Goal: Task Accomplishment & Management: Use online tool/utility

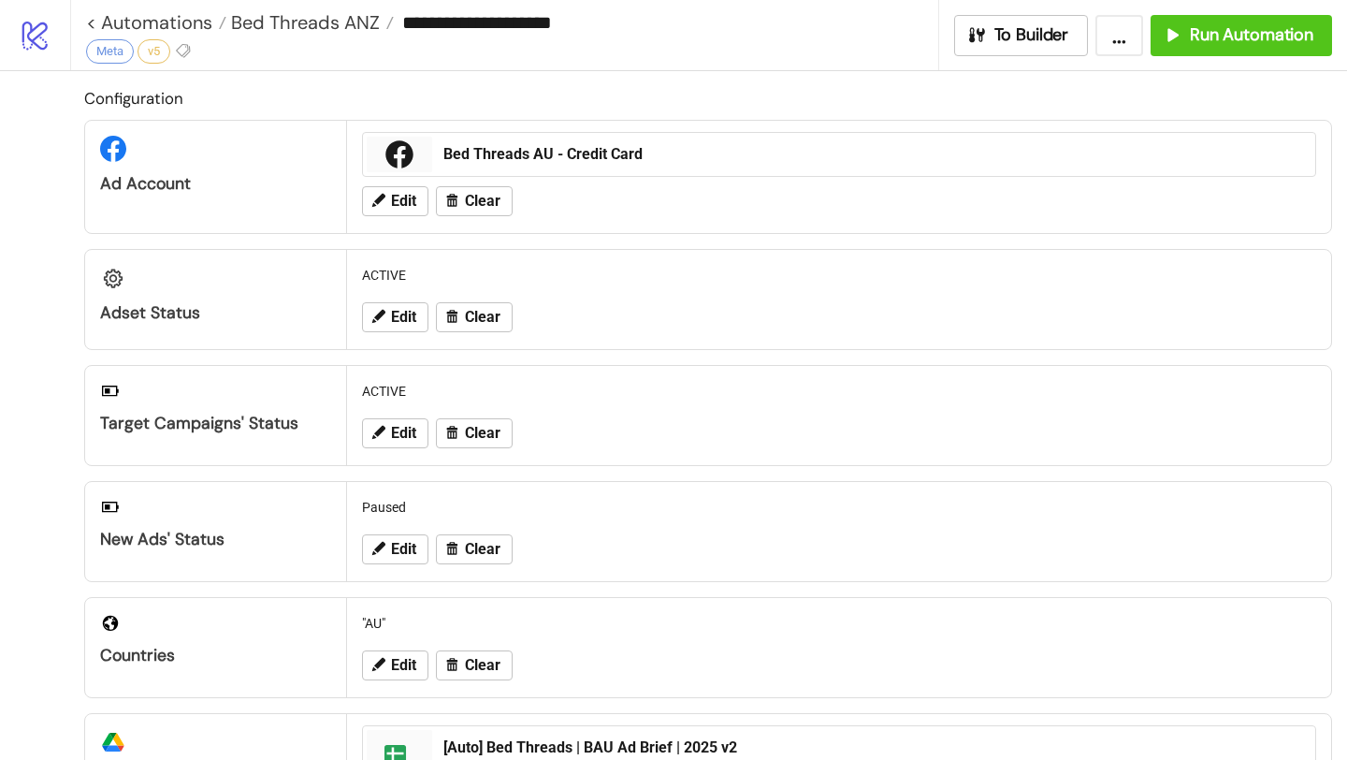
scroll to position [776, 0]
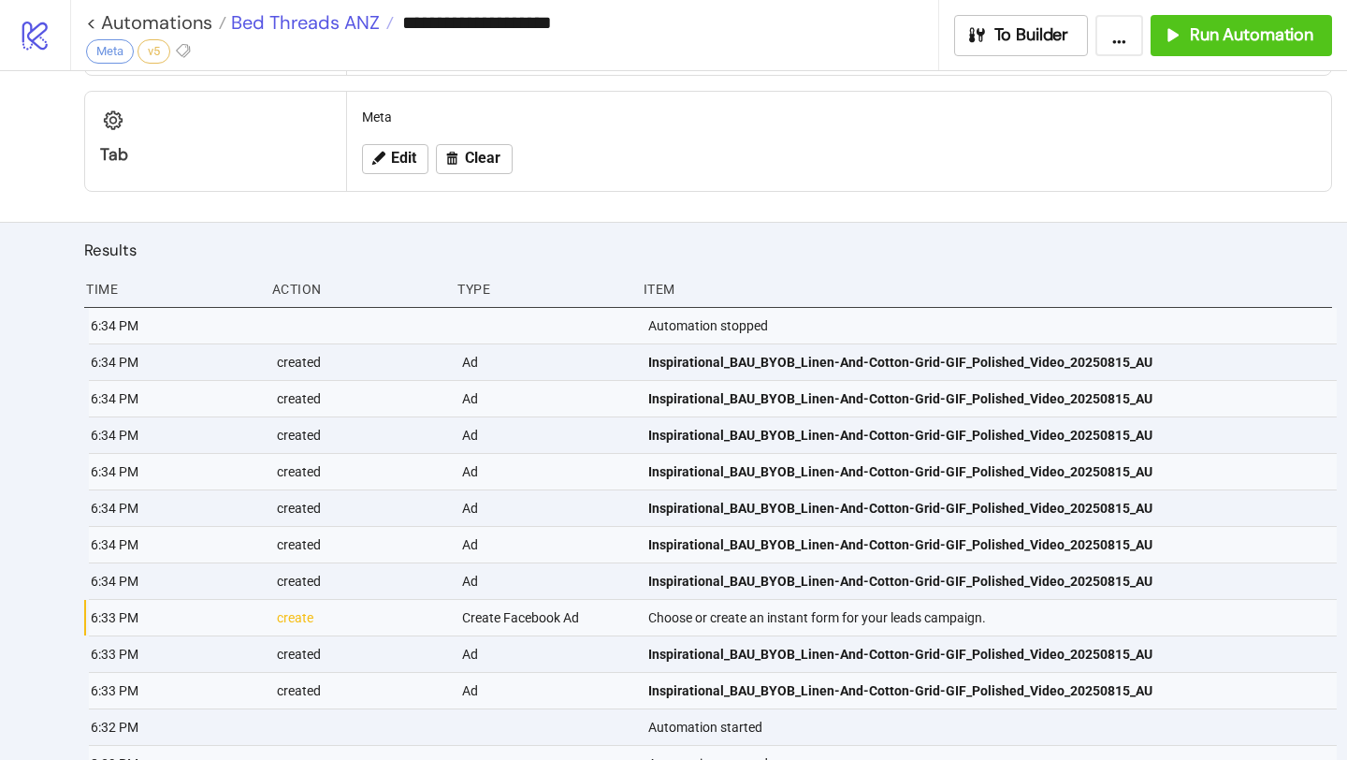
click at [364, 27] on span "Bed Threads ANZ" at bounding box center [302, 22] width 153 height 24
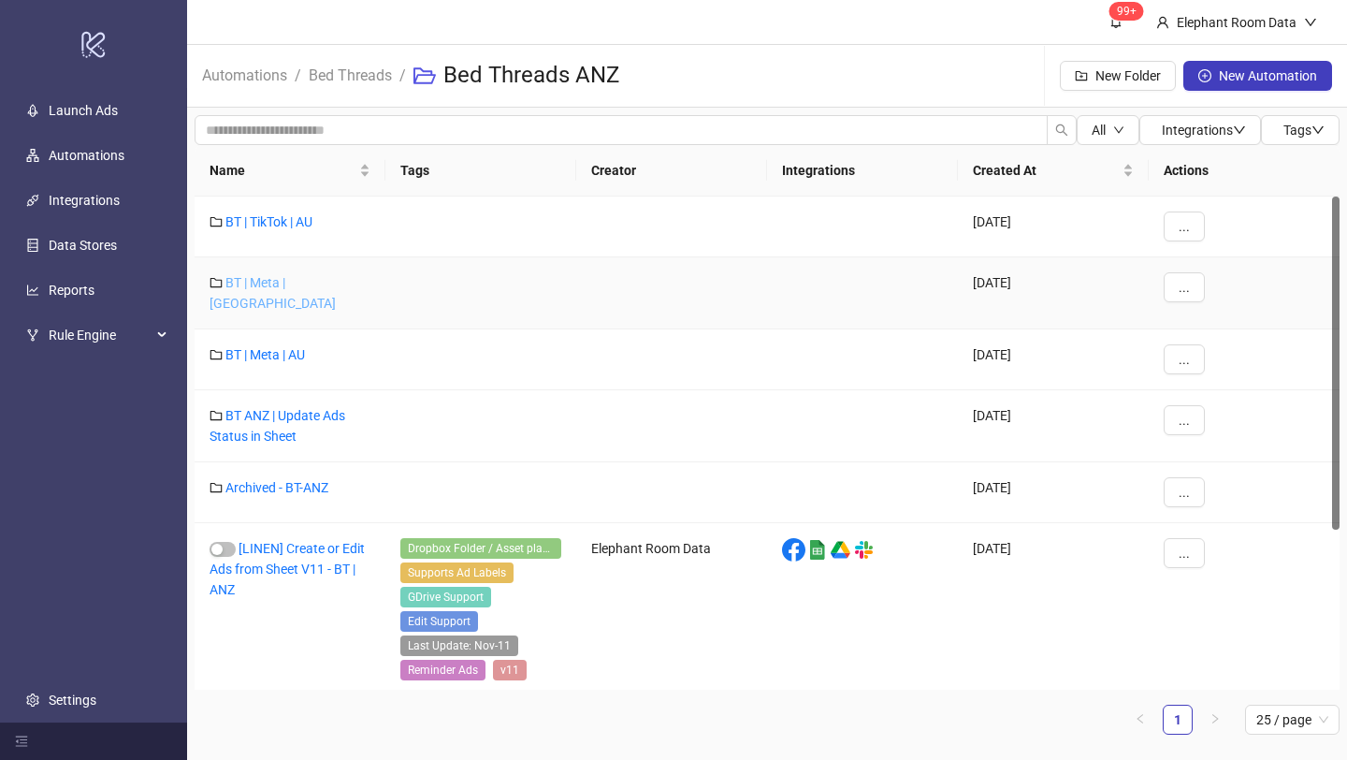
click at [296, 283] on link "BT | Meta | [GEOGRAPHIC_DATA]" at bounding box center [273, 293] width 126 height 36
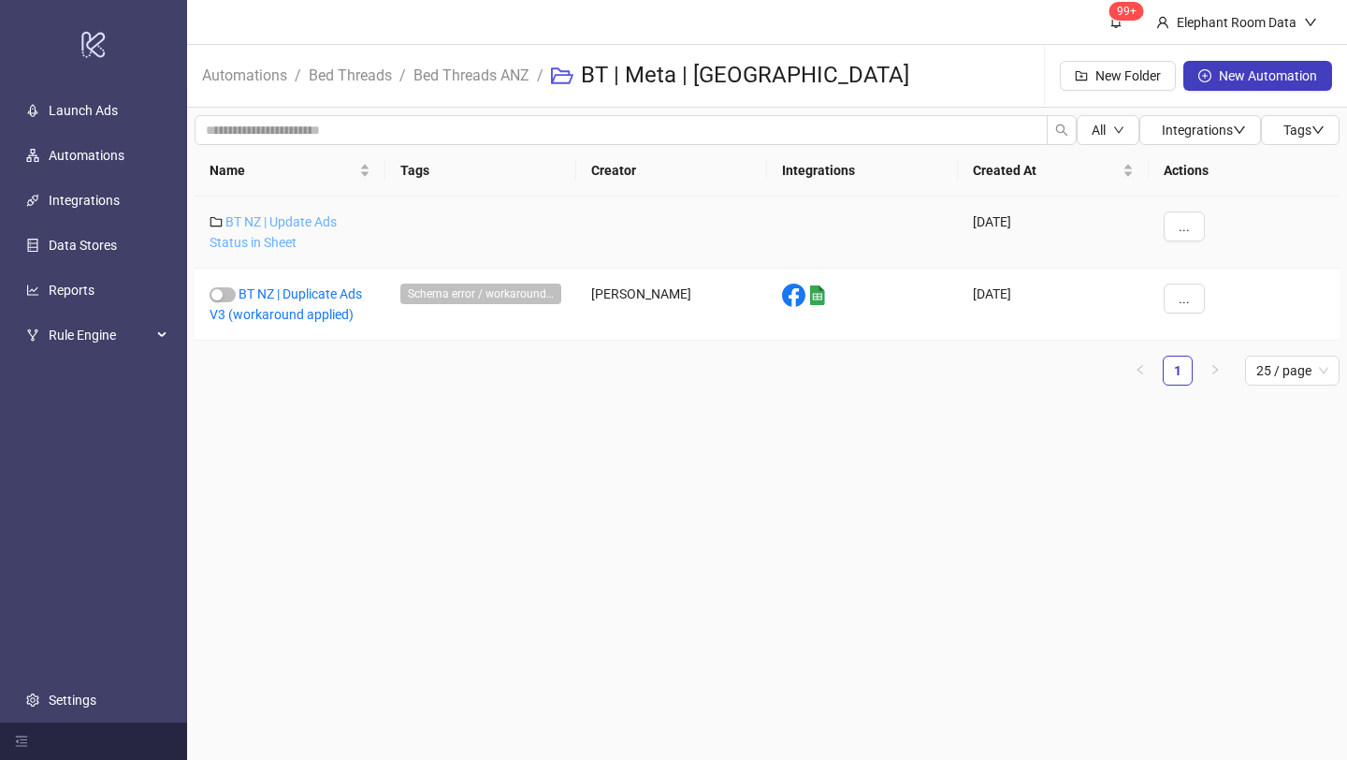
click at [287, 244] on link "BT NZ | Update Ads Status in Sheet" at bounding box center [273, 232] width 127 height 36
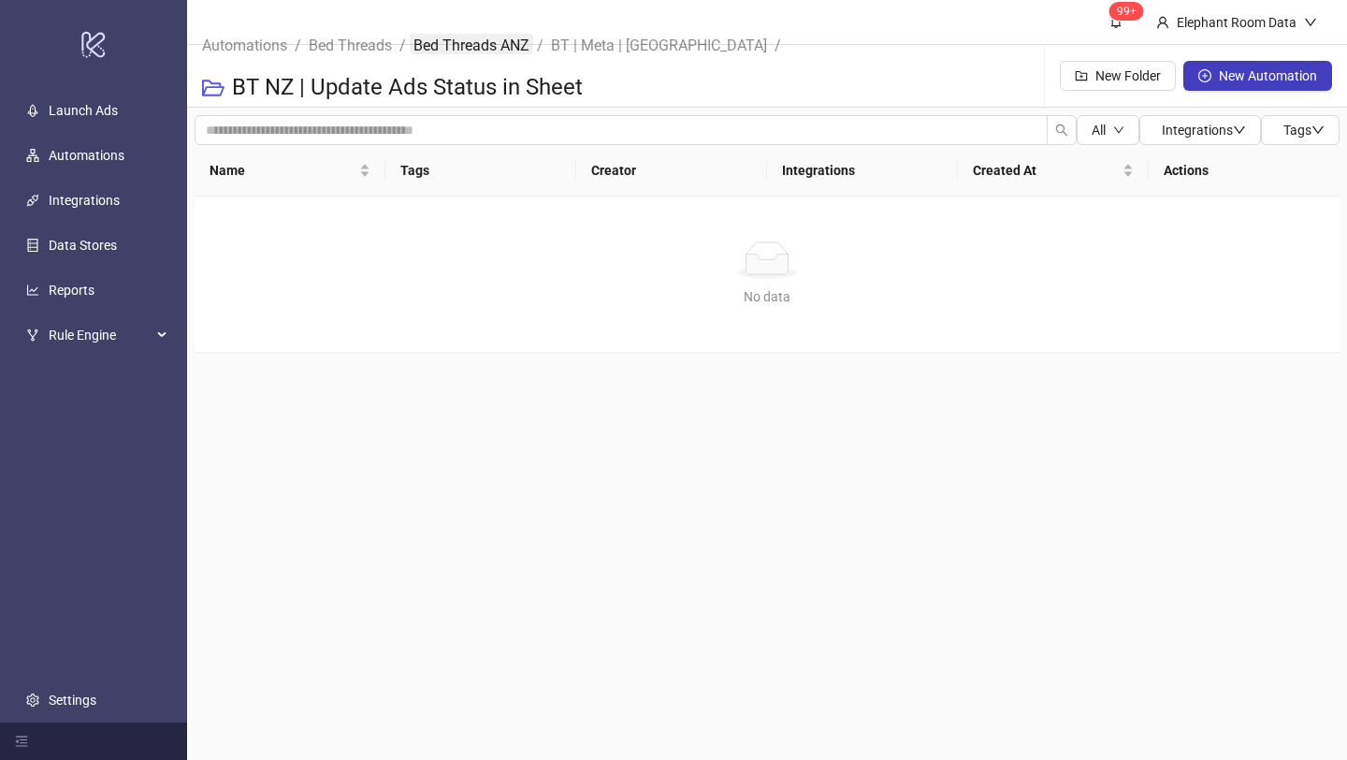
click at [477, 52] on link "Bed Threads ANZ" at bounding box center [472, 44] width 124 height 21
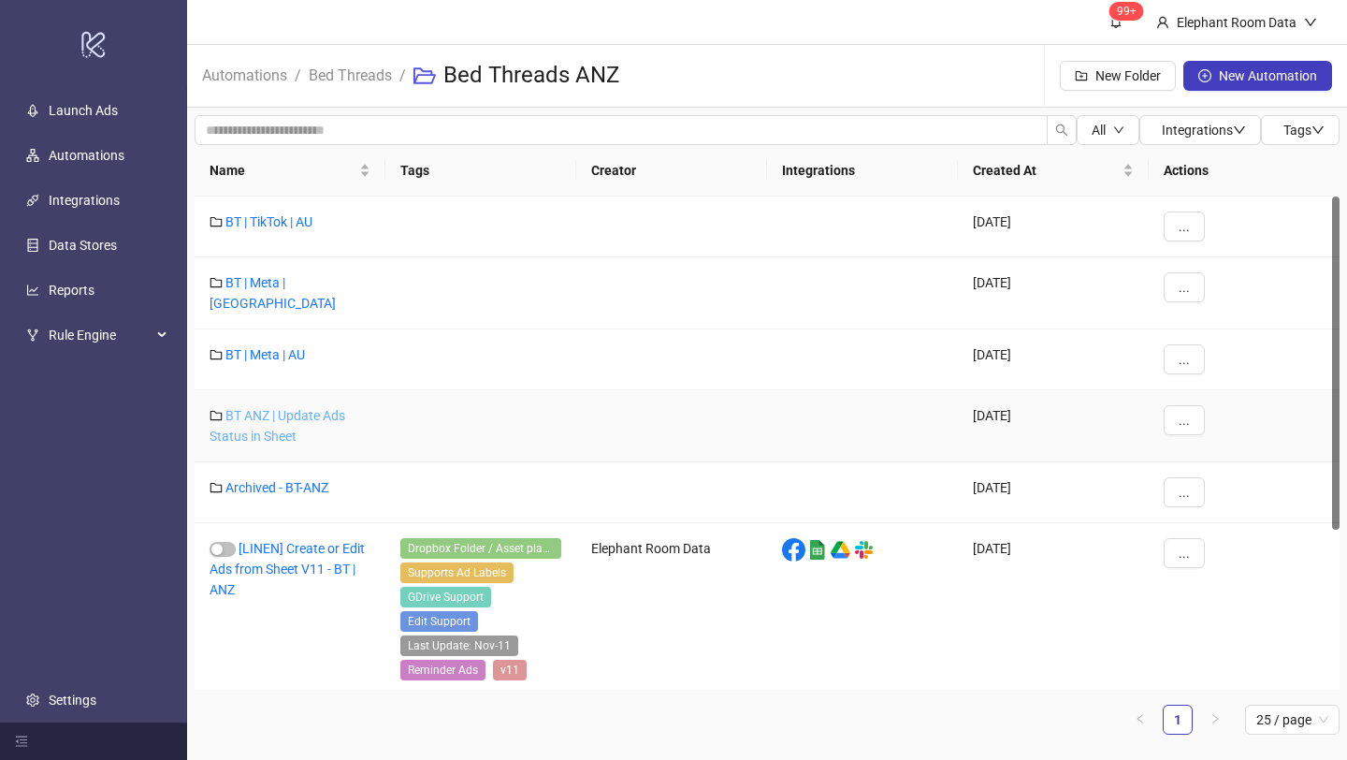
click at [293, 416] on link "BT ANZ | Update Ads Status in Sheet" at bounding box center [278, 426] width 136 height 36
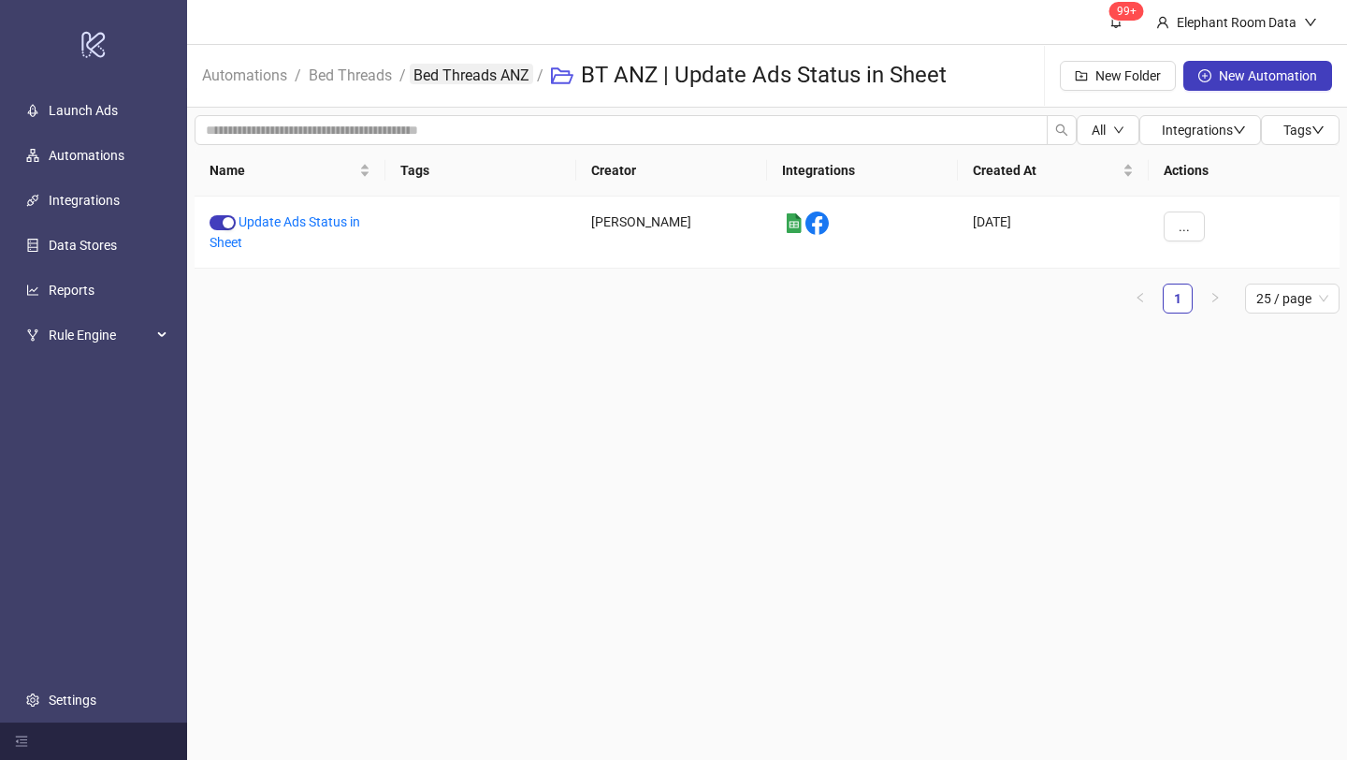
click at [435, 77] on link "Bed Threads ANZ" at bounding box center [472, 74] width 124 height 21
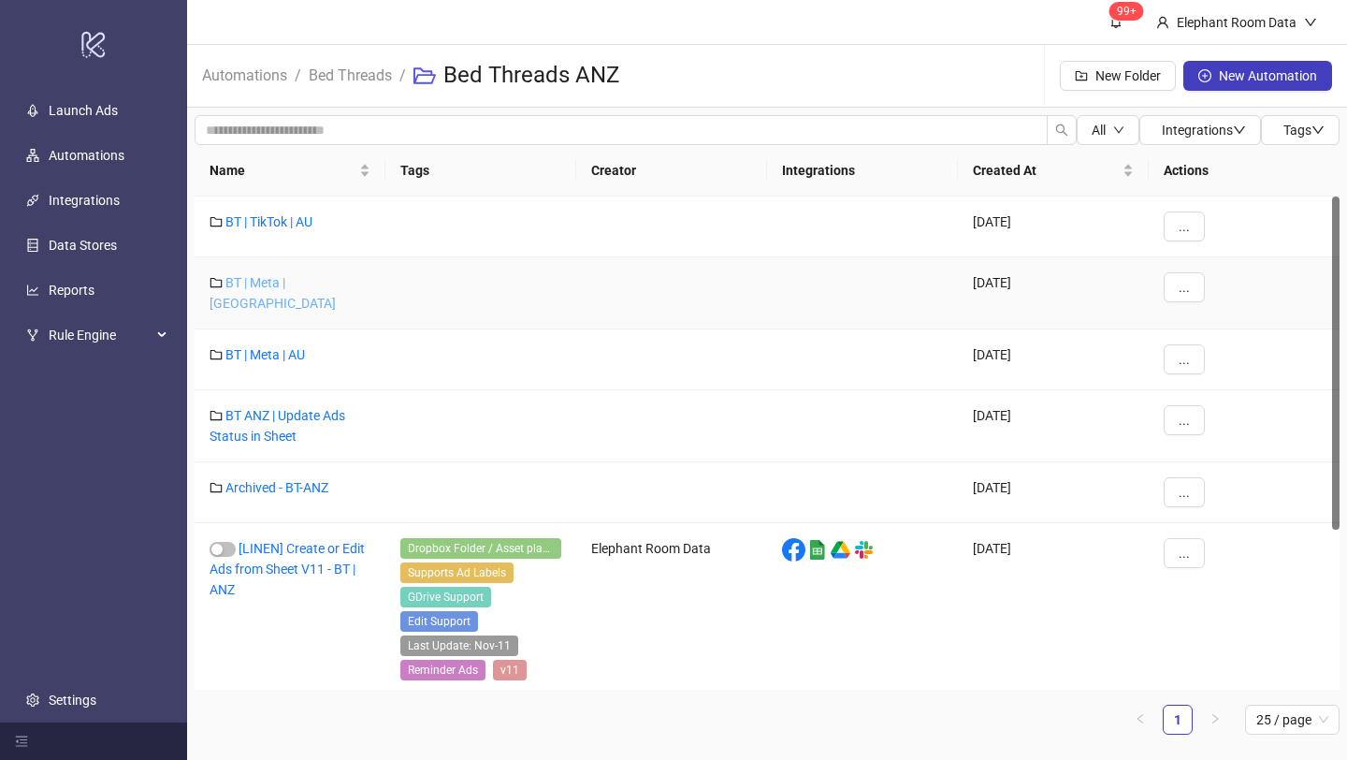
click at [292, 287] on link "BT | Meta | [GEOGRAPHIC_DATA]" at bounding box center [273, 293] width 126 height 36
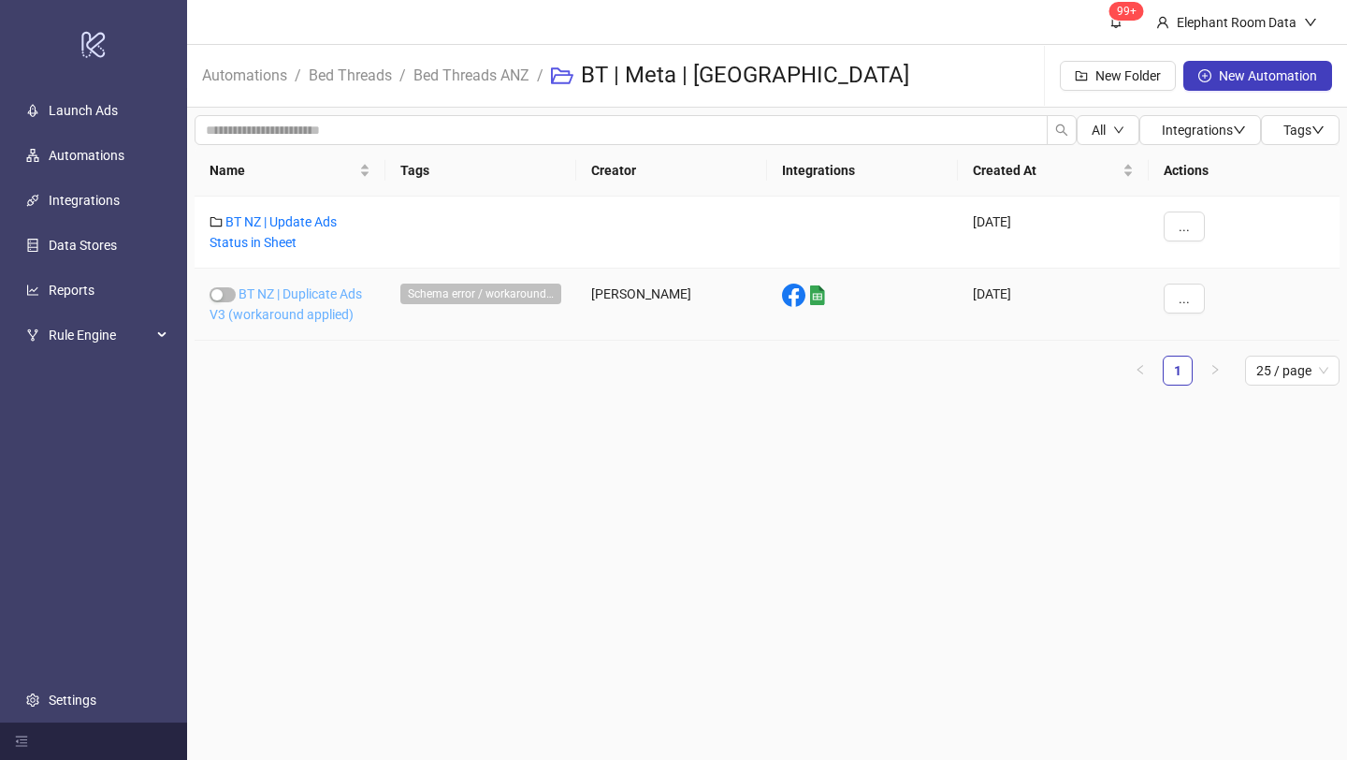
click at [292, 288] on link "BT NZ | Duplicate Ads V3 (workaround applied)" at bounding box center [286, 304] width 153 height 36
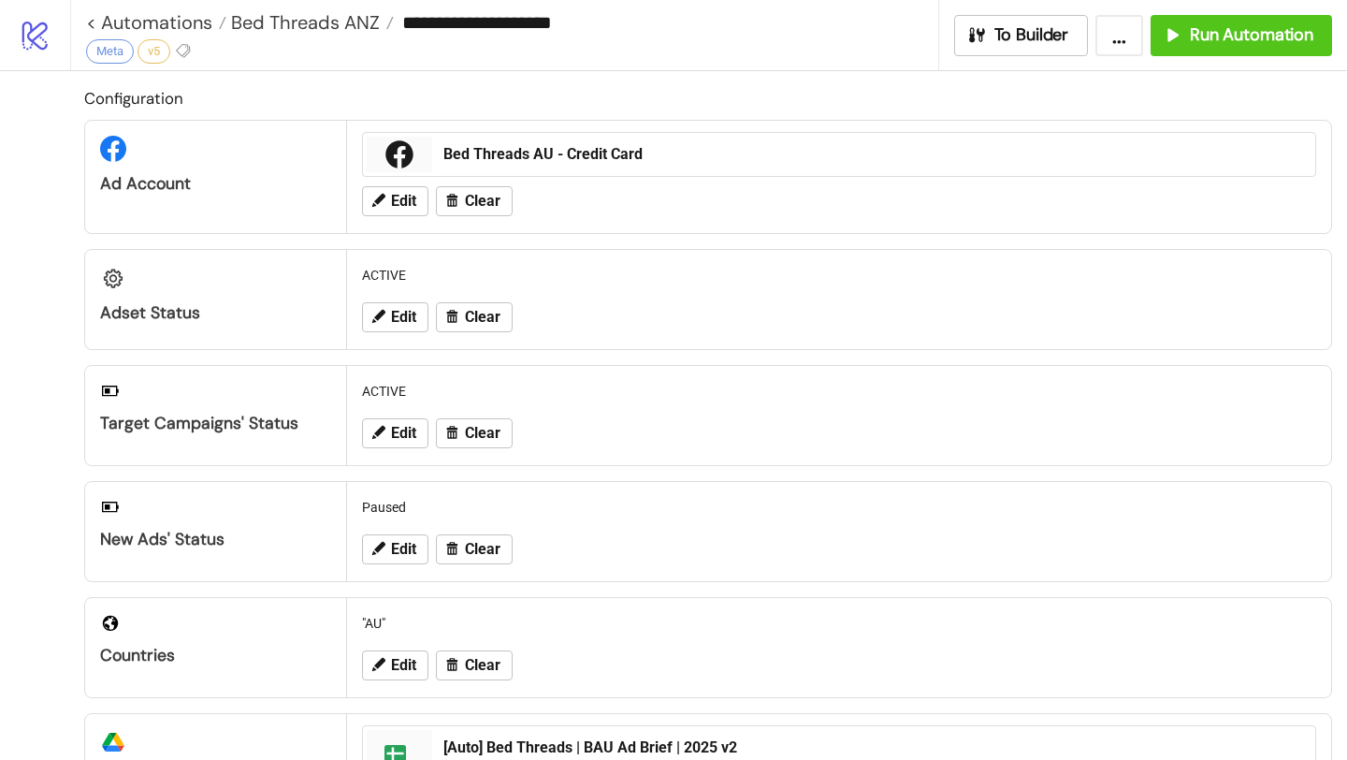
type input "**********"
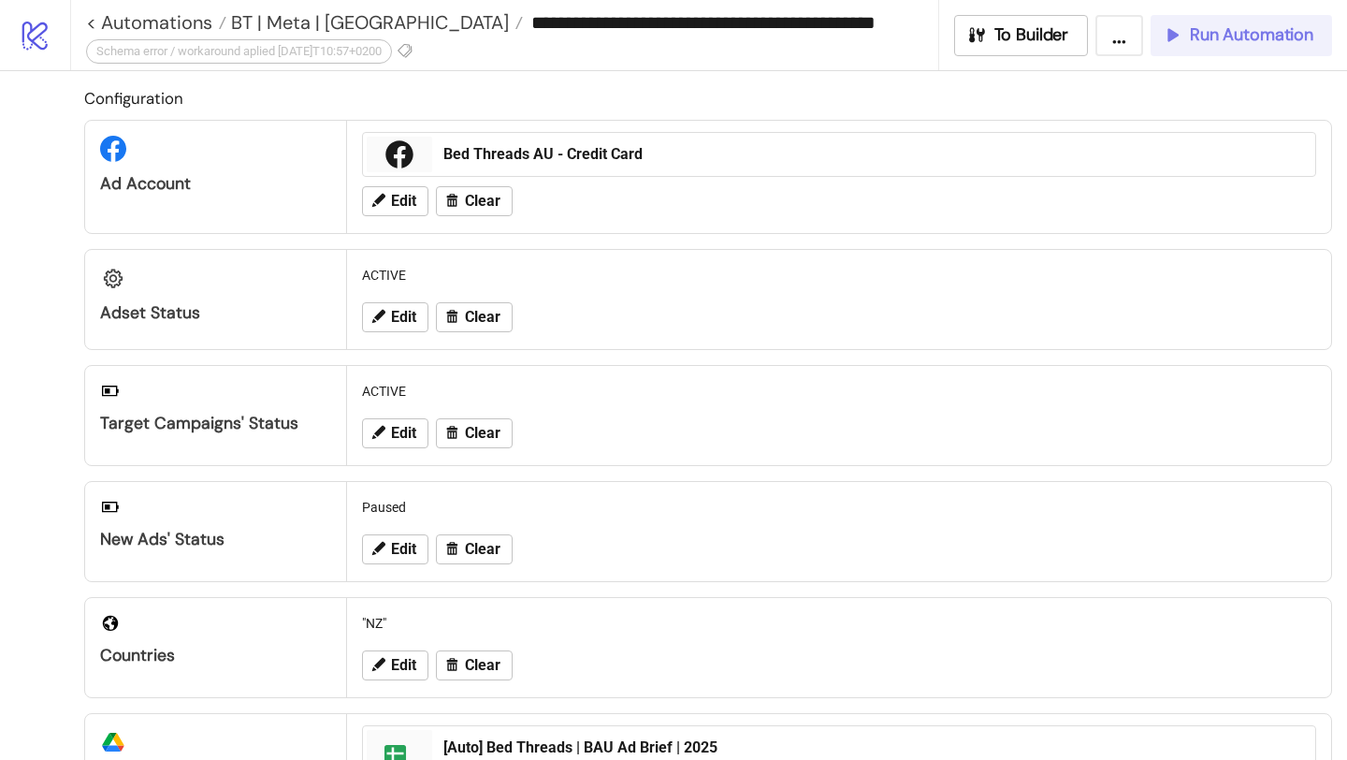
click at [1236, 43] on span "Run Automation" at bounding box center [1252, 35] width 124 height 22
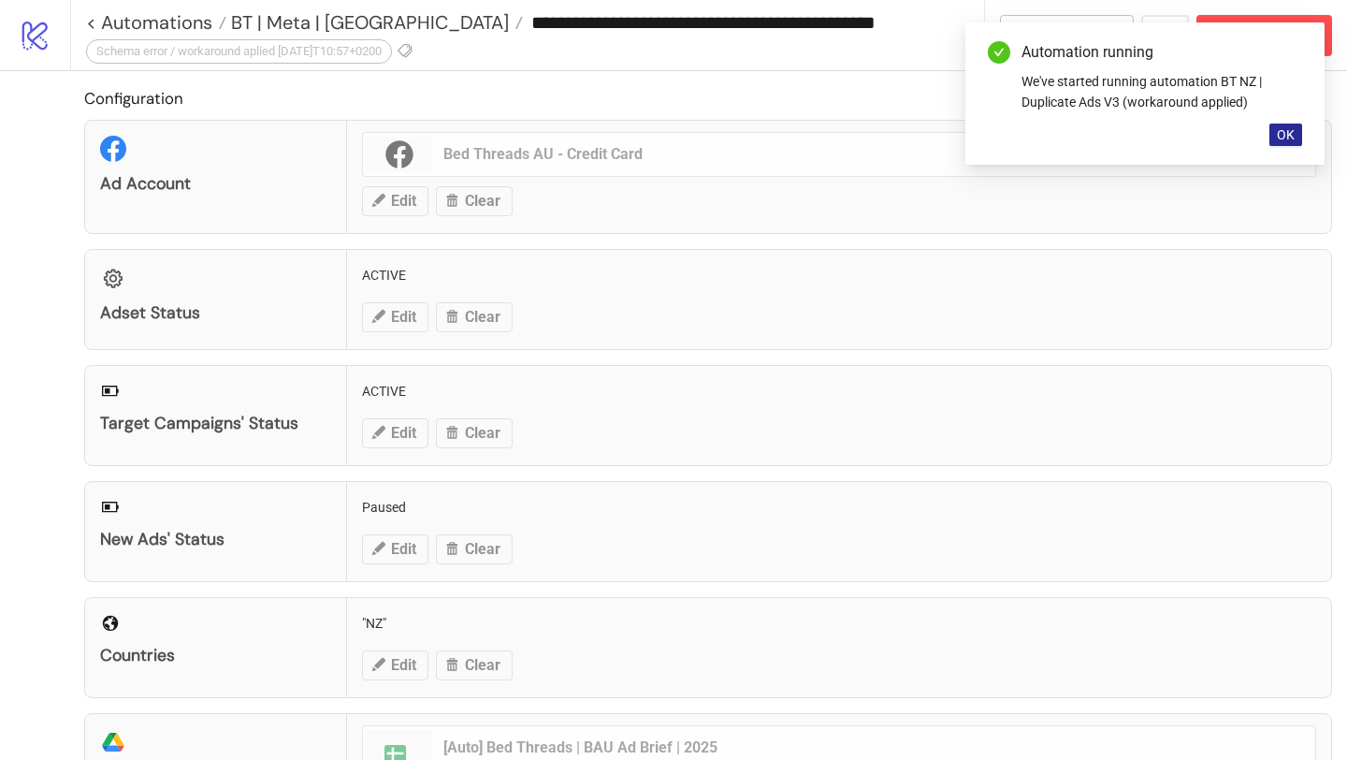
click at [1276, 139] on button "OK" at bounding box center [1286, 135] width 33 height 22
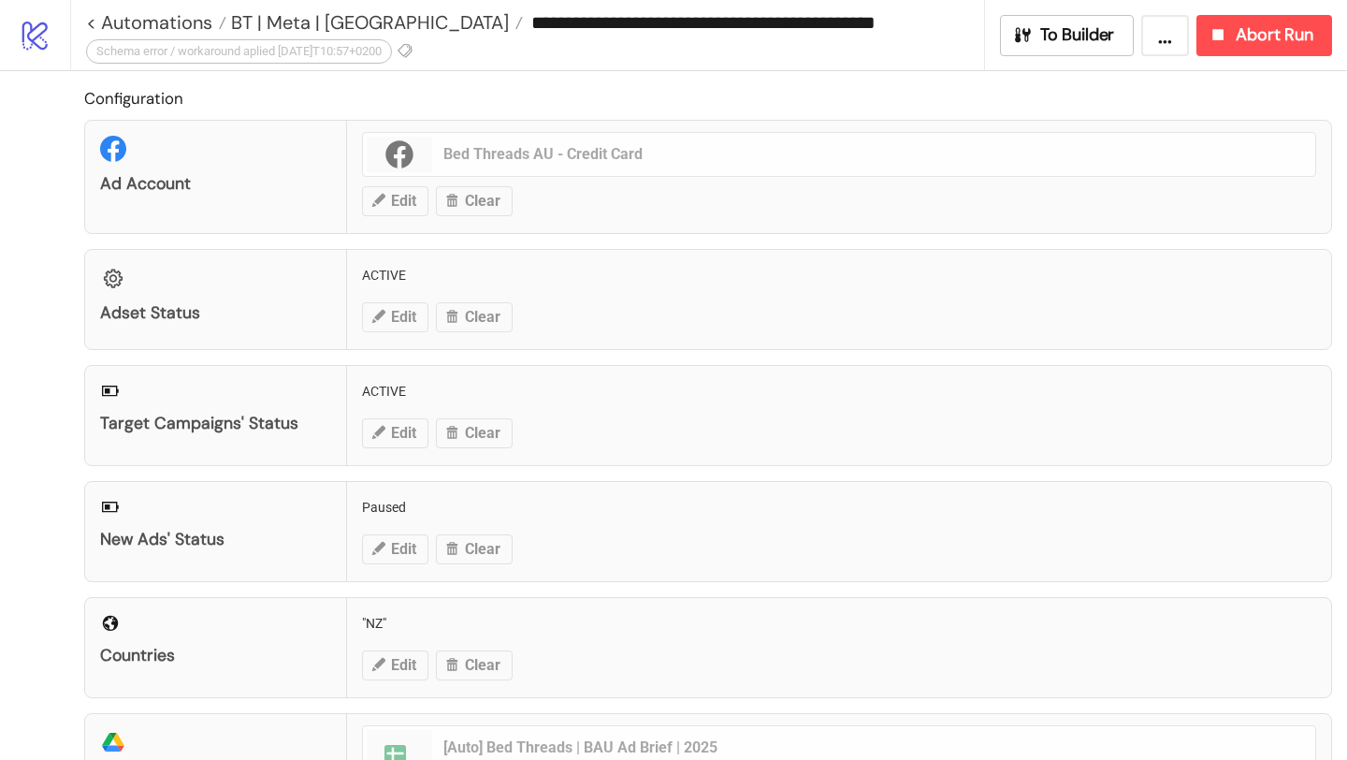
scroll to position [614, 0]
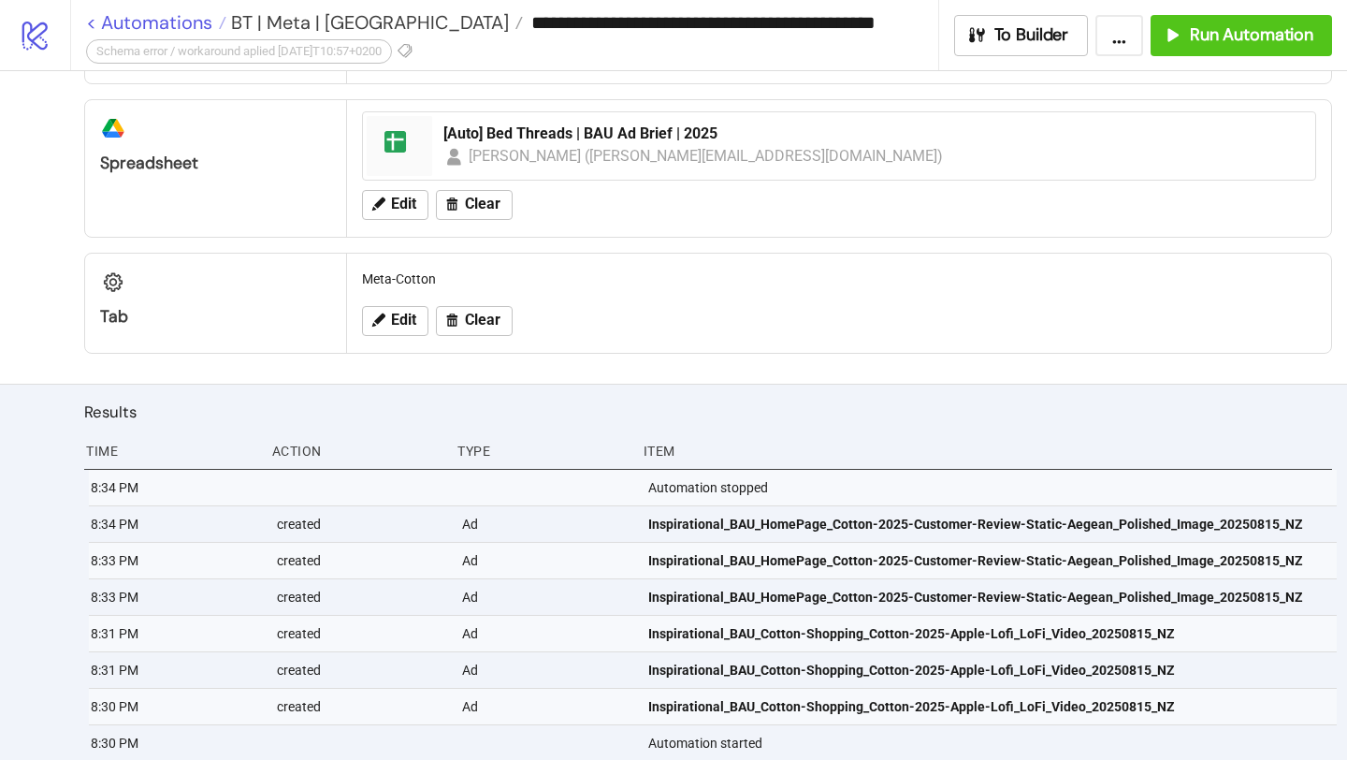
click at [196, 22] on link "< Automations" at bounding box center [156, 22] width 140 height 19
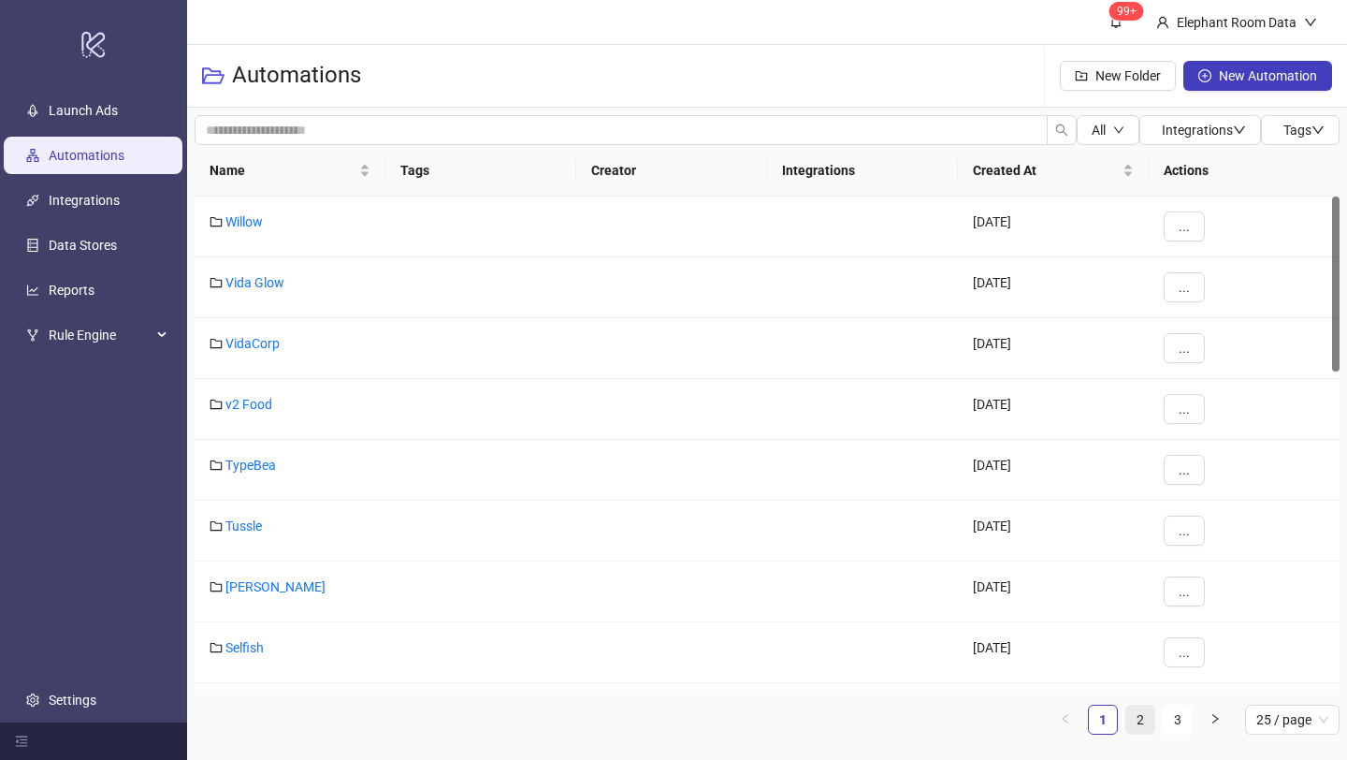
click at [1137, 731] on link "2" at bounding box center [1141, 719] width 28 height 28
click at [271, 583] on link "Bed Threads" at bounding box center [261, 586] width 73 height 15
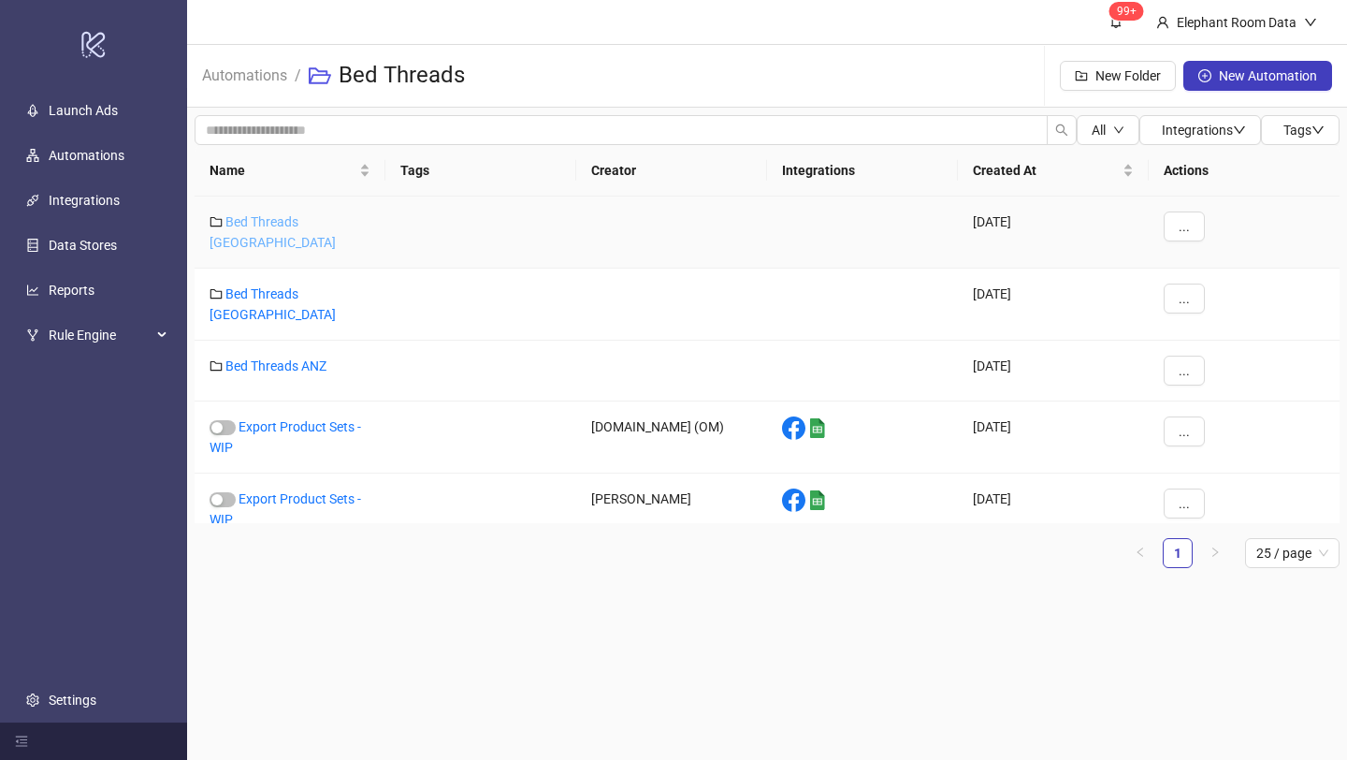
click at [304, 223] on link "Bed Threads [GEOGRAPHIC_DATA]" at bounding box center [273, 232] width 126 height 36
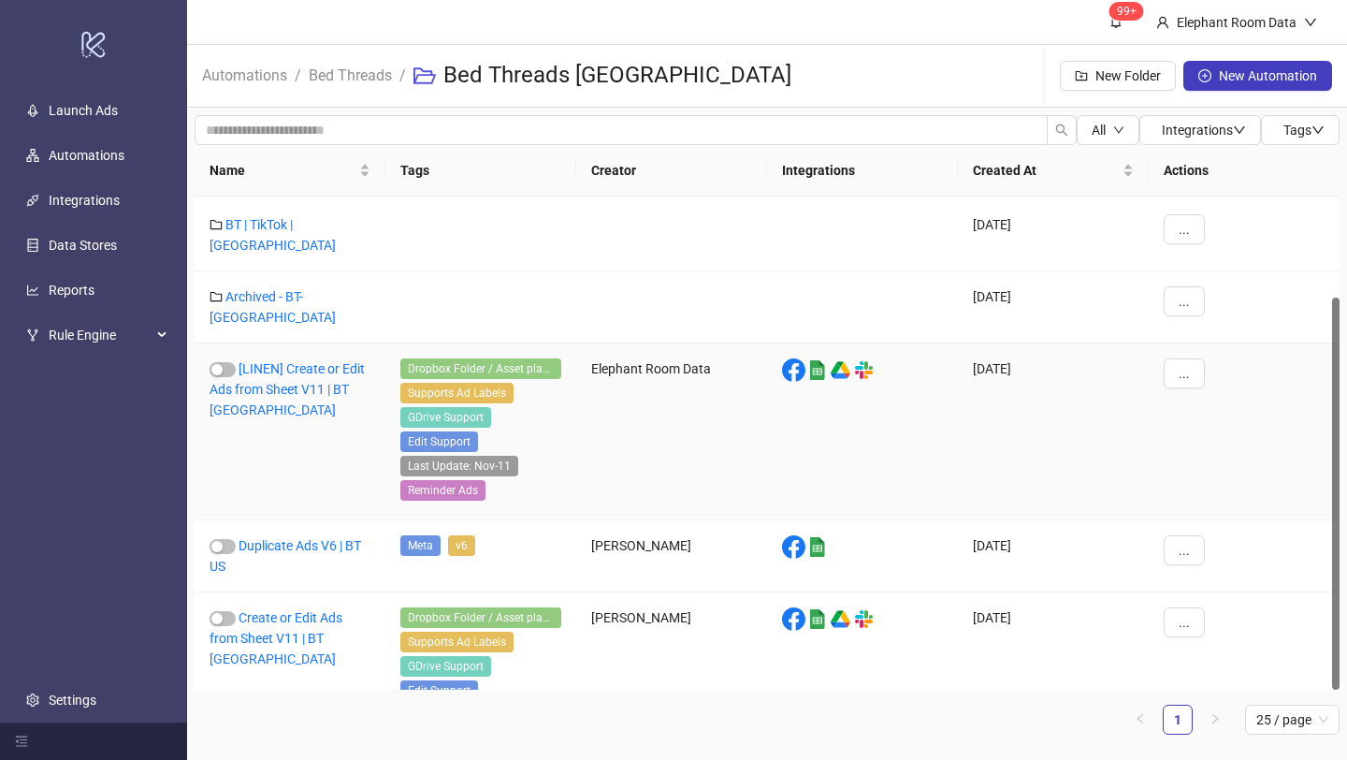
scroll to position [126, 0]
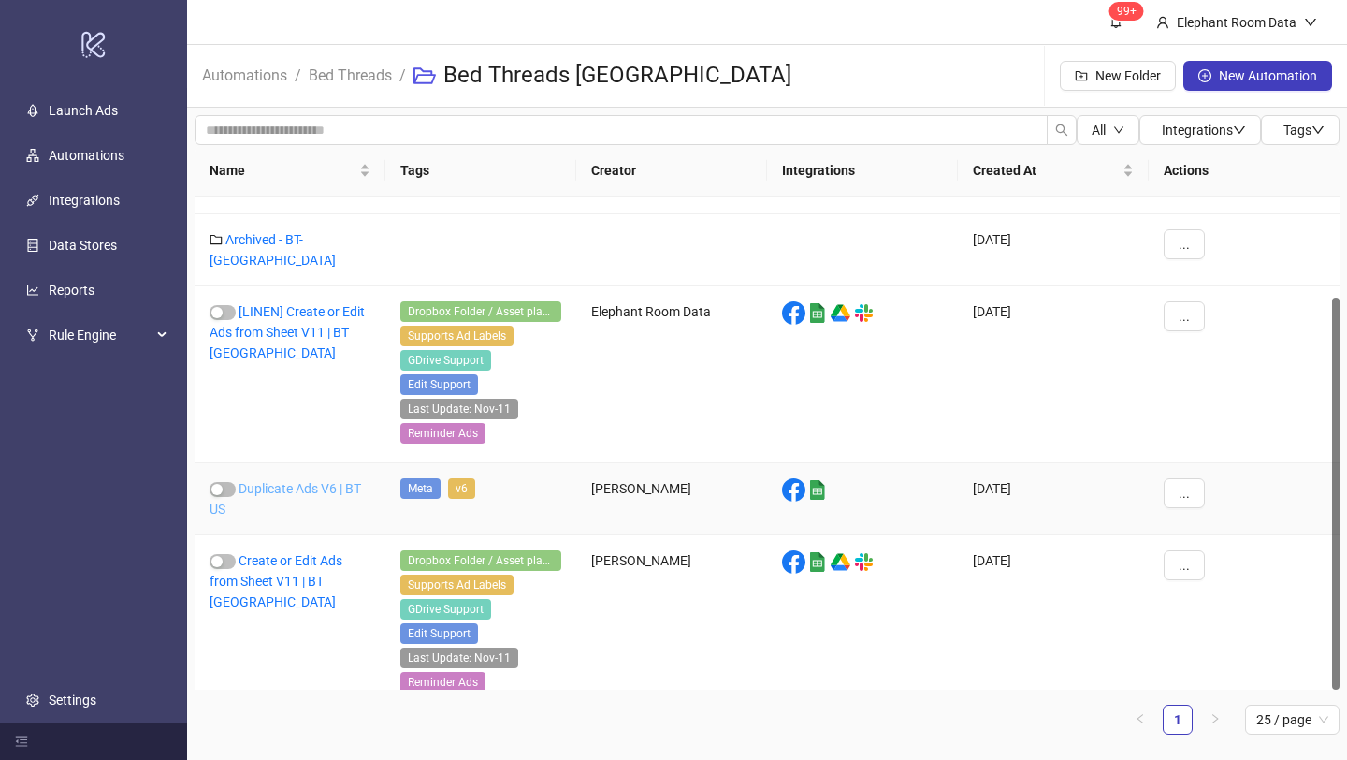
click at [302, 481] on link "Duplicate Ads V6 | BT US" at bounding box center [286, 499] width 152 height 36
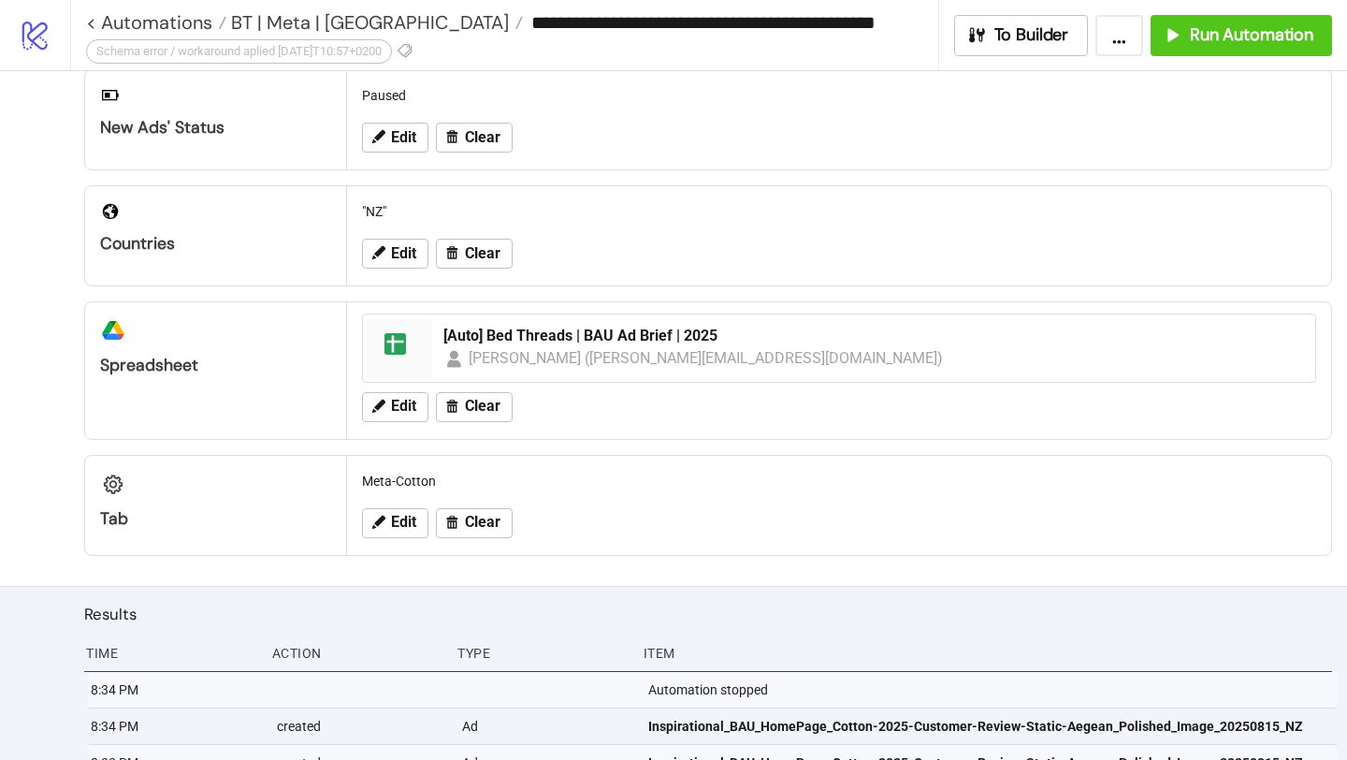
type input "**********"
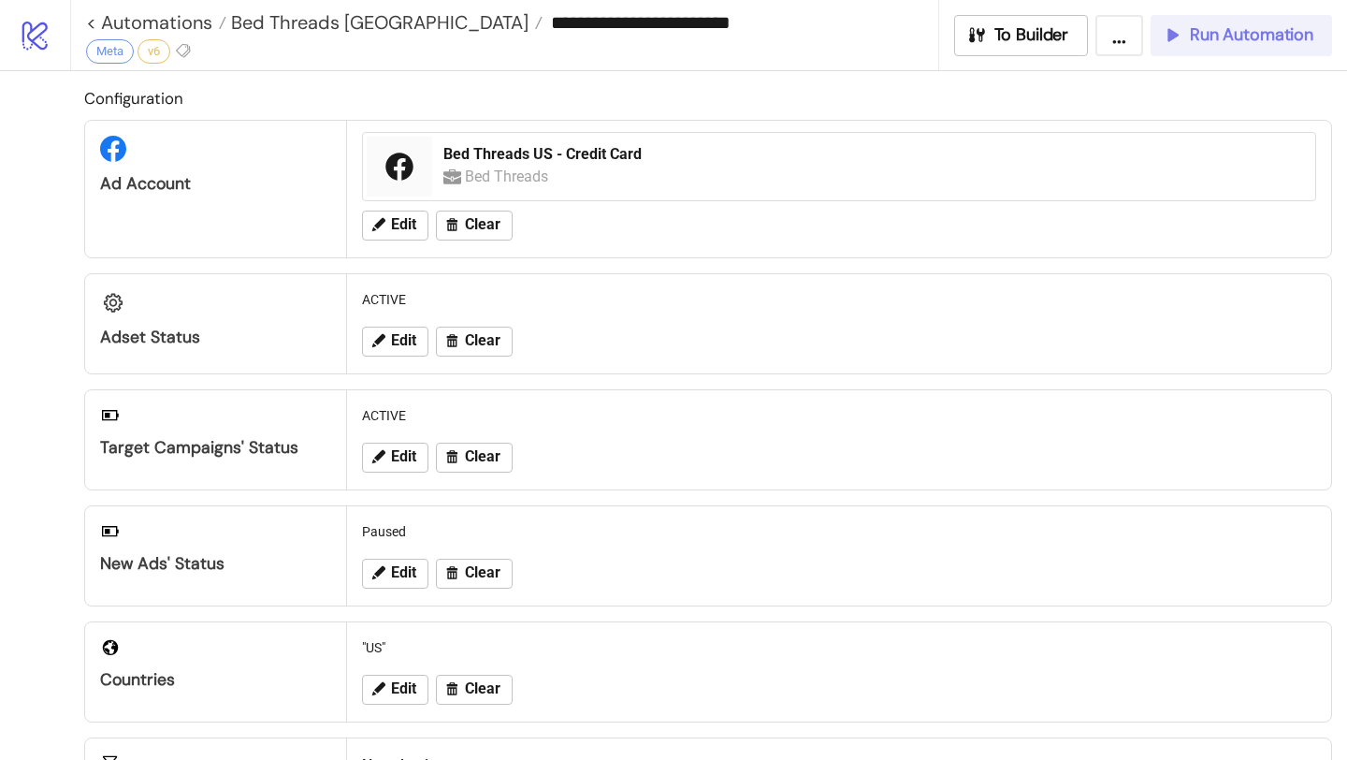
click at [1212, 41] on span "Run Automation" at bounding box center [1252, 35] width 124 height 22
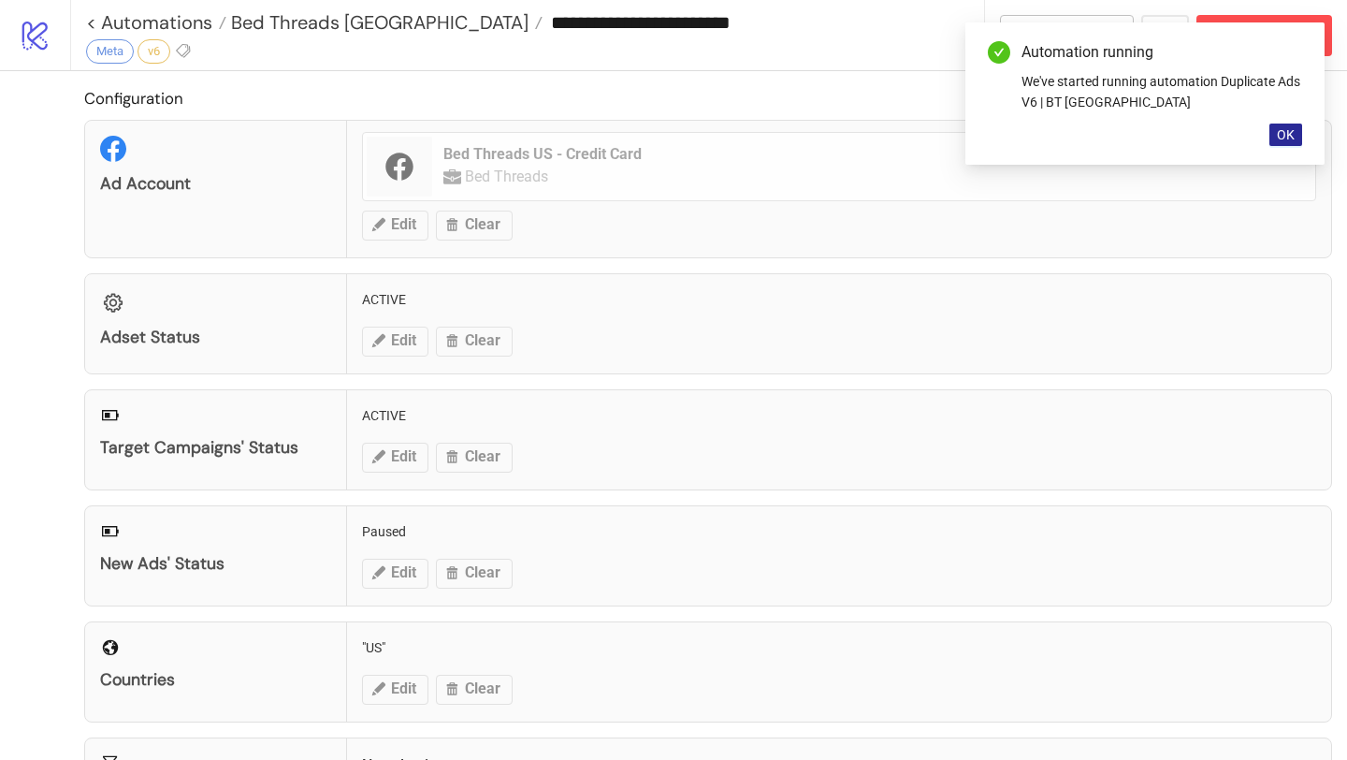
click at [1289, 136] on span "OK" at bounding box center [1286, 134] width 18 height 15
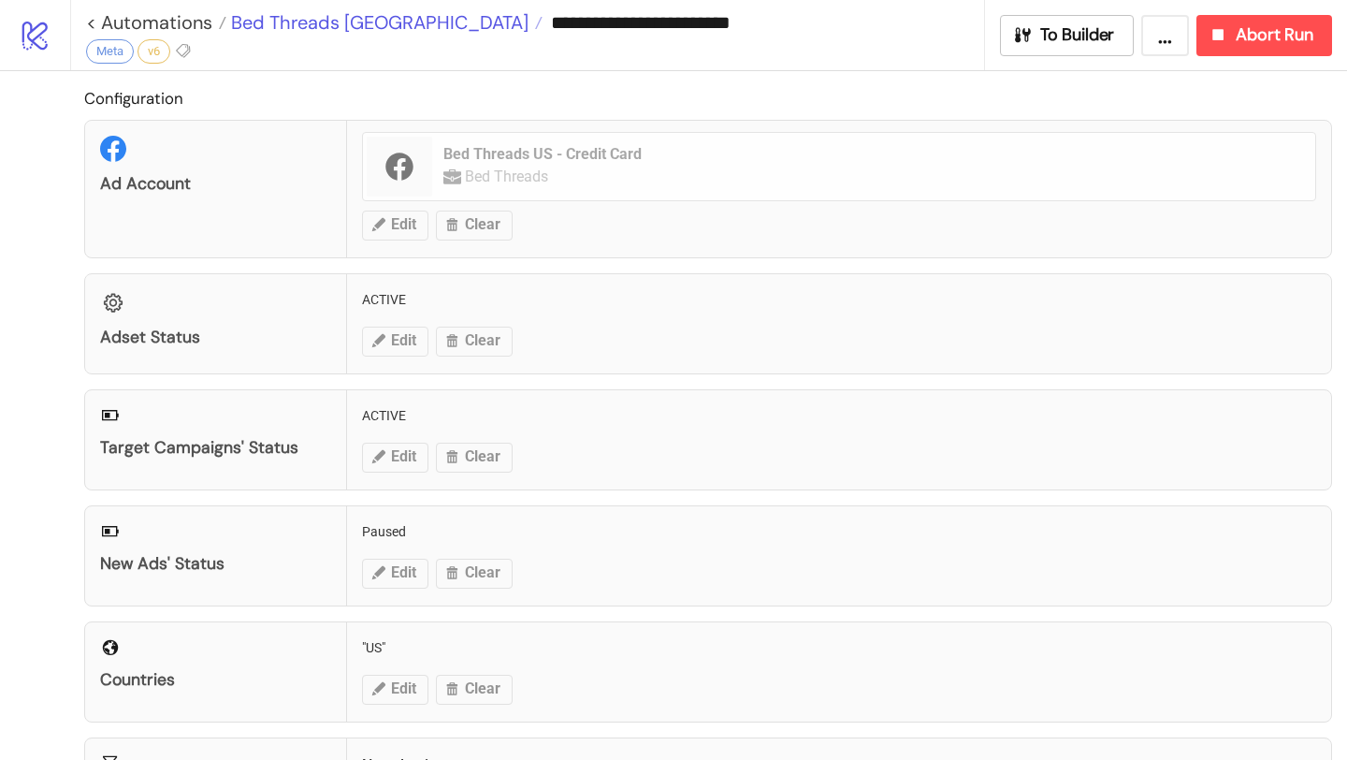
click at [354, 22] on span "Bed Threads [GEOGRAPHIC_DATA]" at bounding box center [377, 22] width 302 height 24
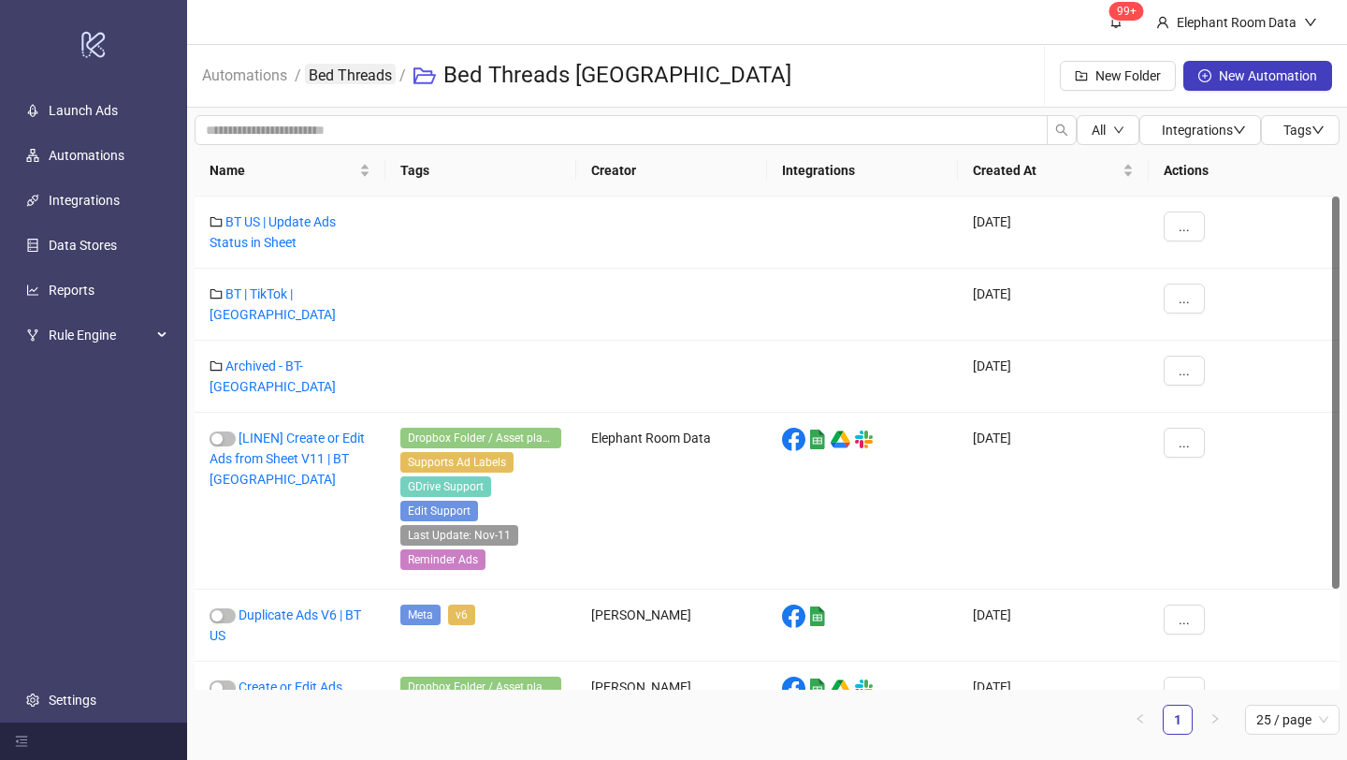
click at [370, 81] on link "Bed Threads" at bounding box center [350, 74] width 91 height 21
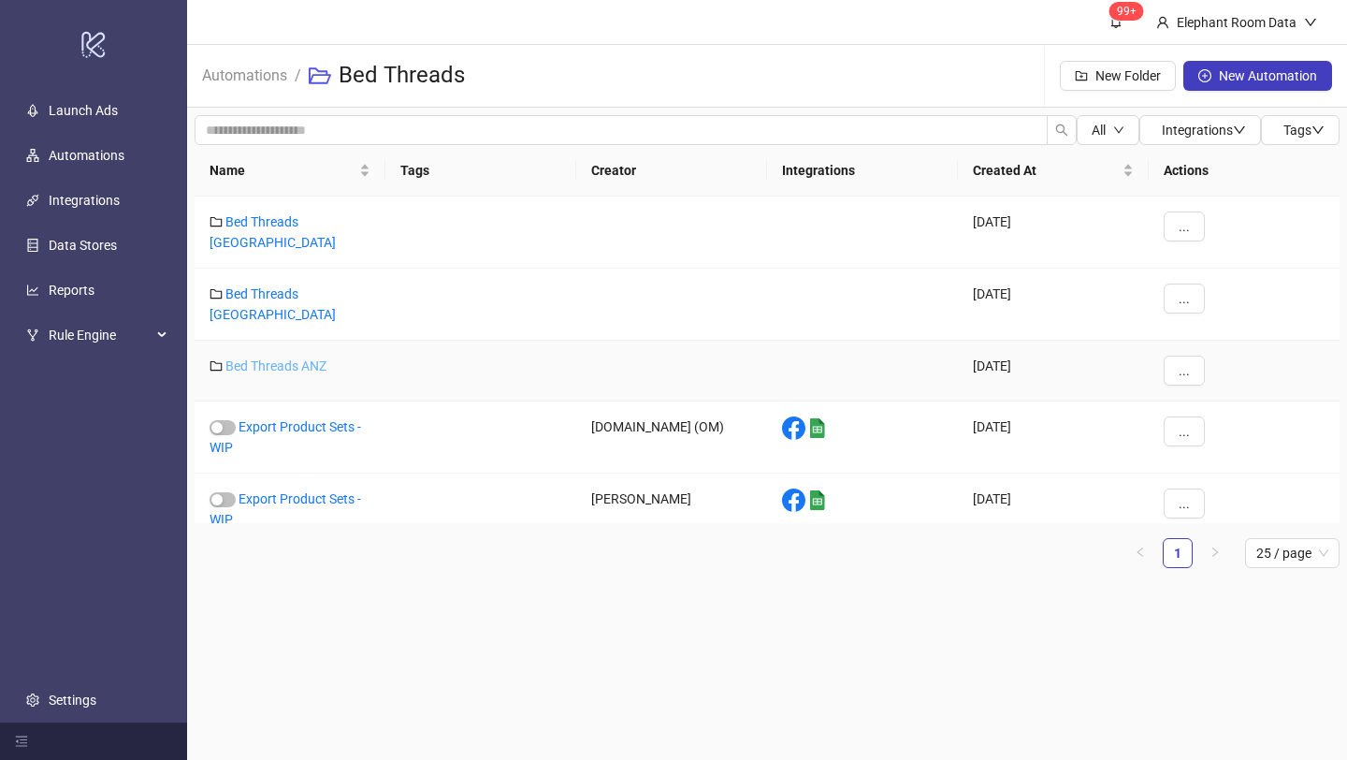
click at [294, 358] on link "Bed Threads ANZ" at bounding box center [275, 365] width 101 height 15
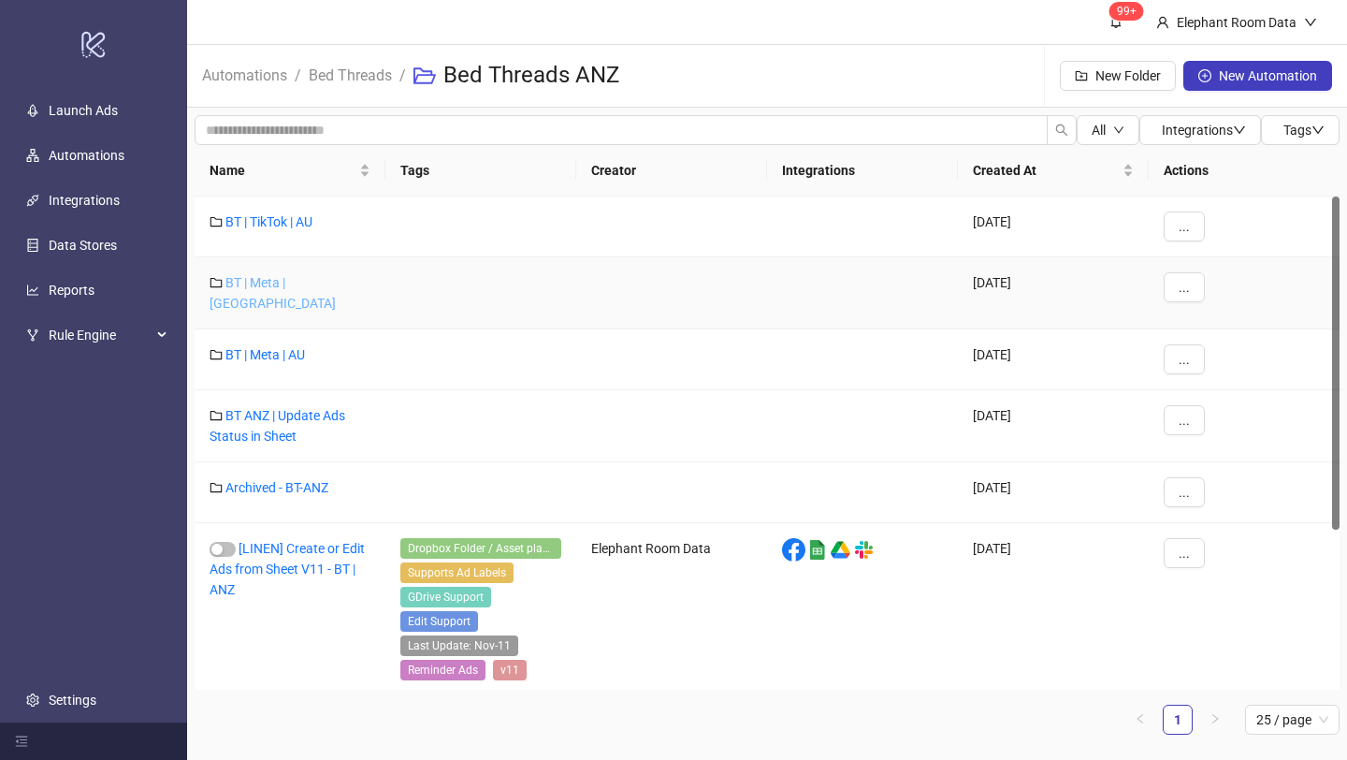
click at [292, 278] on link "BT | Meta | [GEOGRAPHIC_DATA]" at bounding box center [273, 293] width 126 height 36
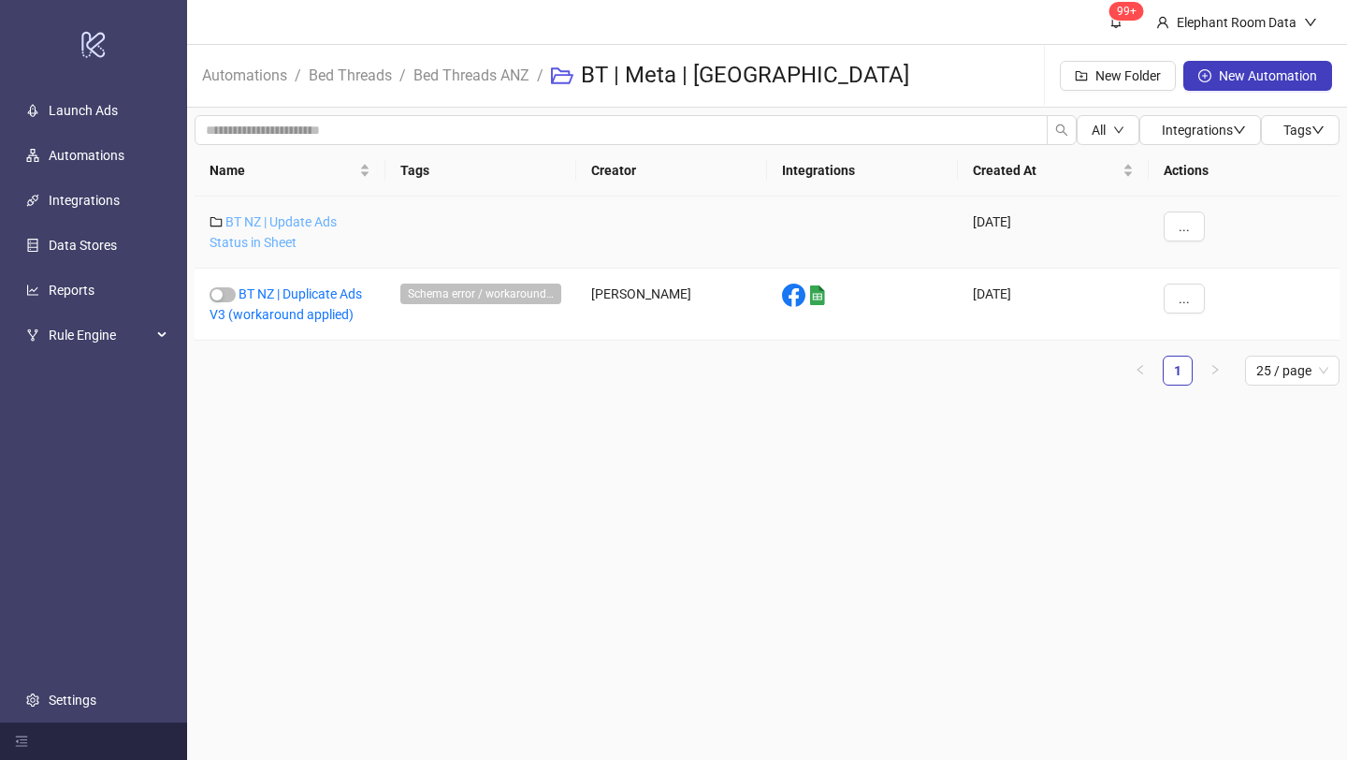
click at [318, 224] on link "BT NZ | Update Ads Status in Sheet" at bounding box center [273, 232] width 127 height 36
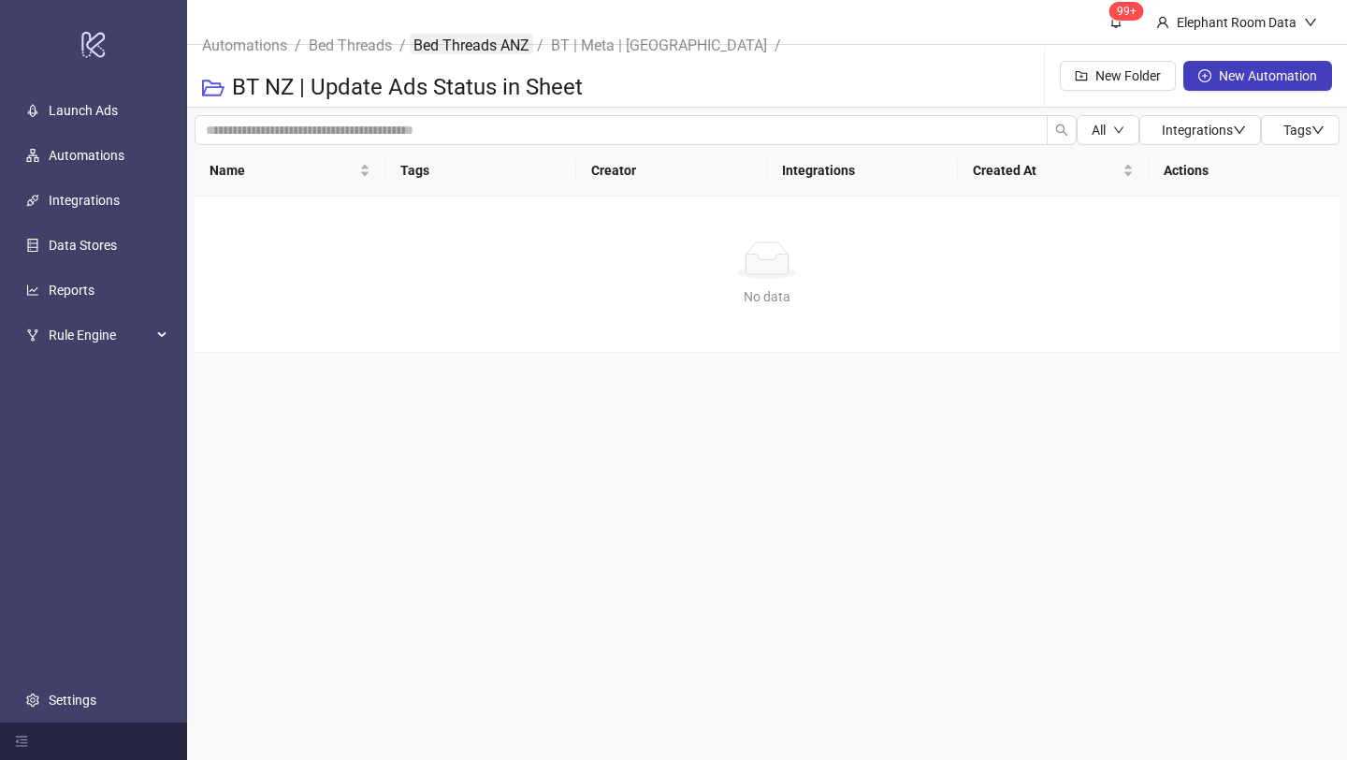
click at [462, 48] on link "Bed Threads ANZ" at bounding box center [472, 44] width 124 height 21
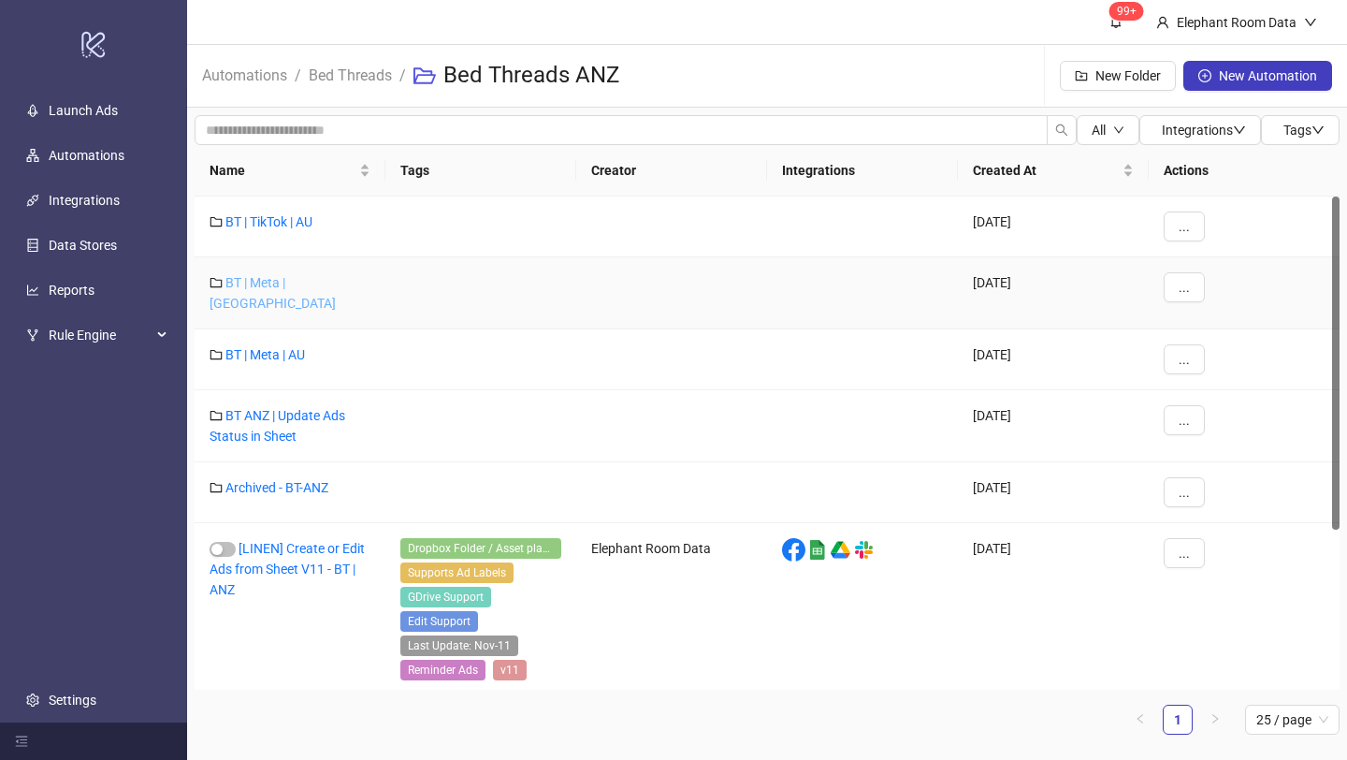
click at [298, 283] on link "BT | Meta | [GEOGRAPHIC_DATA]" at bounding box center [273, 293] width 126 height 36
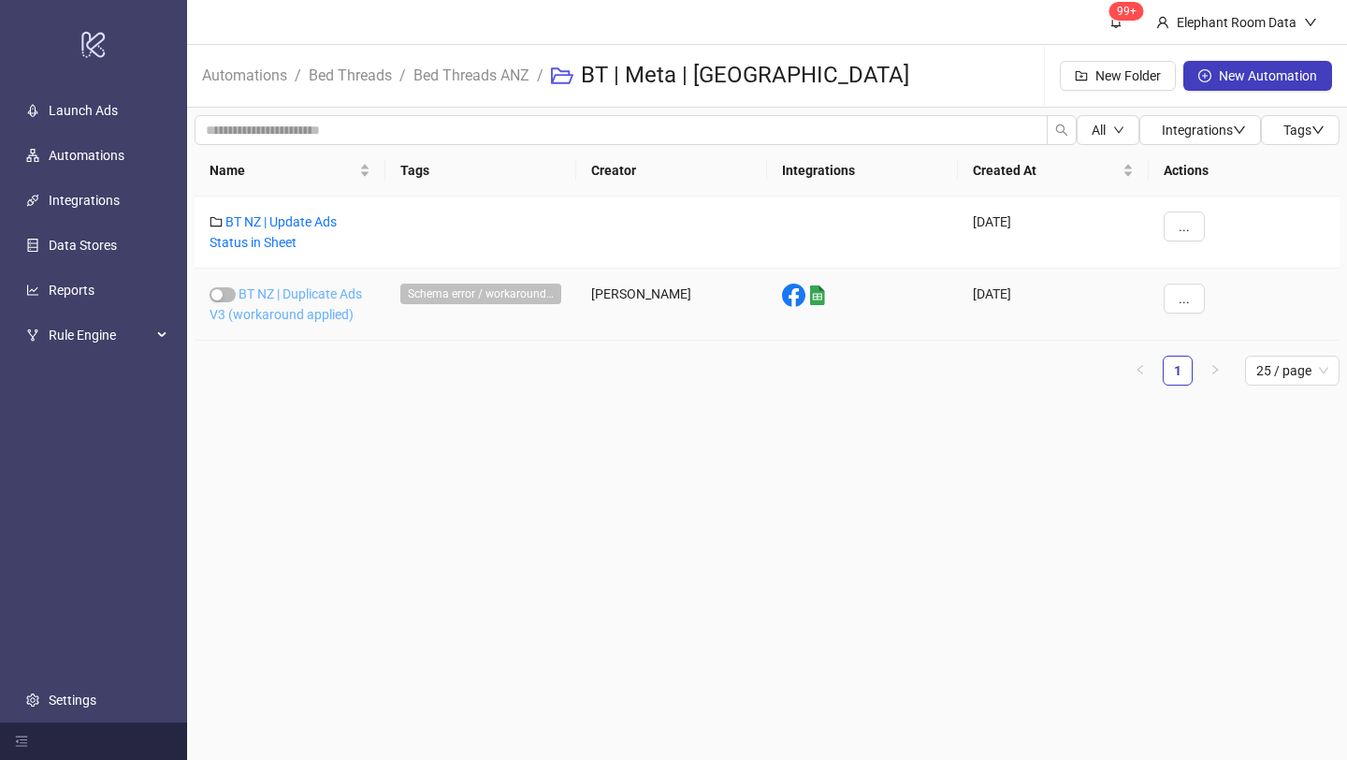
click at [312, 310] on link "BT NZ | Duplicate Ads V3 (workaround applied)" at bounding box center [286, 304] width 153 height 36
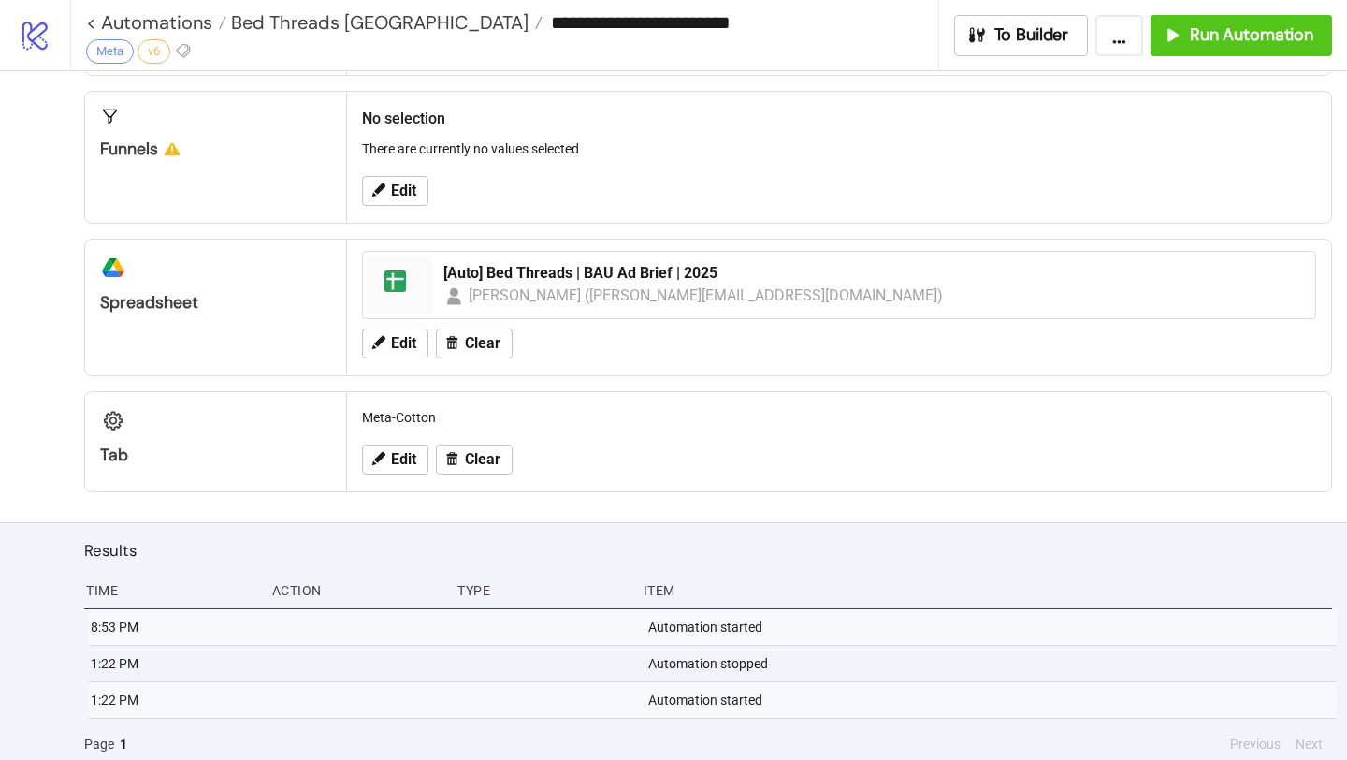
scroll to position [656, 0]
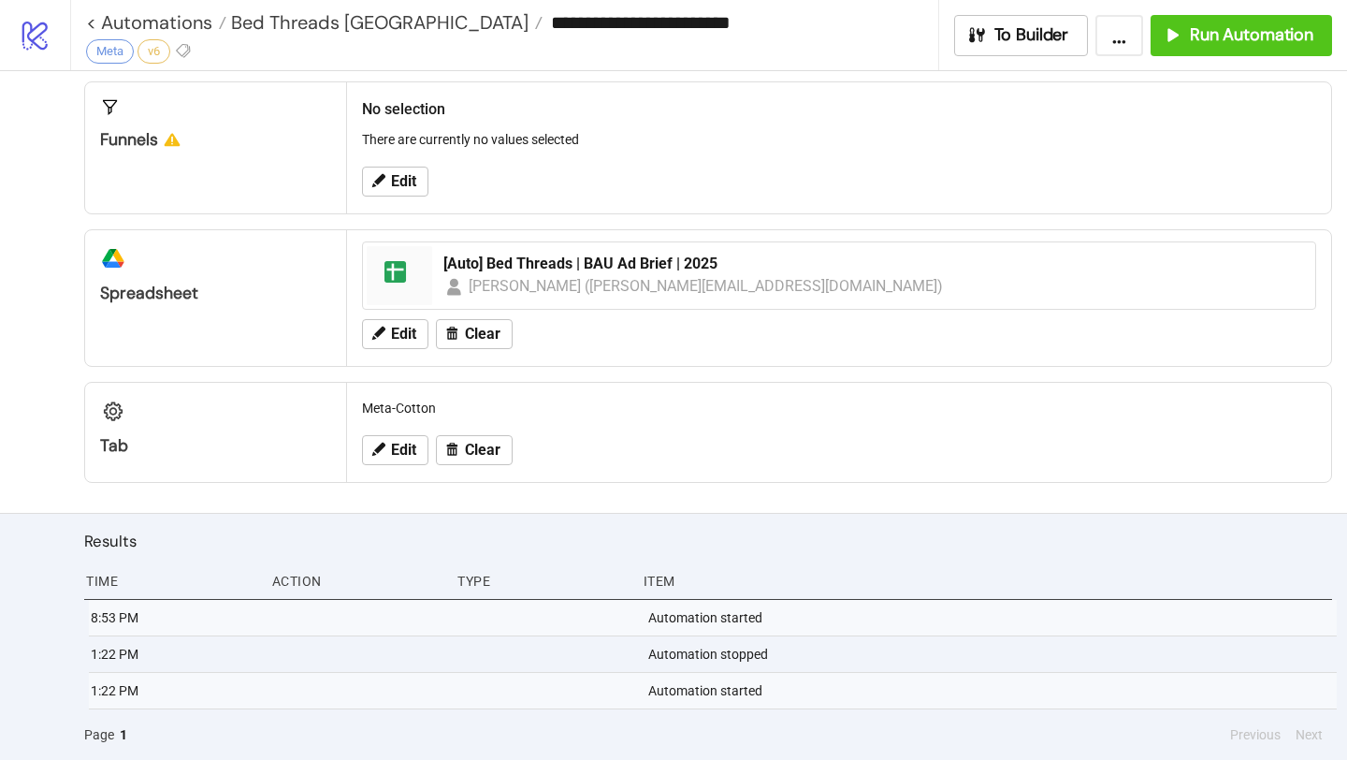
type input "**********"
click at [391, 460] on button "Edit" at bounding box center [395, 450] width 66 height 30
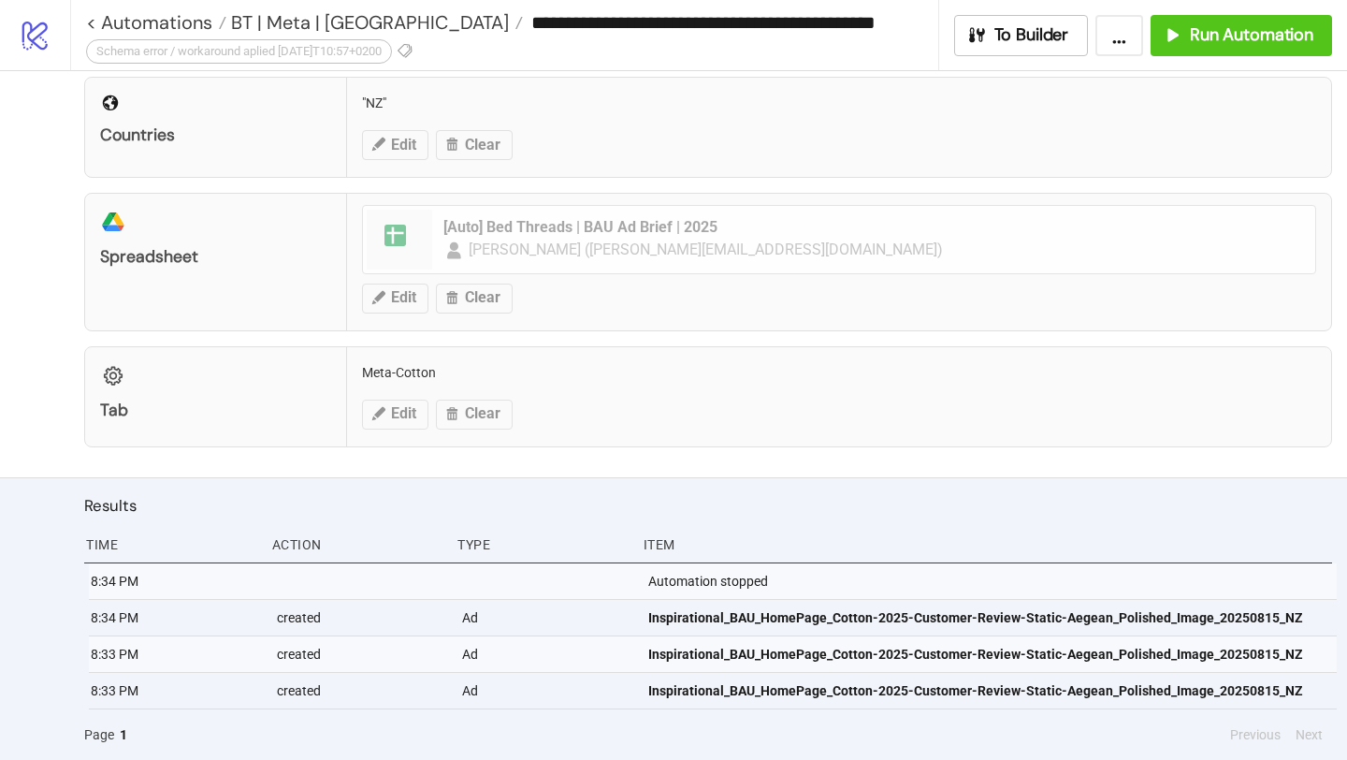
scroll to position [520, 0]
drag, startPoint x: 417, startPoint y: 574, endPoint x: 505, endPoint y: 571, distance: 88.0
click at [506, 572] on div "8:34 PM Automation stopped" at bounding box center [713, 581] width 1248 height 36
click at [406, 410] on div "Tab Meta-Cotton Edit Clear" at bounding box center [708, 396] width 1248 height 101
click at [473, 383] on div "Tab Meta-Cotton Edit Clear" at bounding box center [708, 396] width 1248 height 101
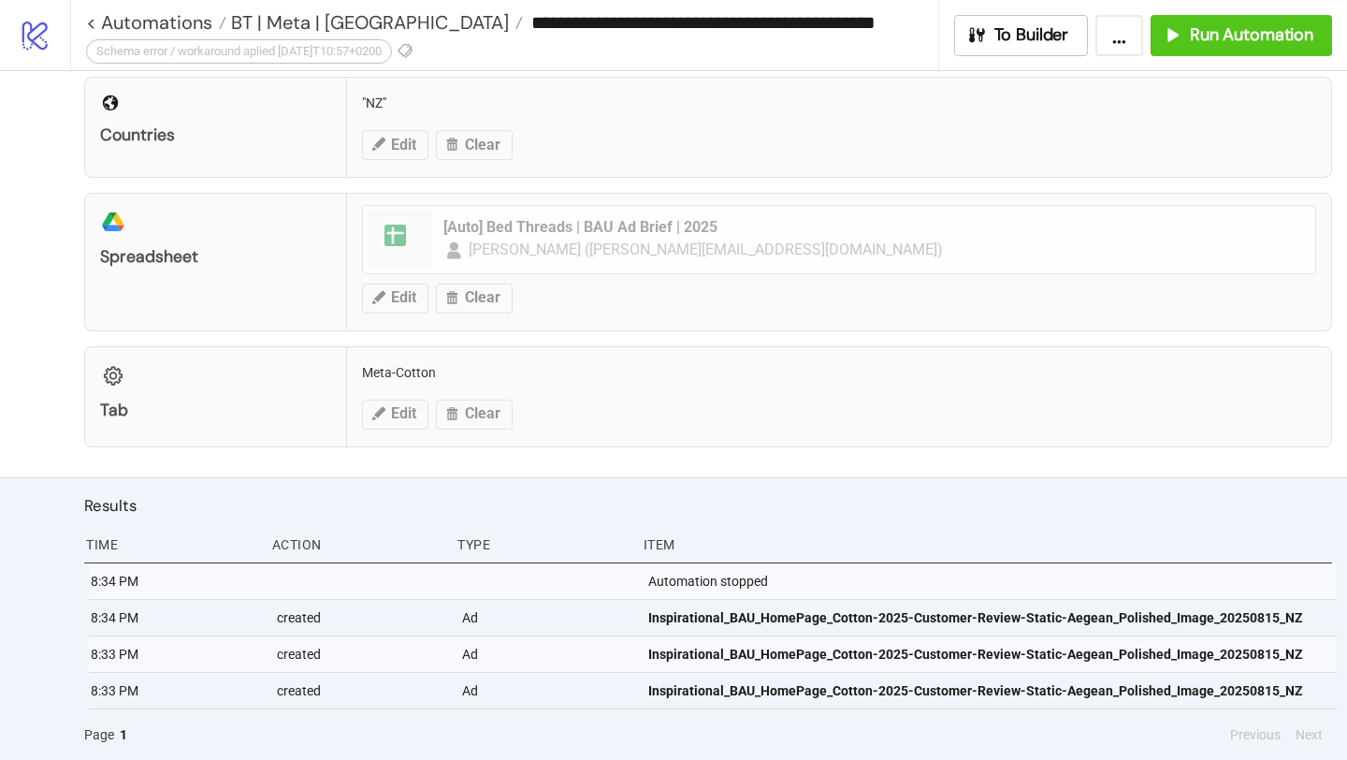
click at [386, 414] on div "Tab Meta-Cotton Edit Clear" at bounding box center [708, 396] width 1248 height 101
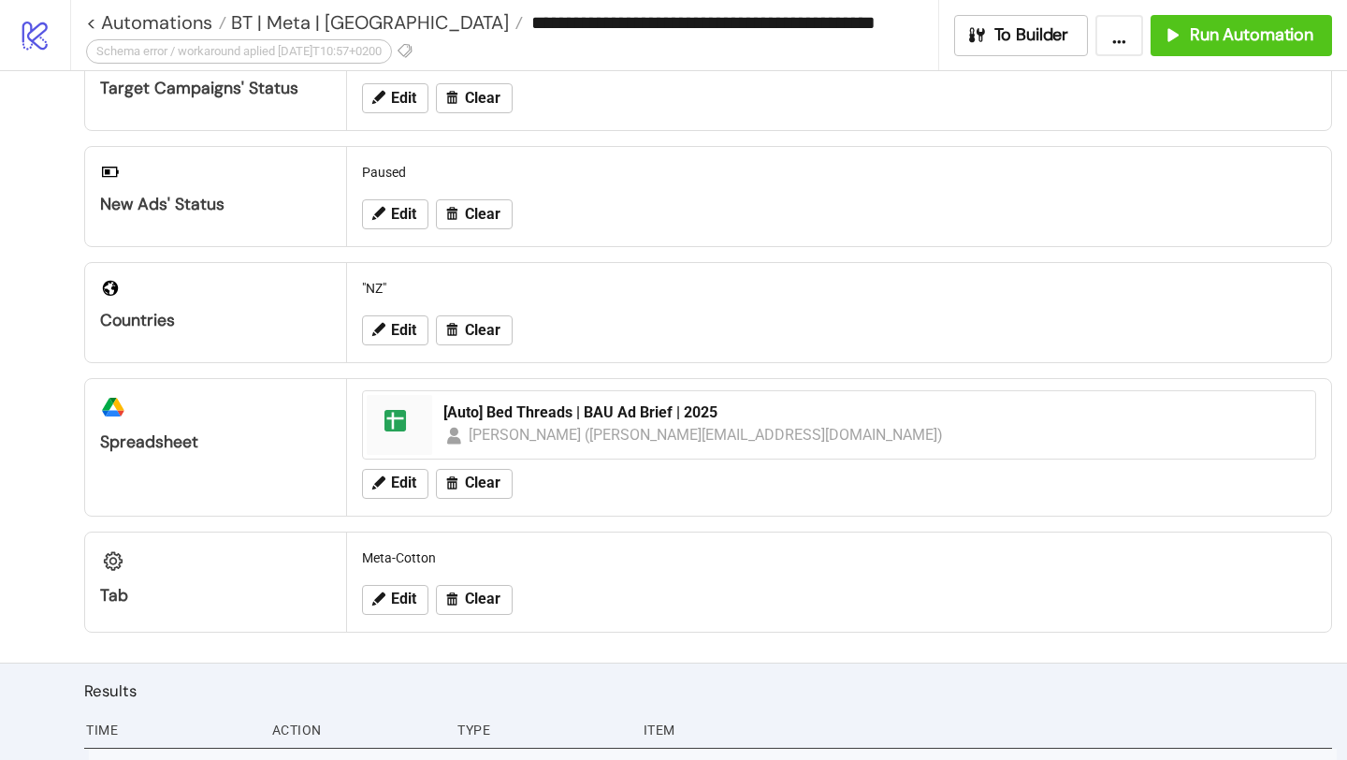
scroll to position [520, 0]
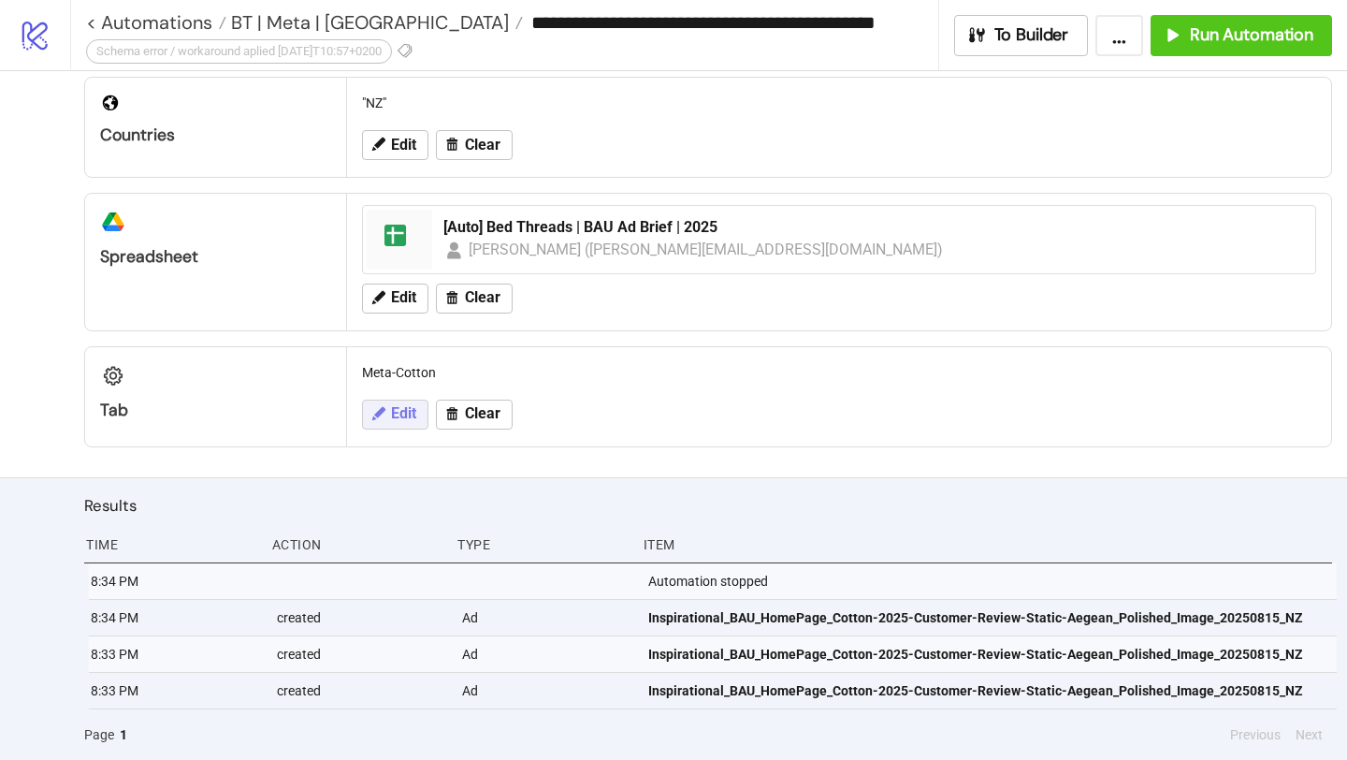
click at [408, 420] on span "Edit" at bounding box center [403, 413] width 25 height 17
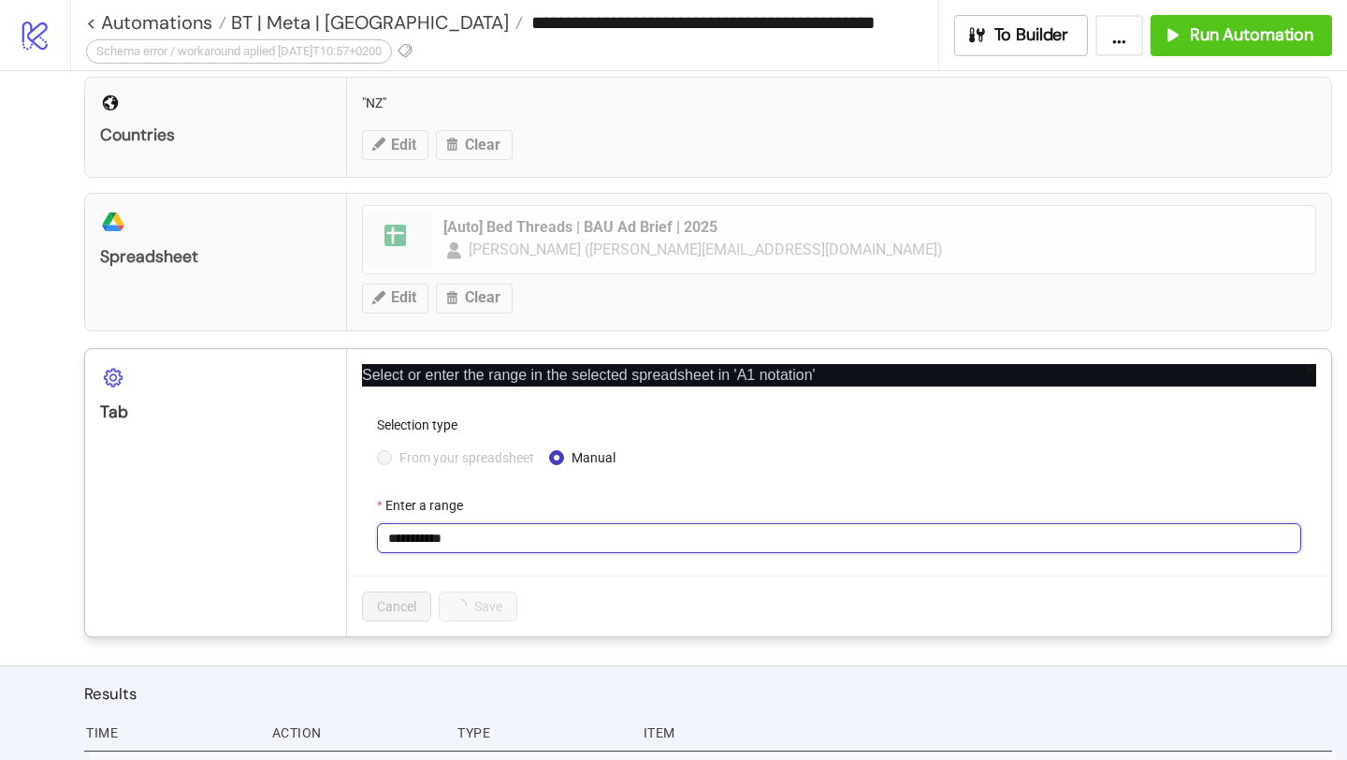
drag, startPoint x: 418, startPoint y: 537, endPoint x: 523, endPoint y: 533, distance: 104.9
click at [523, 535] on input "**********" at bounding box center [839, 538] width 924 height 30
type input "****"
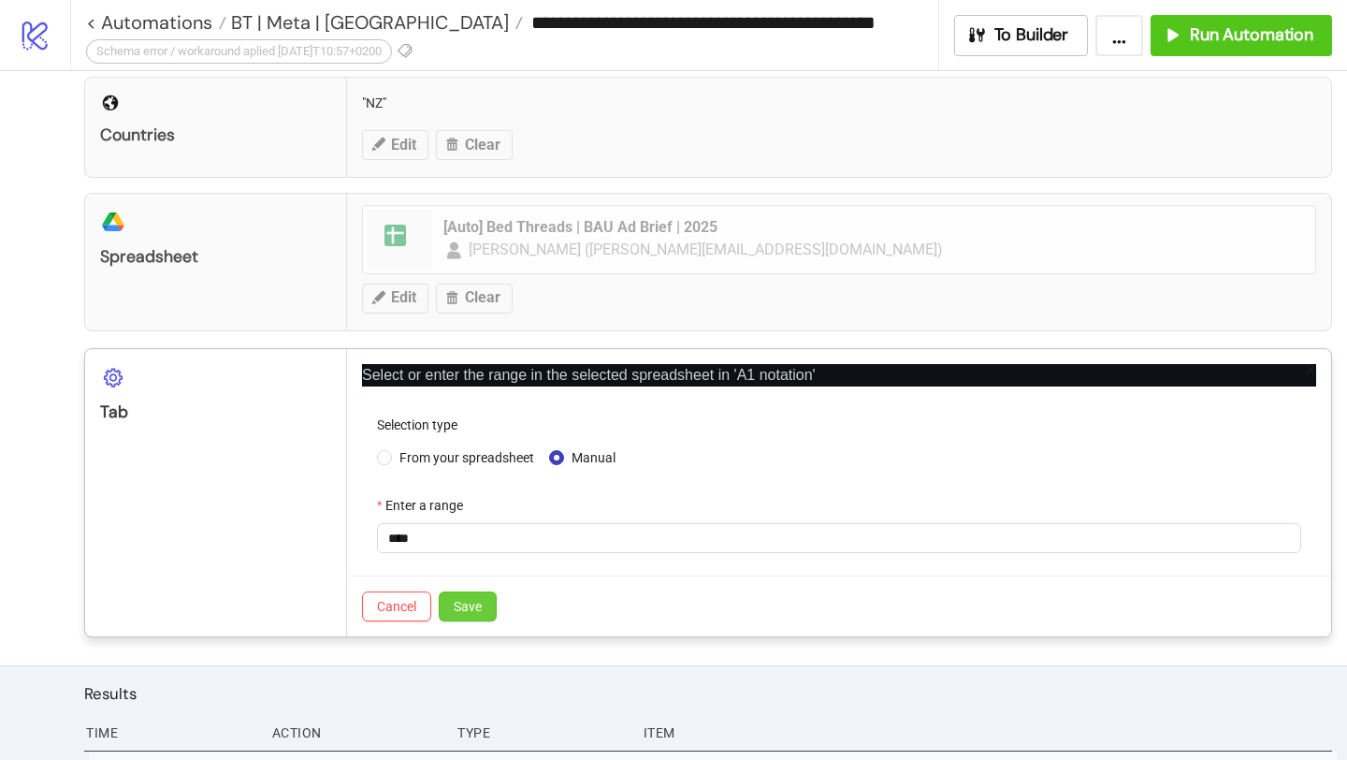
click at [481, 609] on span "Save" at bounding box center [468, 606] width 28 height 15
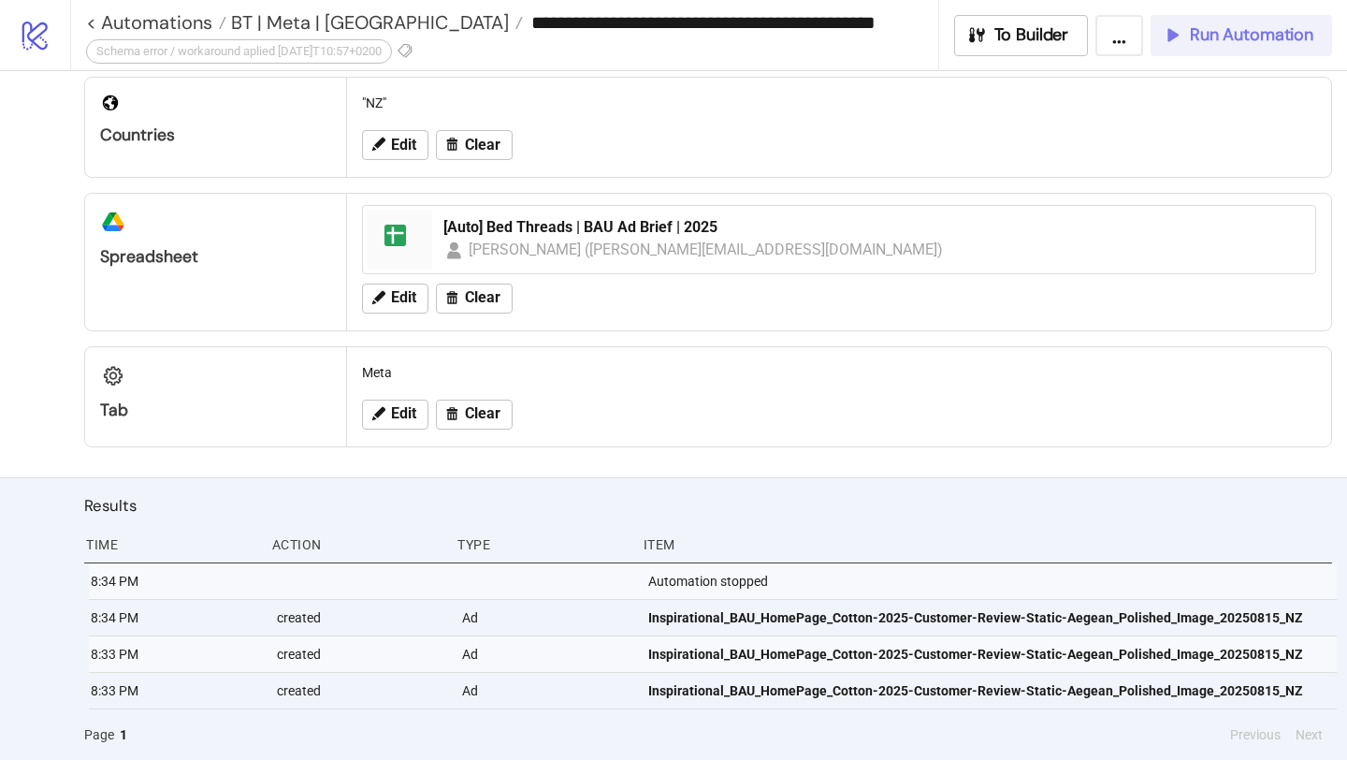
click at [1193, 36] on span "Run Automation" at bounding box center [1252, 35] width 124 height 22
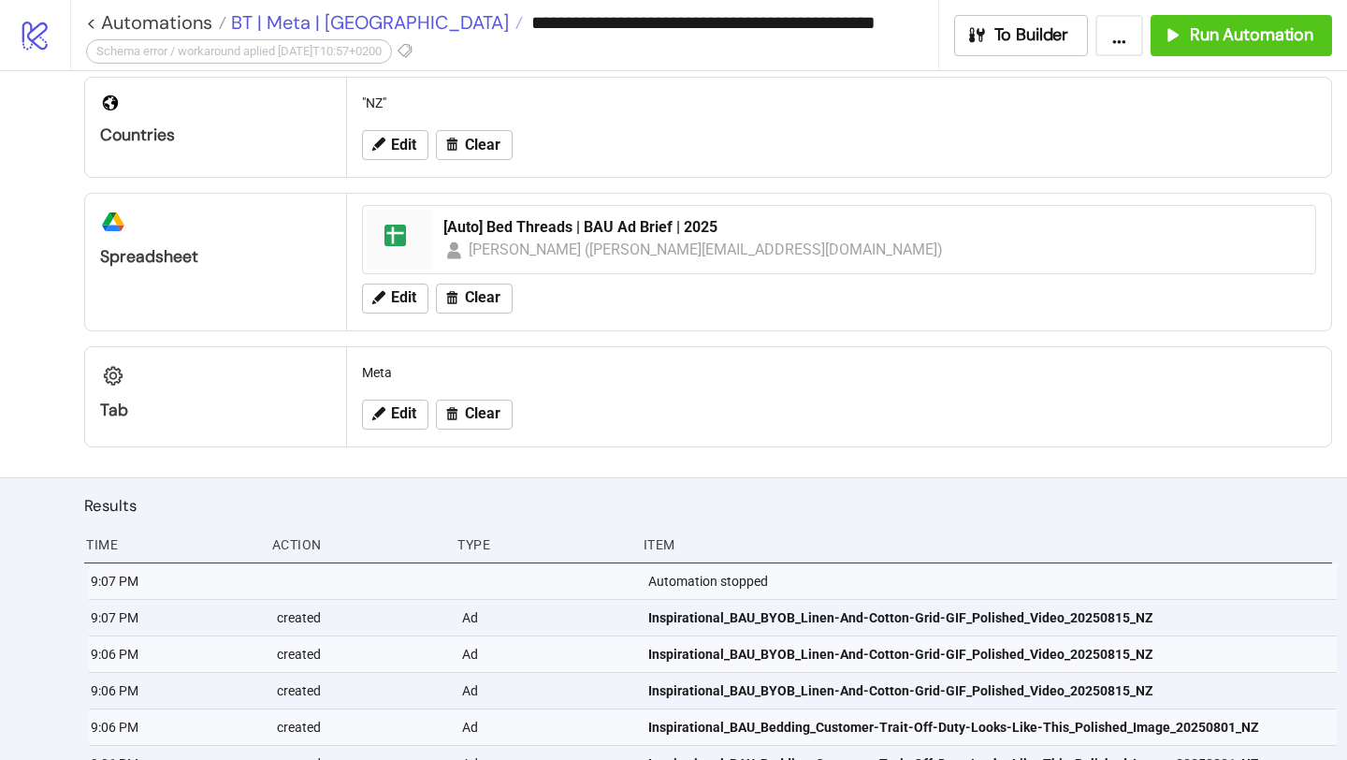
click at [290, 29] on span "BT | Meta | [GEOGRAPHIC_DATA]" at bounding box center [367, 22] width 283 height 24
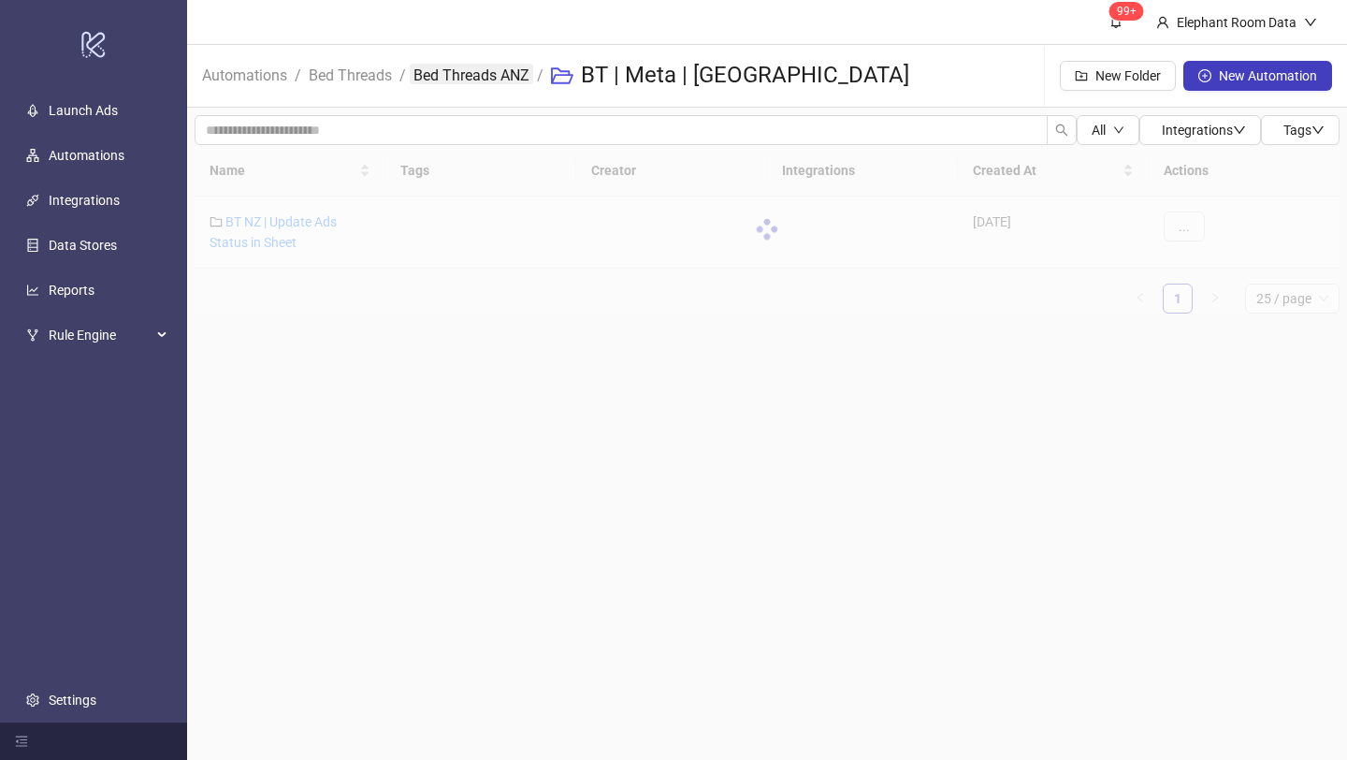
click at [431, 76] on link "Bed Threads ANZ" at bounding box center [472, 74] width 124 height 21
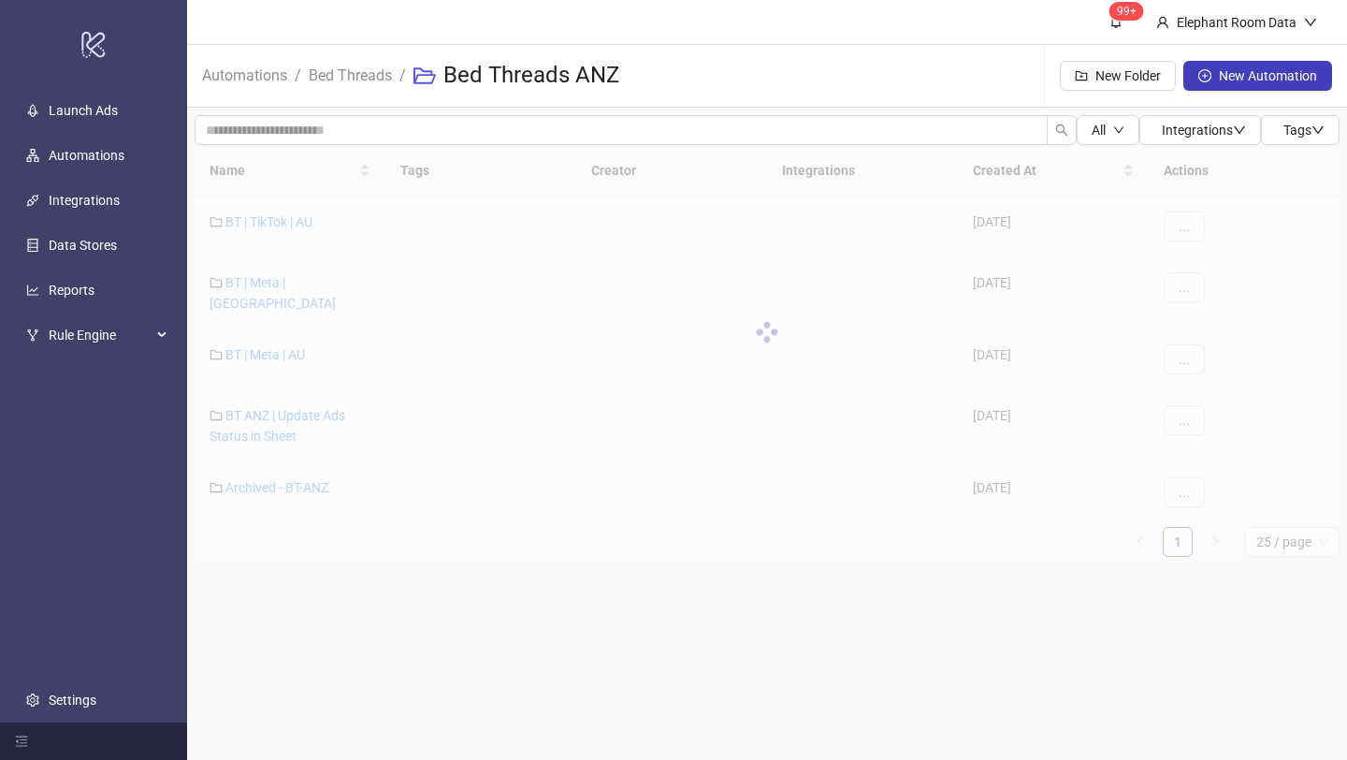
click at [294, 342] on div at bounding box center [767, 332] width 1145 height 374
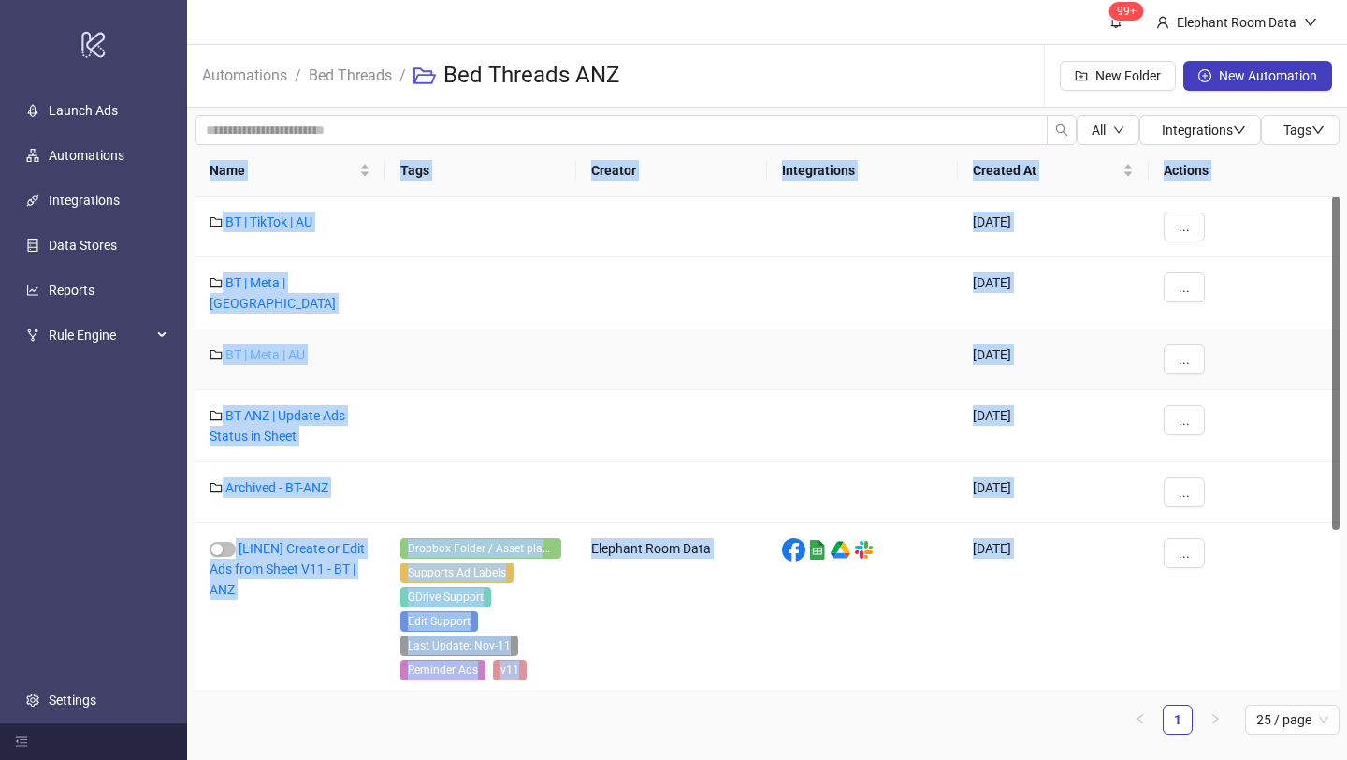
click at [294, 347] on link "BT | Meta | AU" at bounding box center [265, 354] width 80 height 15
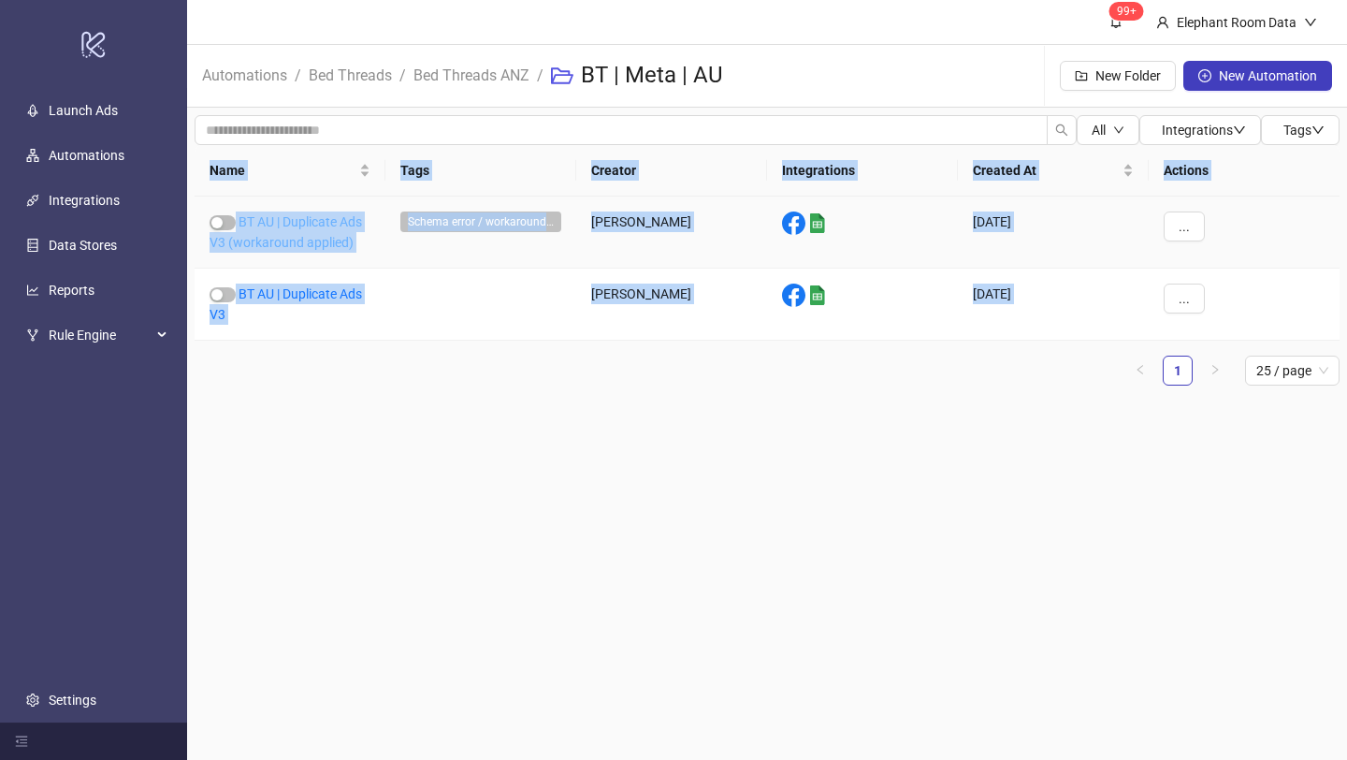
click at [335, 243] on link "BT AU | Duplicate Ads V3 (workaround applied)" at bounding box center [286, 232] width 153 height 36
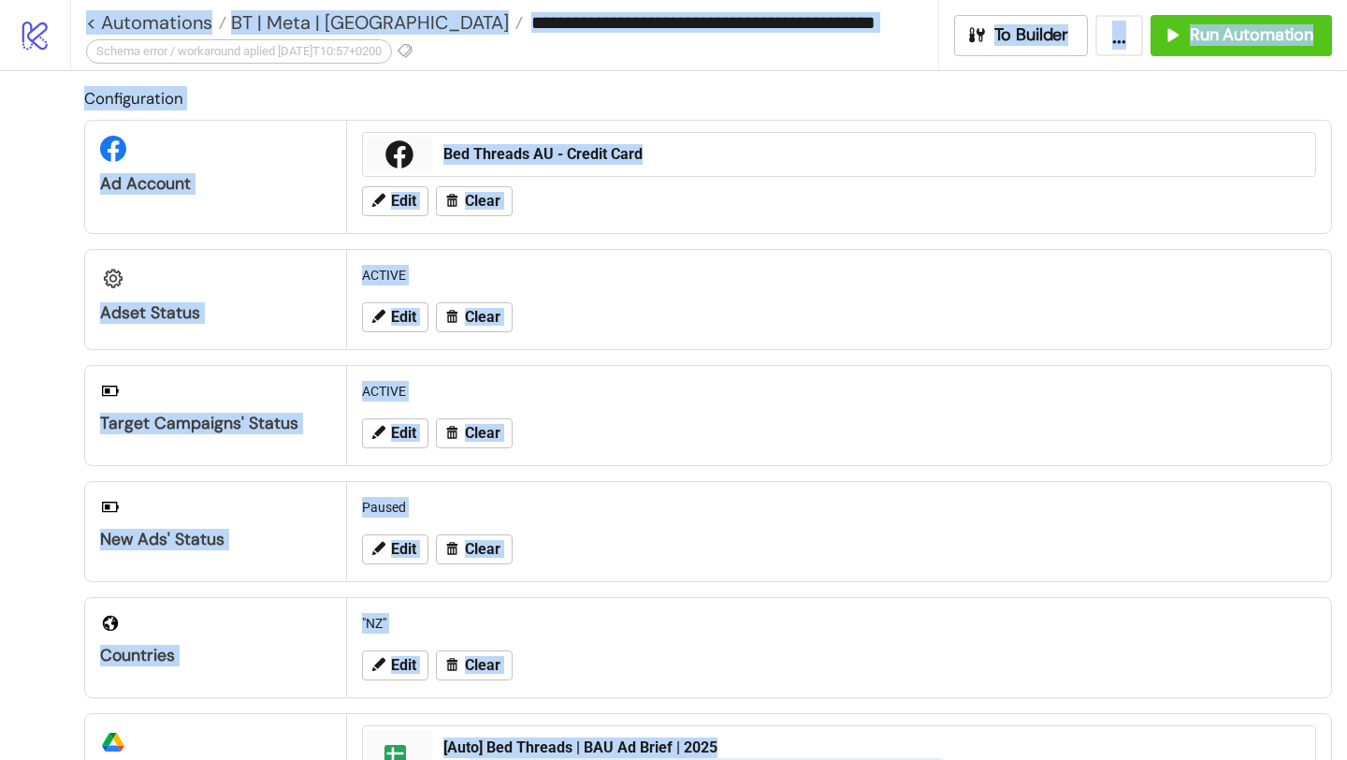
type input "**********"
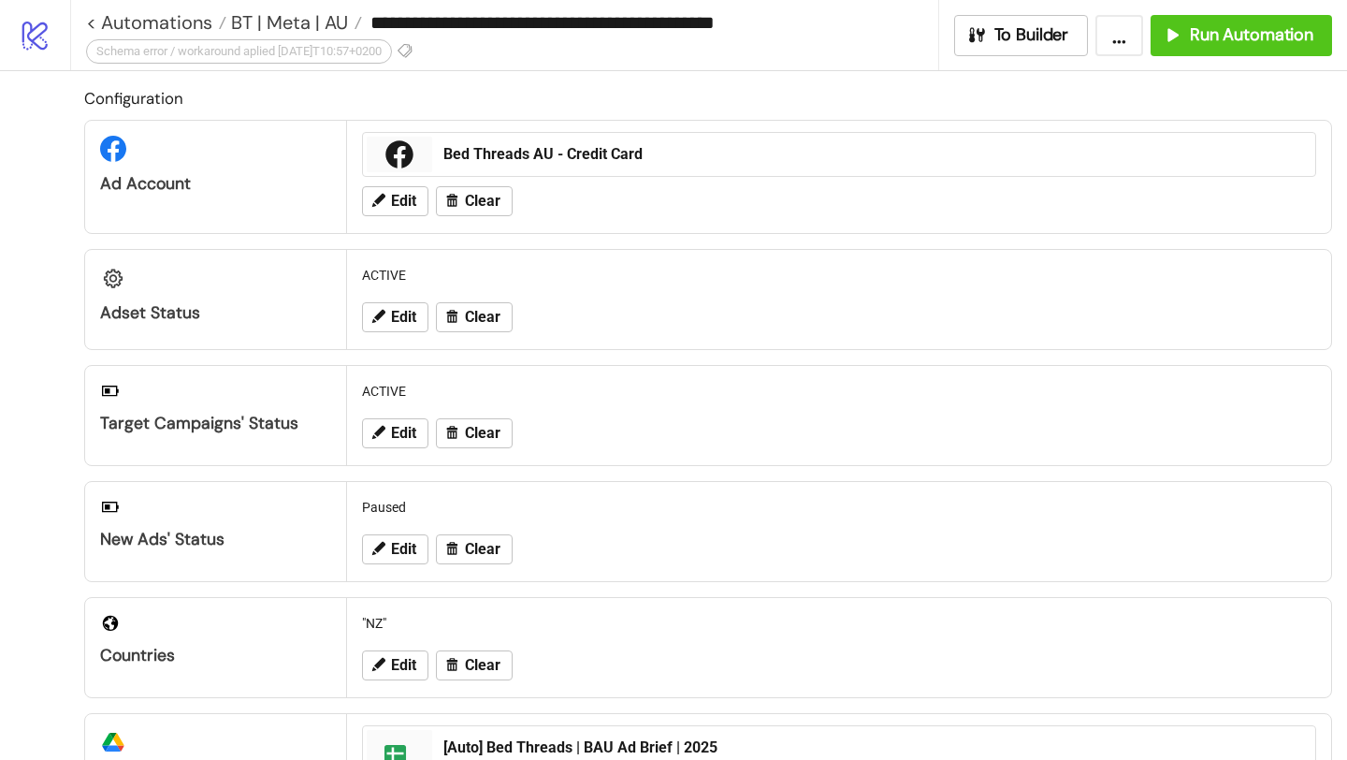
click at [699, 222] on div "Edit Clear" at bounding box center [839, 201] width 969 height 49
click at [377, 25] on input "**********" at bounding box center [649, 22] width 575 height 28
click at [327, 19] on span "BT | Meta | AU" at bounding box center [287, 22] width 122 height 24
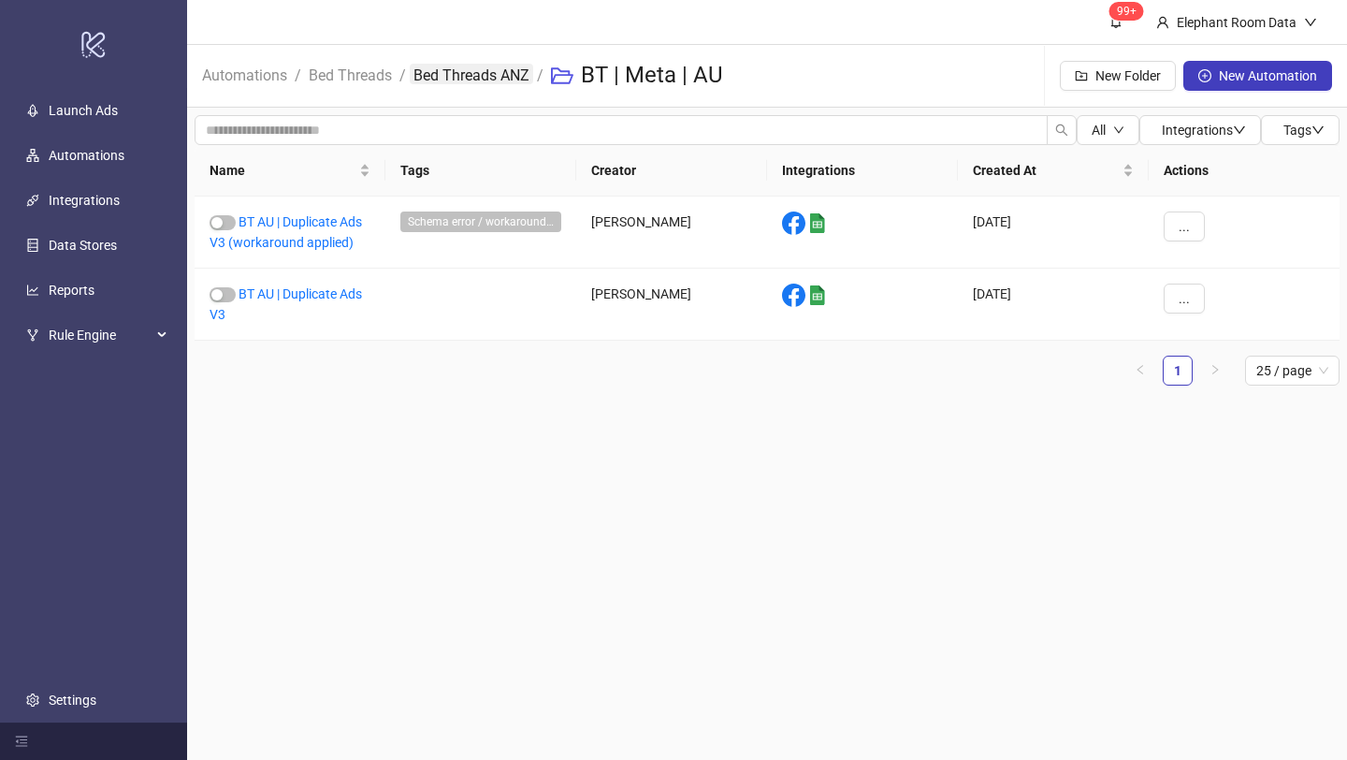
click at [418, 78] on link "Bed Threads ANZ" at bounding box center [472, 74] width 124 height 21
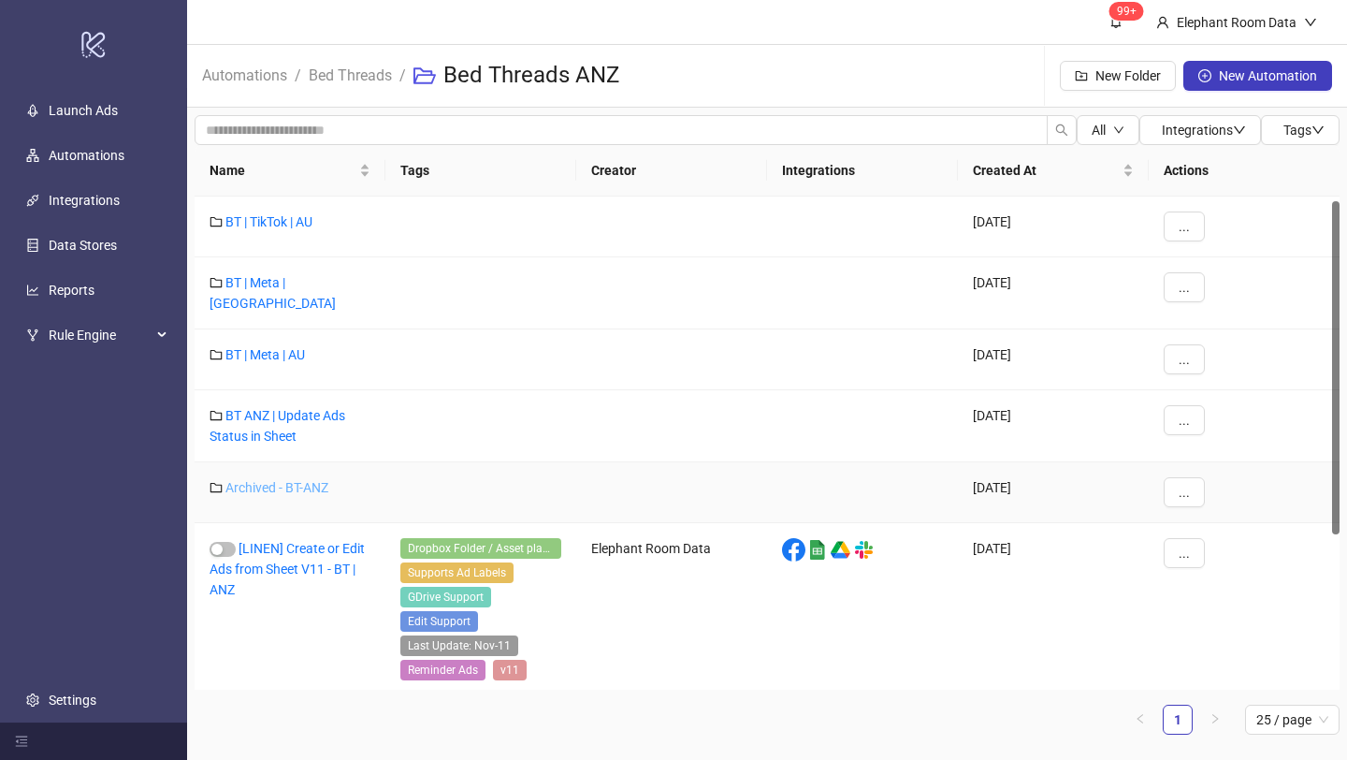
scroll to position [237, 0]
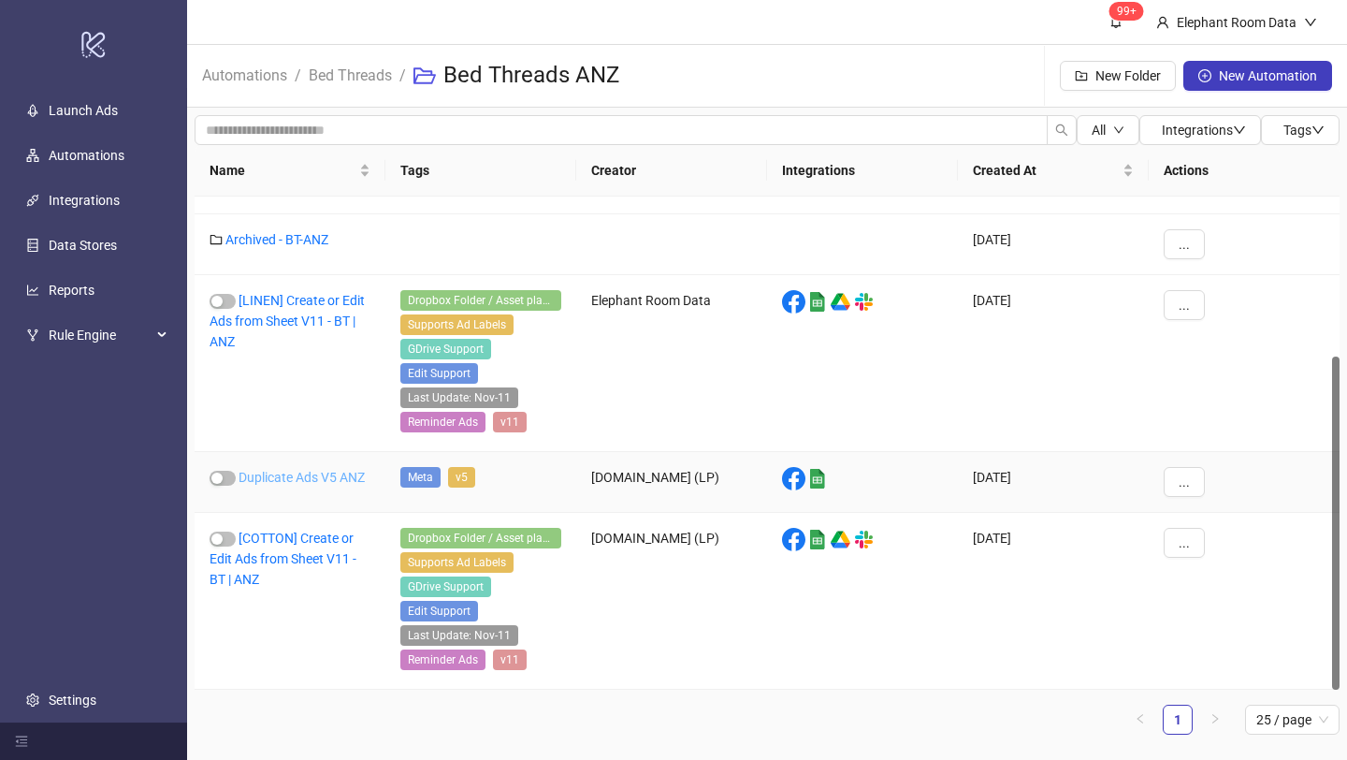
click at [307, 477] on link "Duplicate Ads V5 ANZ" at bounding box center [302, 477] width 126 height 15
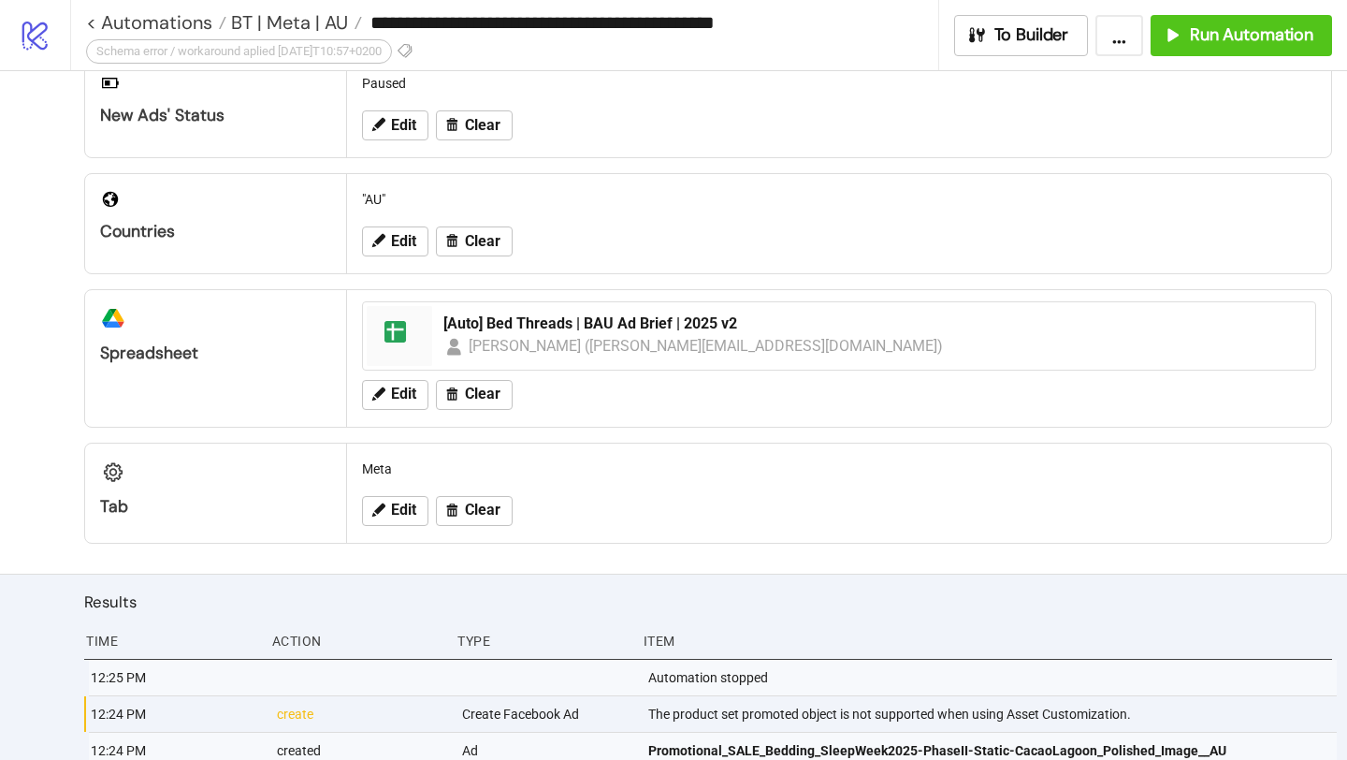
scroll to position [431, 0]
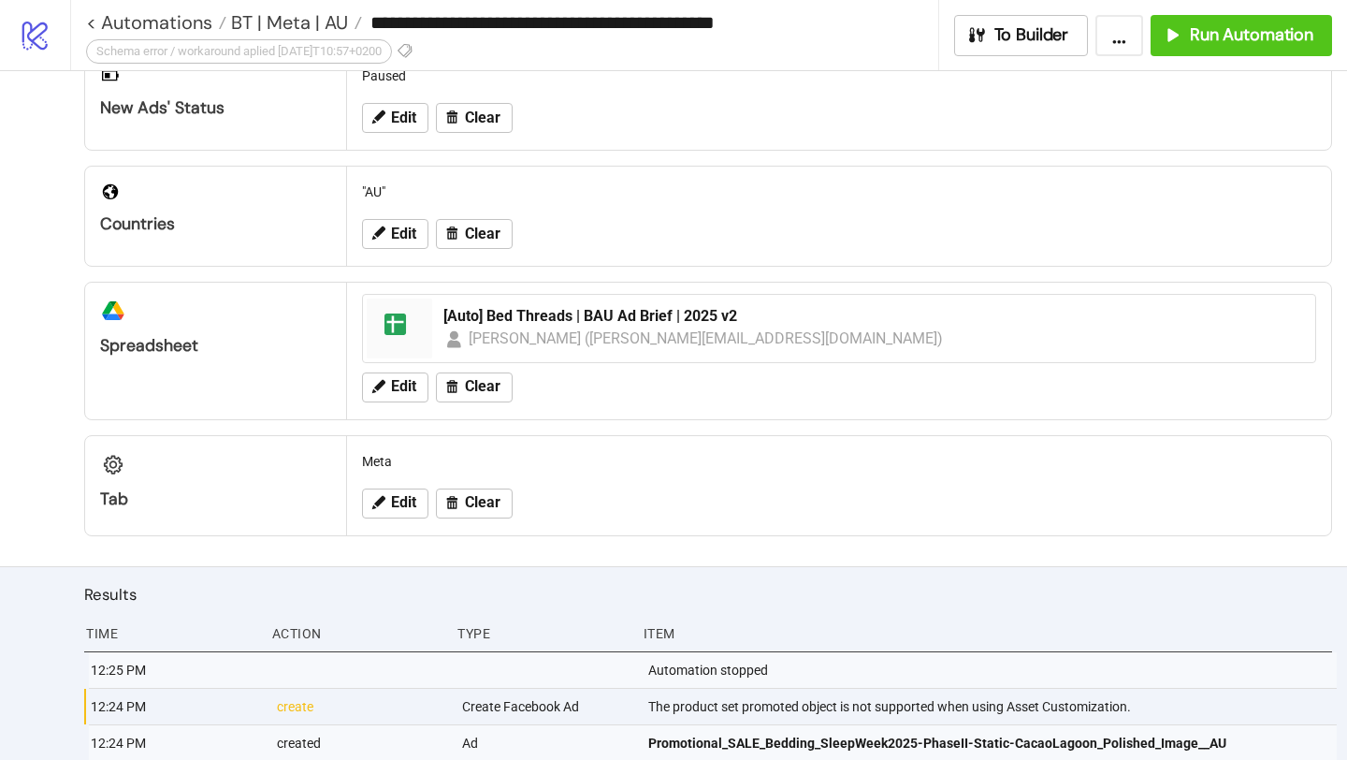
type input "**********"
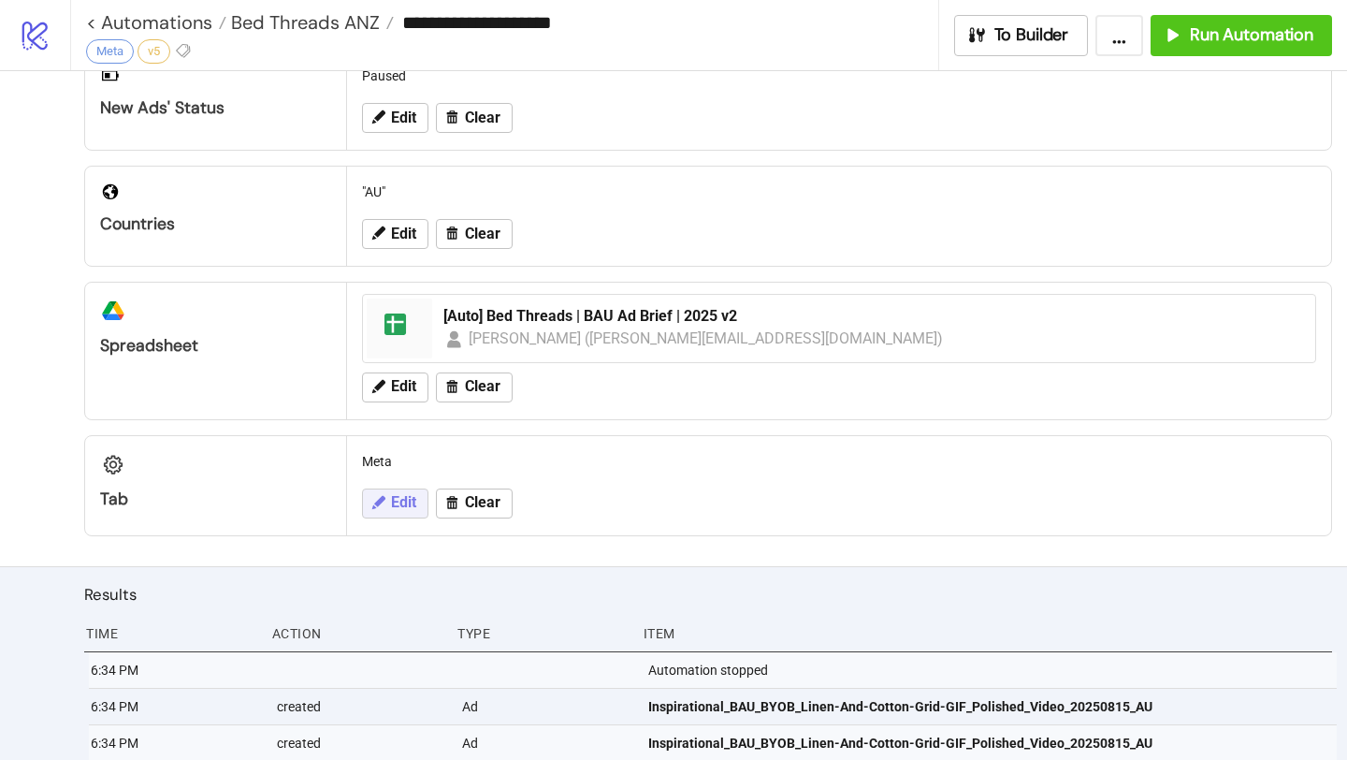
click at [398, 506] on span "Edit" at bounding box center [403, 502] width 25 height 17
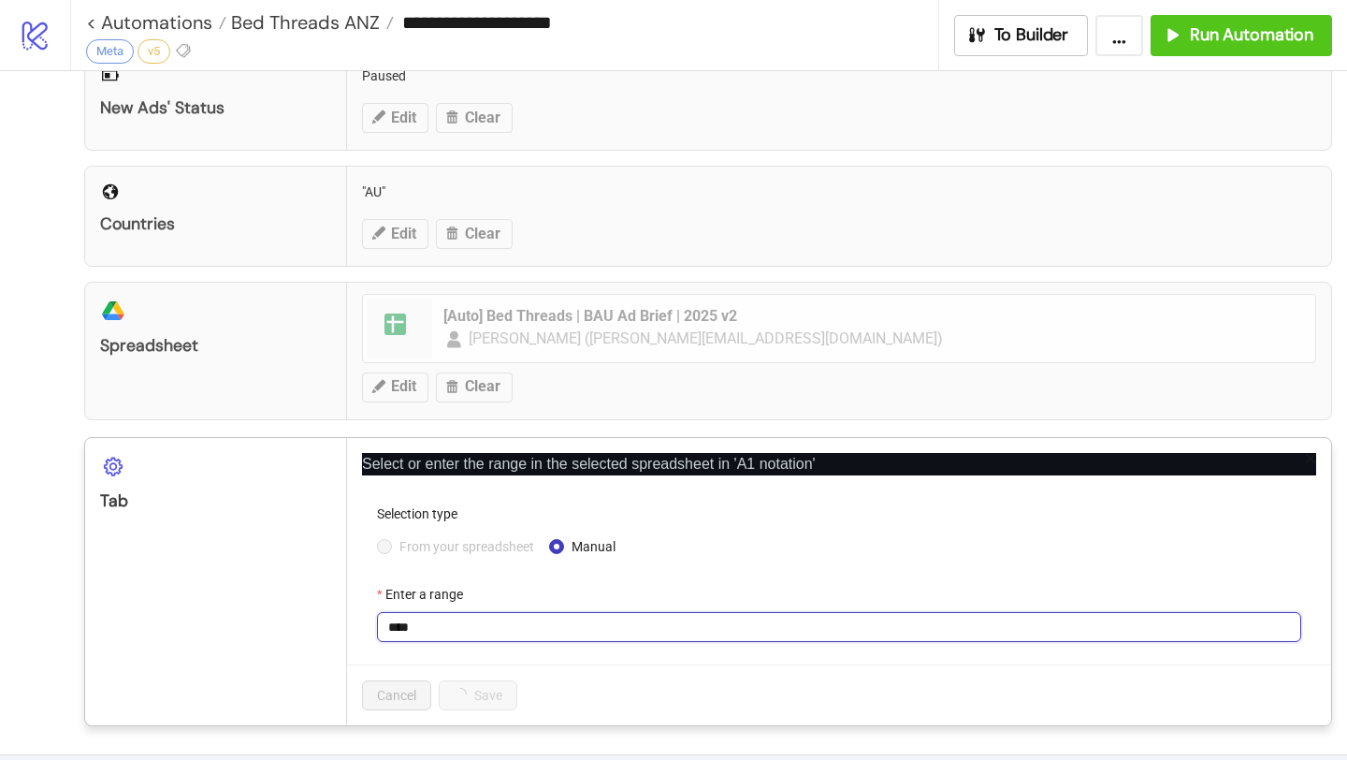
click at [471, 633] on input "****" at bounding box center [839, 627] width 924 height 30
click at [486, 629] on input "**********" at bounding box center [839, 627] width 924 height 30
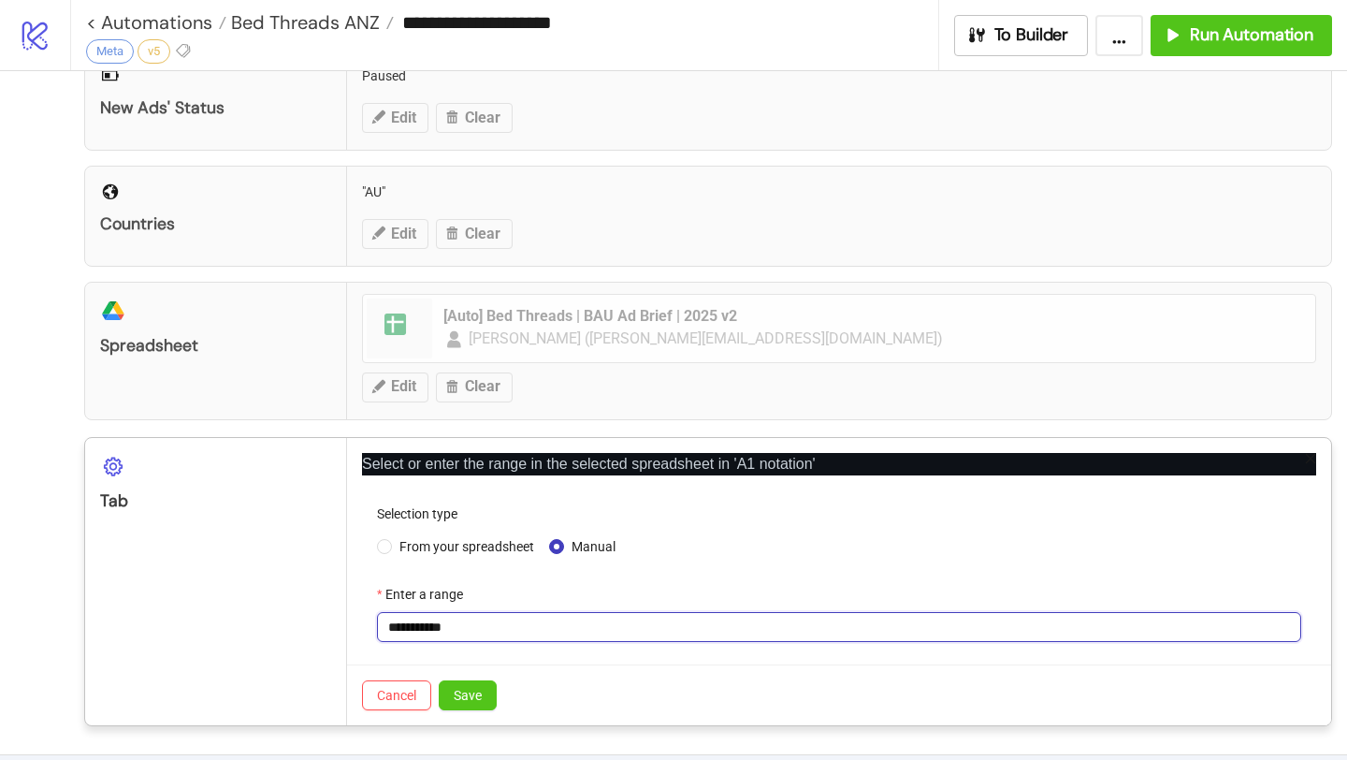
click at [455, 631] on input "**********" at bounding box center [839, 627] width 924 height 30
drag, startPoint x: 417, startPoint y: 626, endPoint x: 525, endPoint y: 626, distance: 107.6
click at [525, 626] on input "**********" at bounding box center [839, 627] width 924 height 30
type input "****"
click at [445, 627] on input "****" at bounding box center [839, 627] width 924 height 30
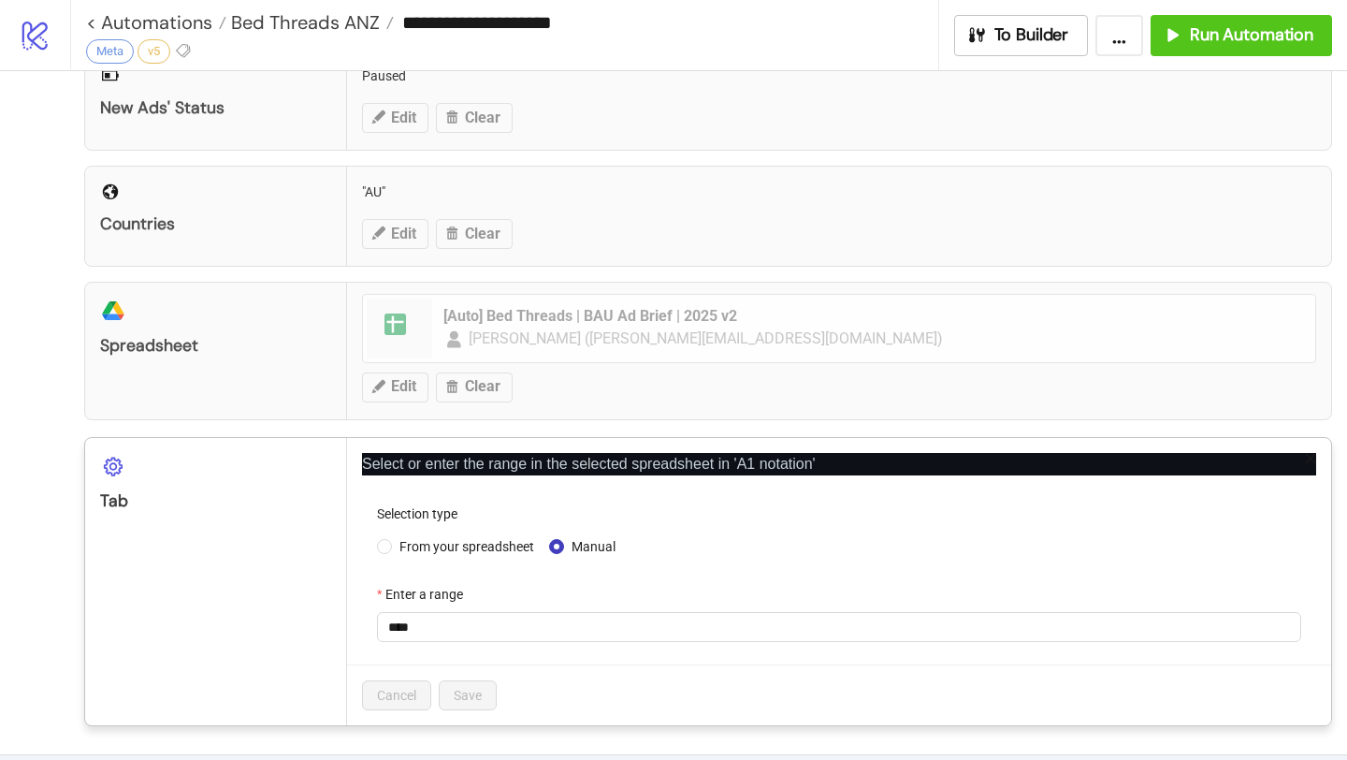
click at [440, 661] on form "Selection type From your spreadsheet Manual Enter a range ****" at bounding box center [839, 583] width 954 height 161
click at [1142, 95] on div "**********" at bounding box center [673, 380] width 1347 height 760
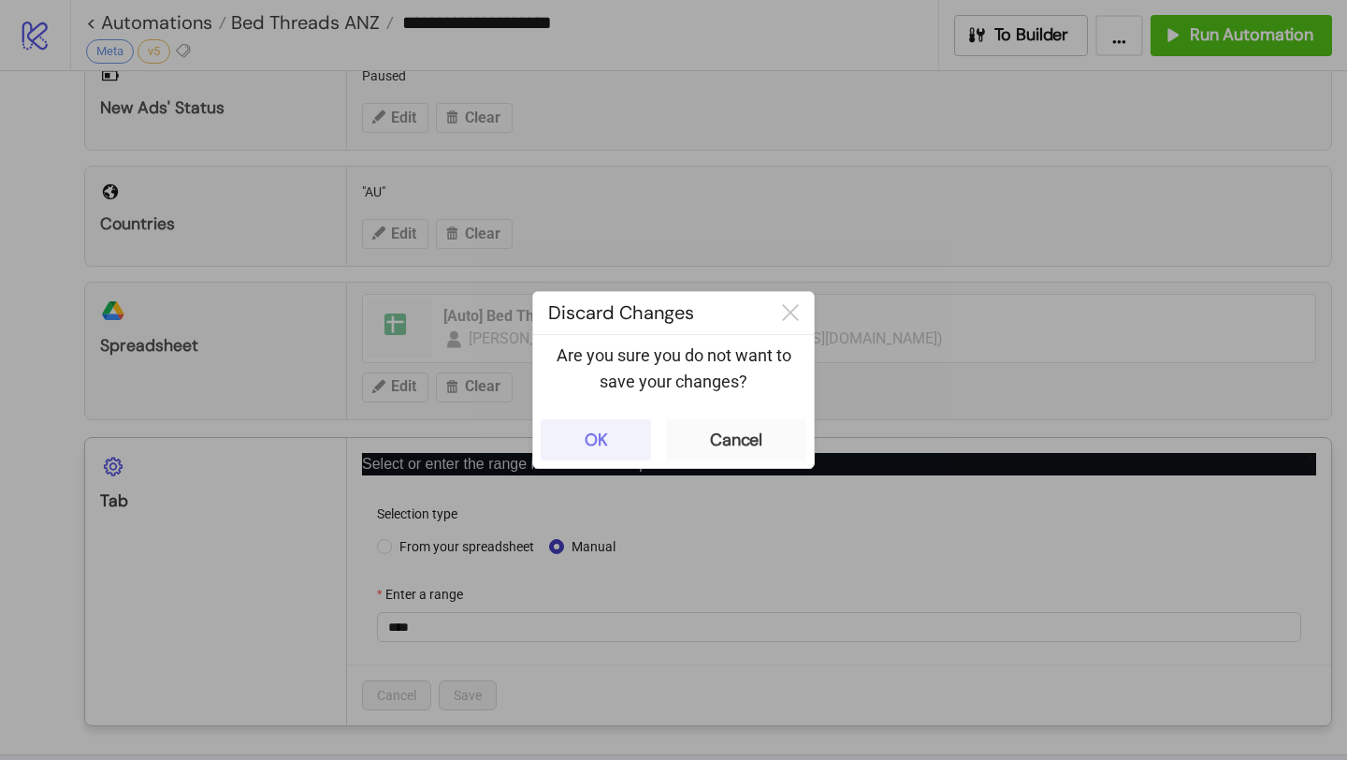
click at [623, 444] on button "OK" at bounding box center [596, 439] width 110 height 41
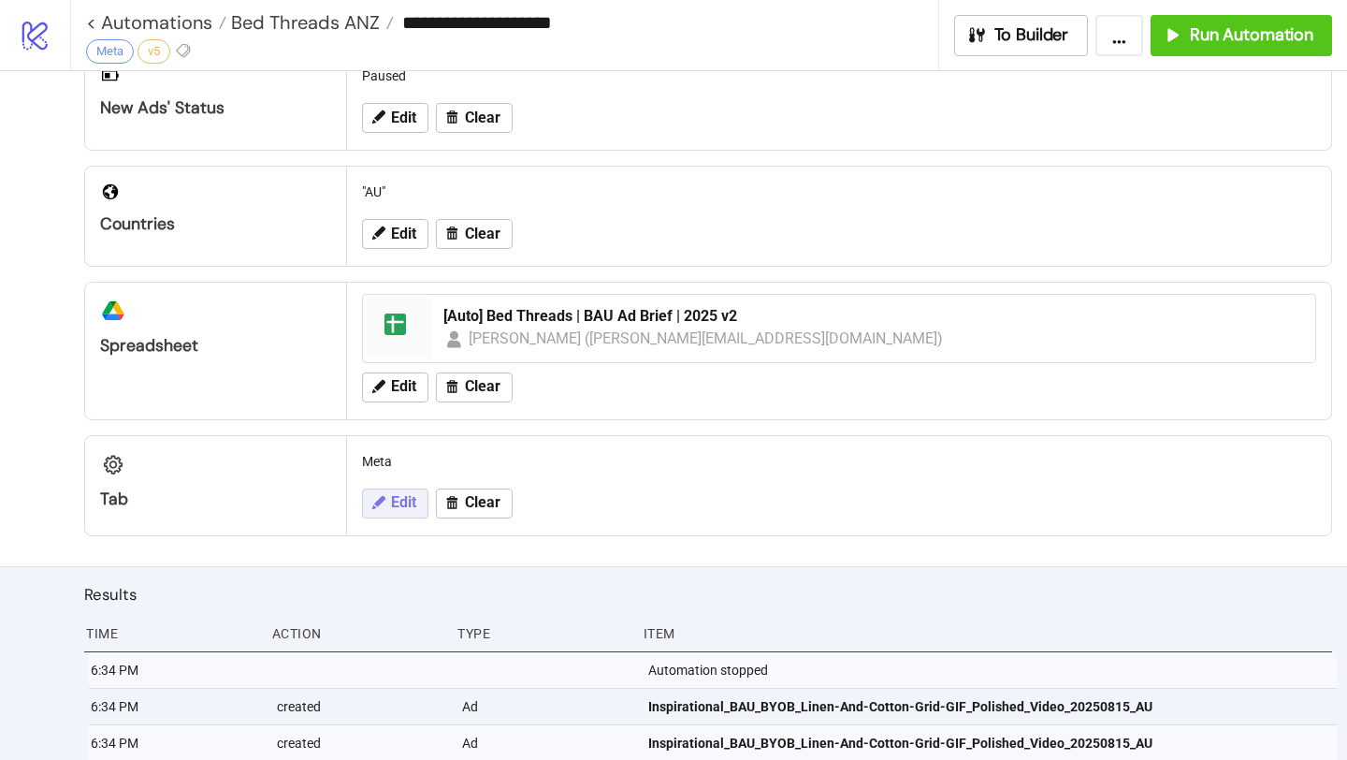
click at [405, 502] on span "Edit" at bounding box center [403, 502] width 25 height 17
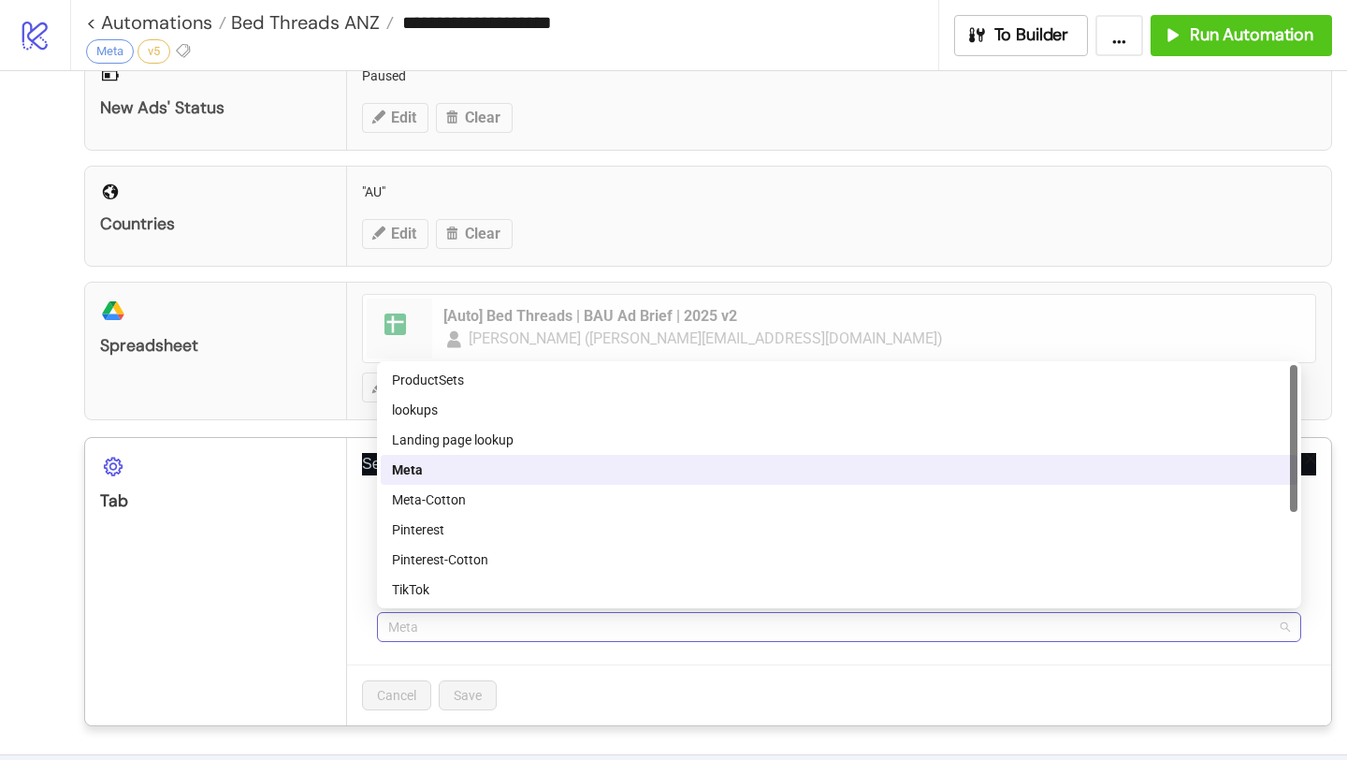
click at [456, 633] on span "Meta" at bounding box center [839, 627] width 902 height 28
click at [502, 503] on div "Meta-Cotton" at bounding box center [839, 499] width 894 height 21
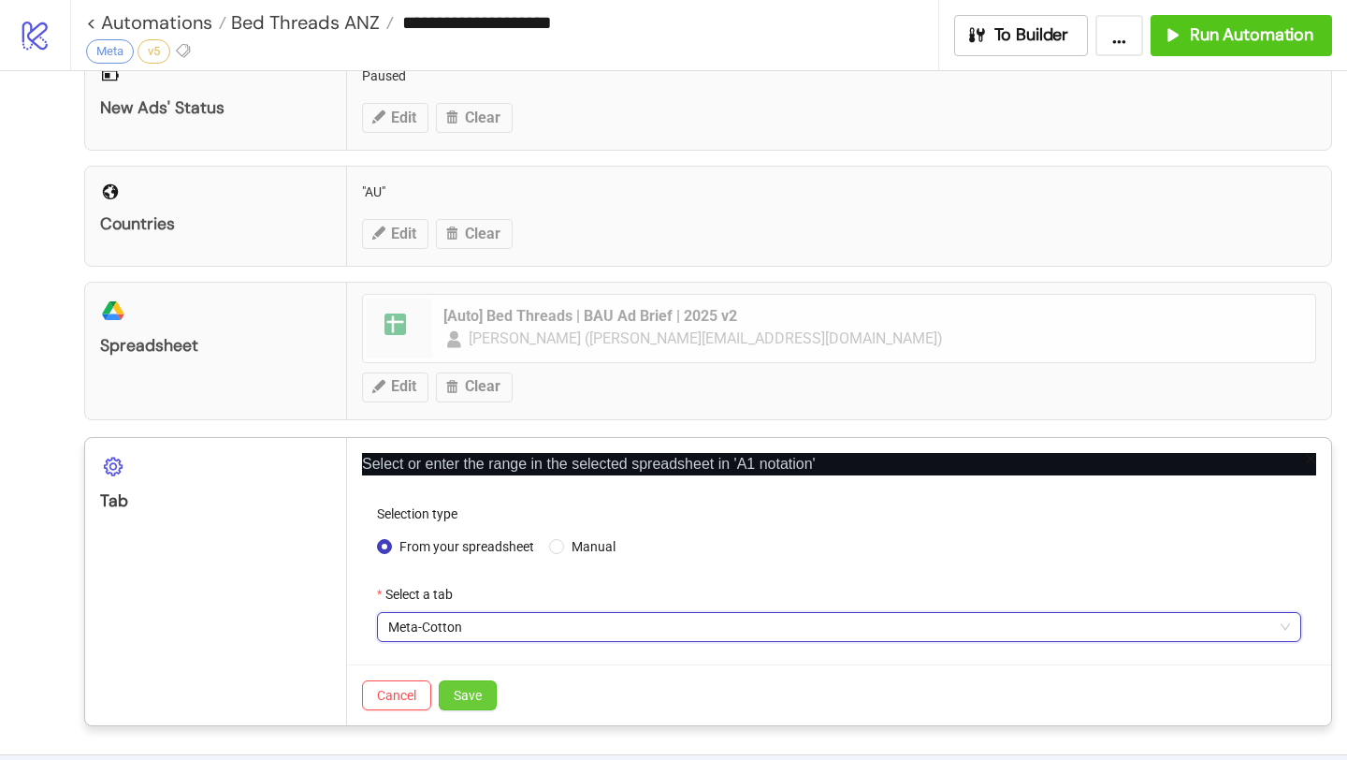
click at [472, 691] on span "Save" at bounding box center [468, 695] width 28 height 15
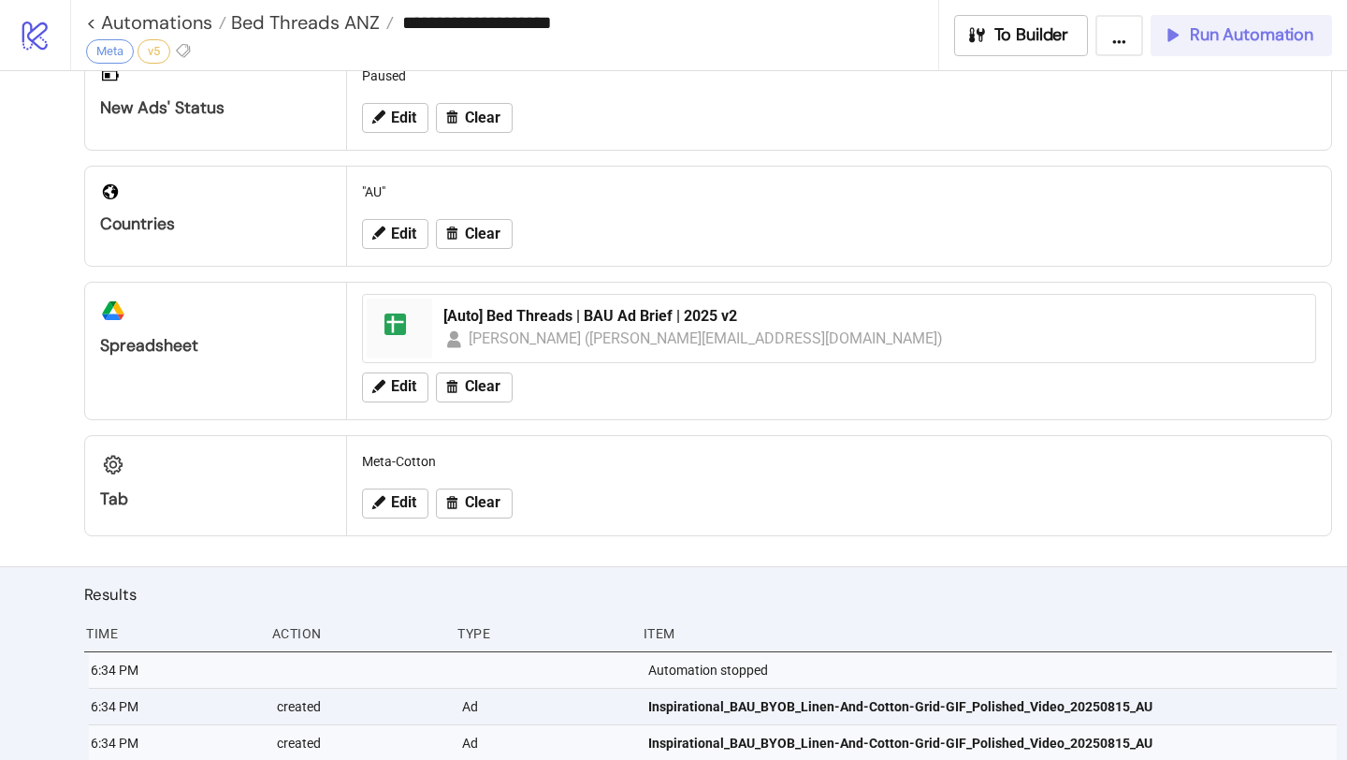
click at [1229, 47] on button "Run Automation" at bounding box center [1242, 35] width 182 height 41
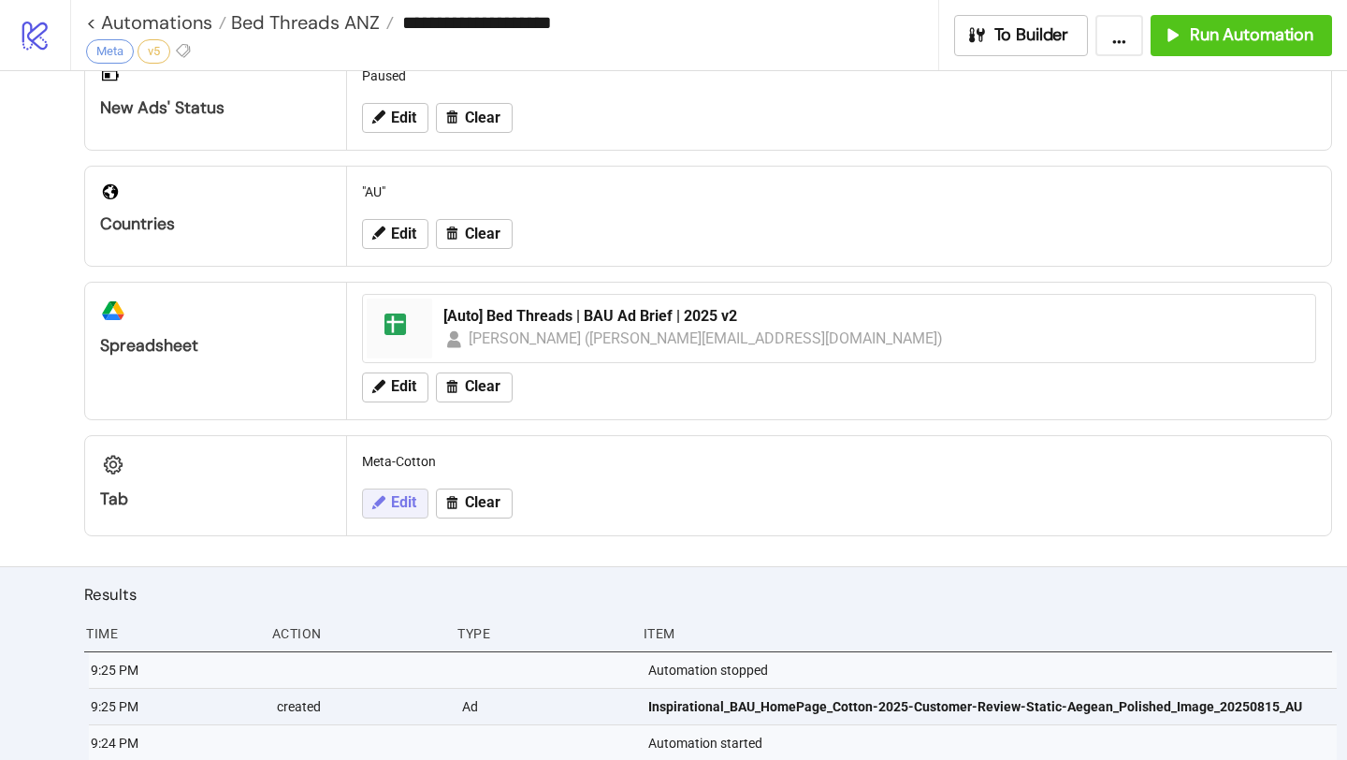
click at [411, 509] on span "Edit" at bounding box center [403, 502] width 25 height 17
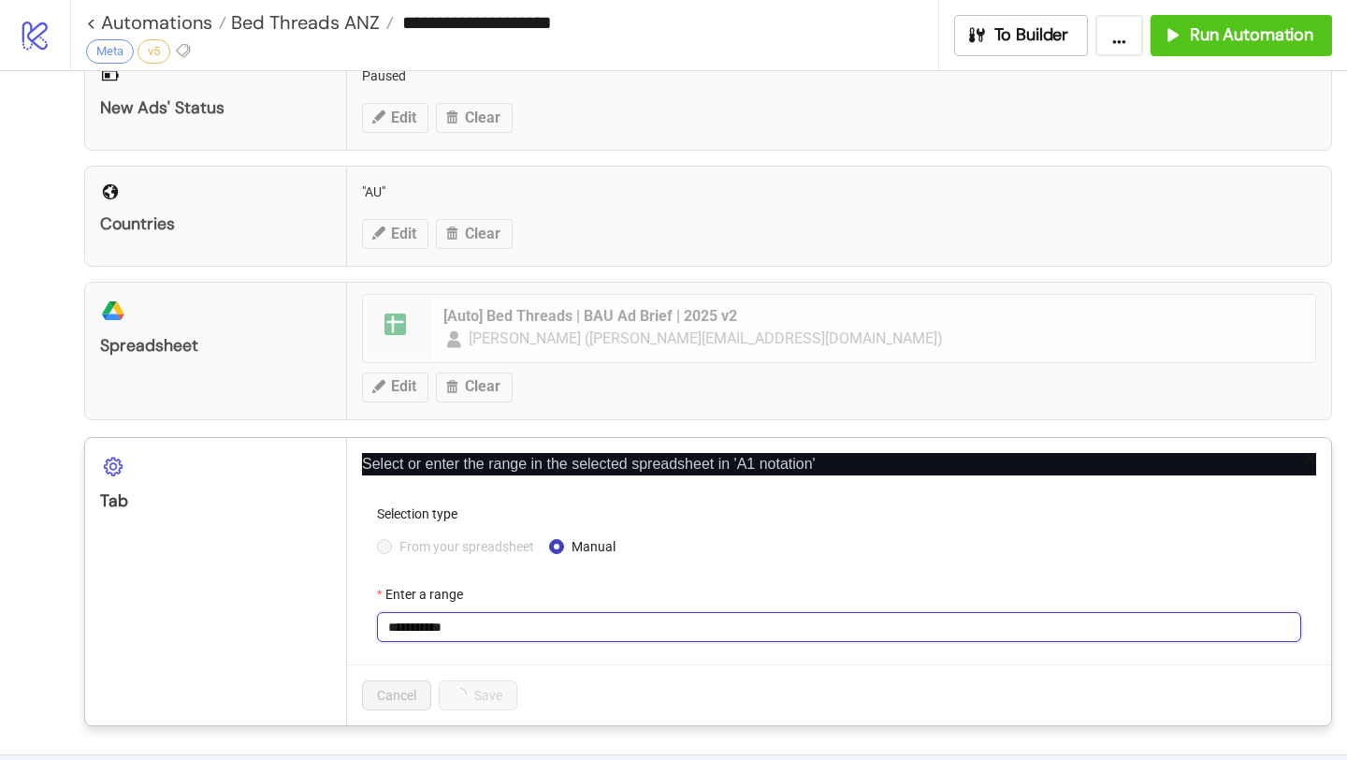
drag, startPoint x: 416, startPoint y: 620, endPoint x: 536, endPoint y: 620, distance: 119.8
click at [536, 620] on input "**********" at bounding box center [839, 627] width 924 height 30
type input "****"
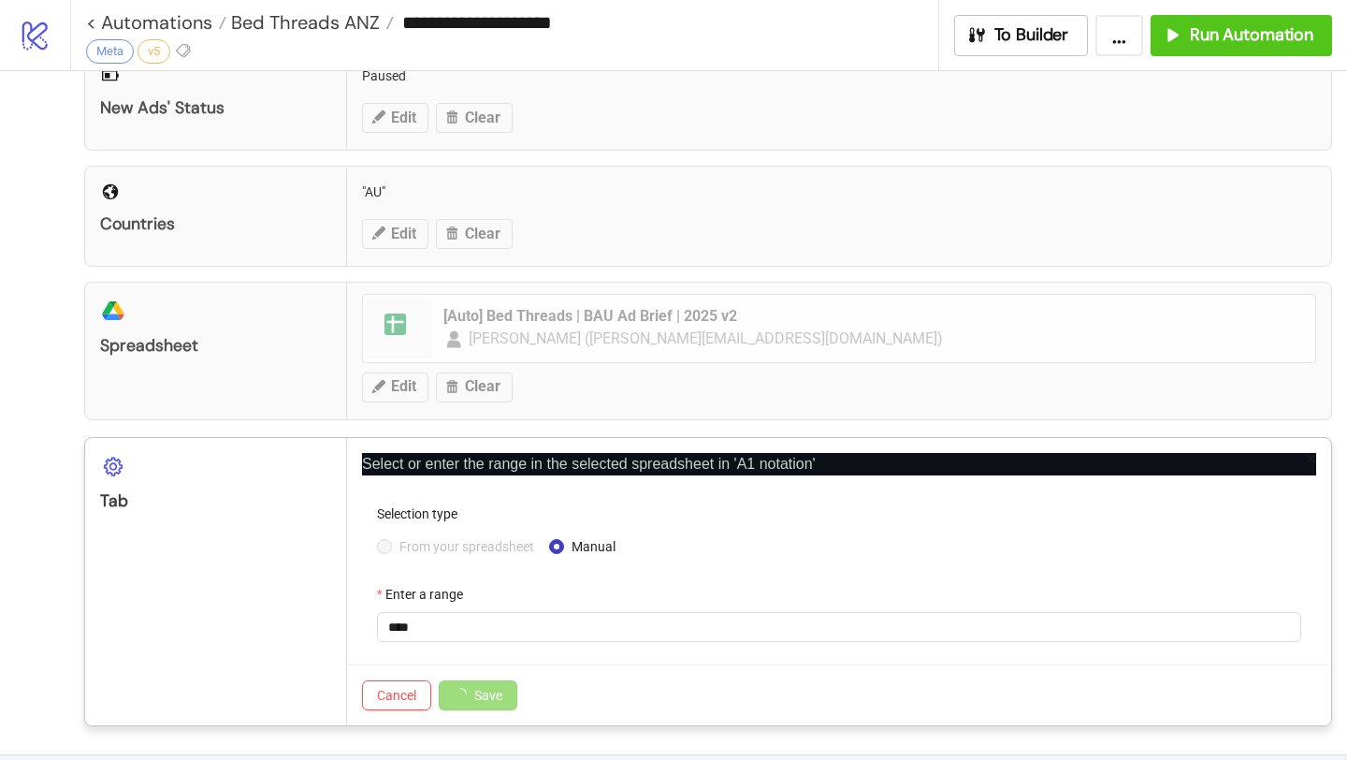
click at [494, 683] on button "Save" at bounding box center [478, 695] width 79 height 30
click at [501, 672] on div "Cancel Save" at bounding box center [839, 694] width 984 height 61
click at [480, 695] on span "Save" at bounding box center [468, 695] width 28 height 15
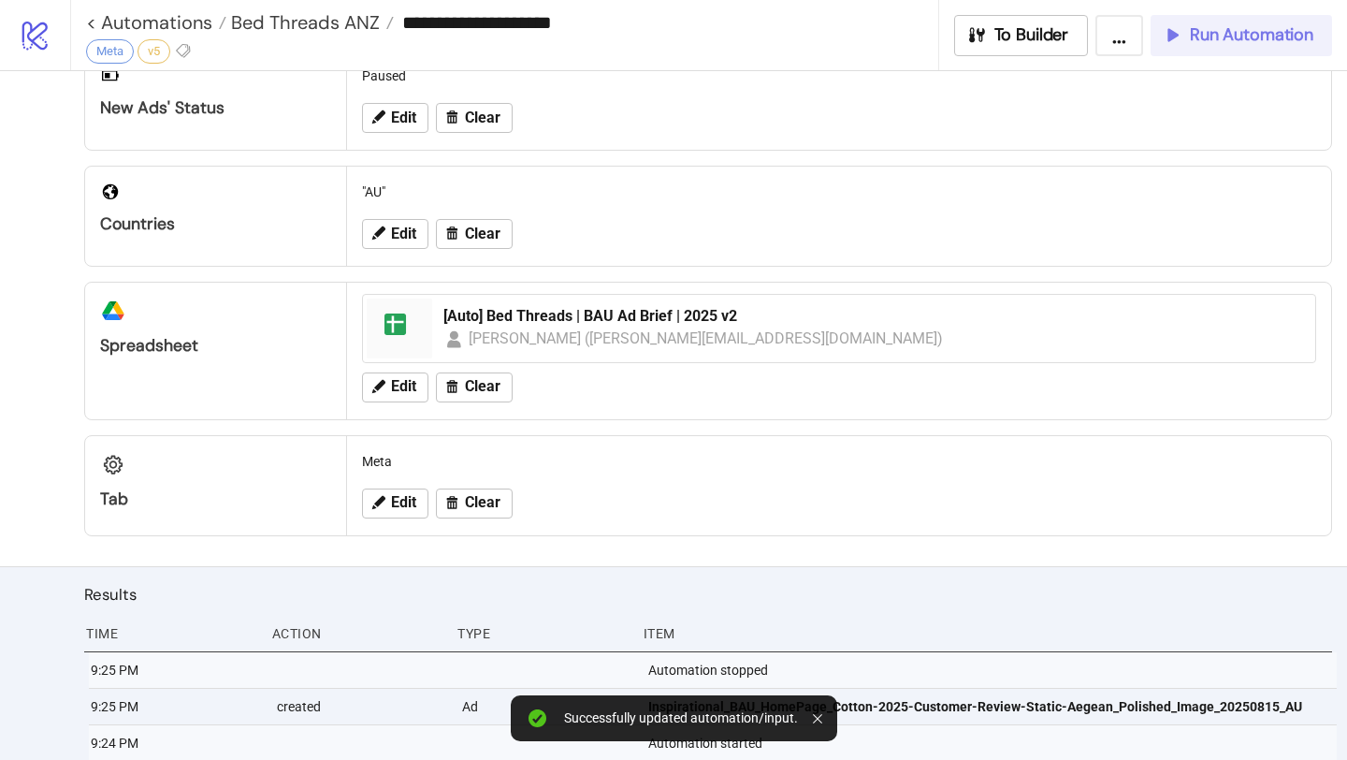
click at [1238, 34] on span "Run Automation" at bounding box center [1252, 35] width 124 height 22
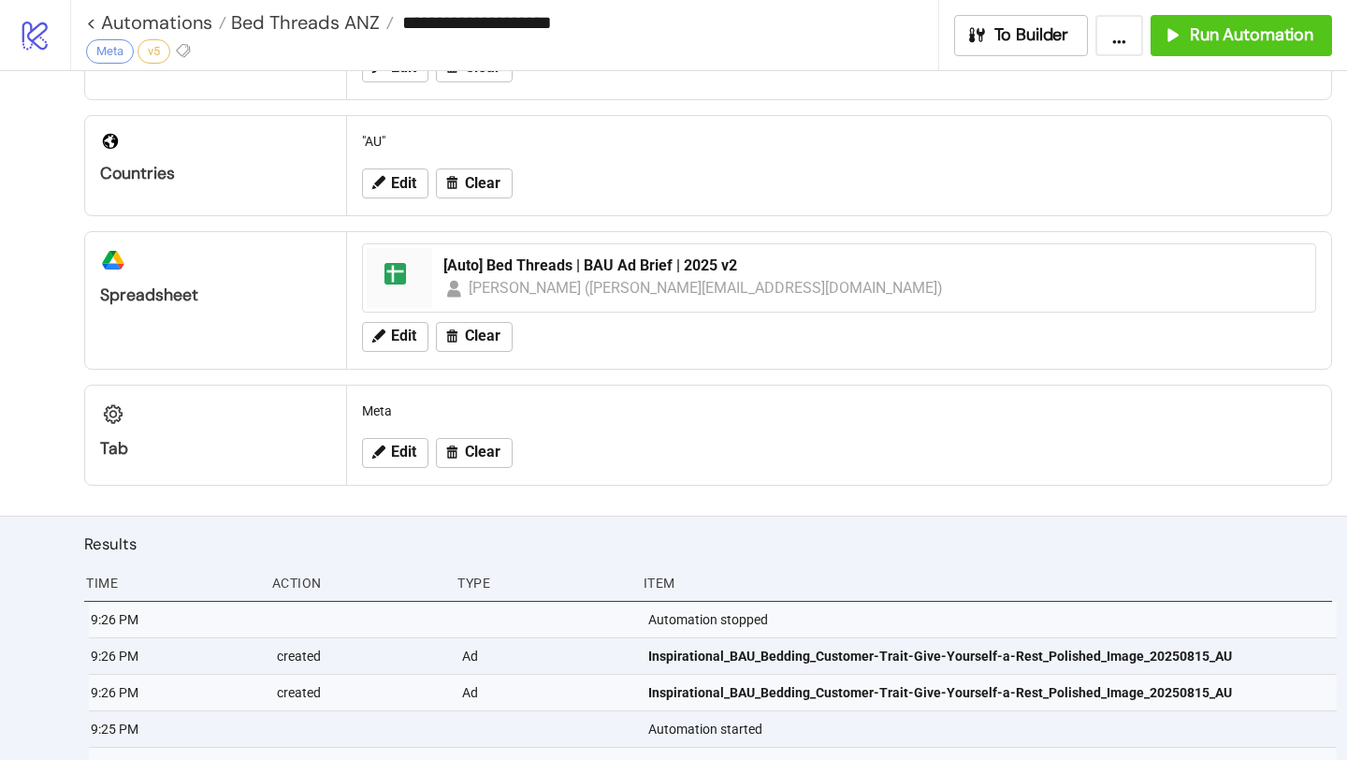
scroll to position [609, 0]
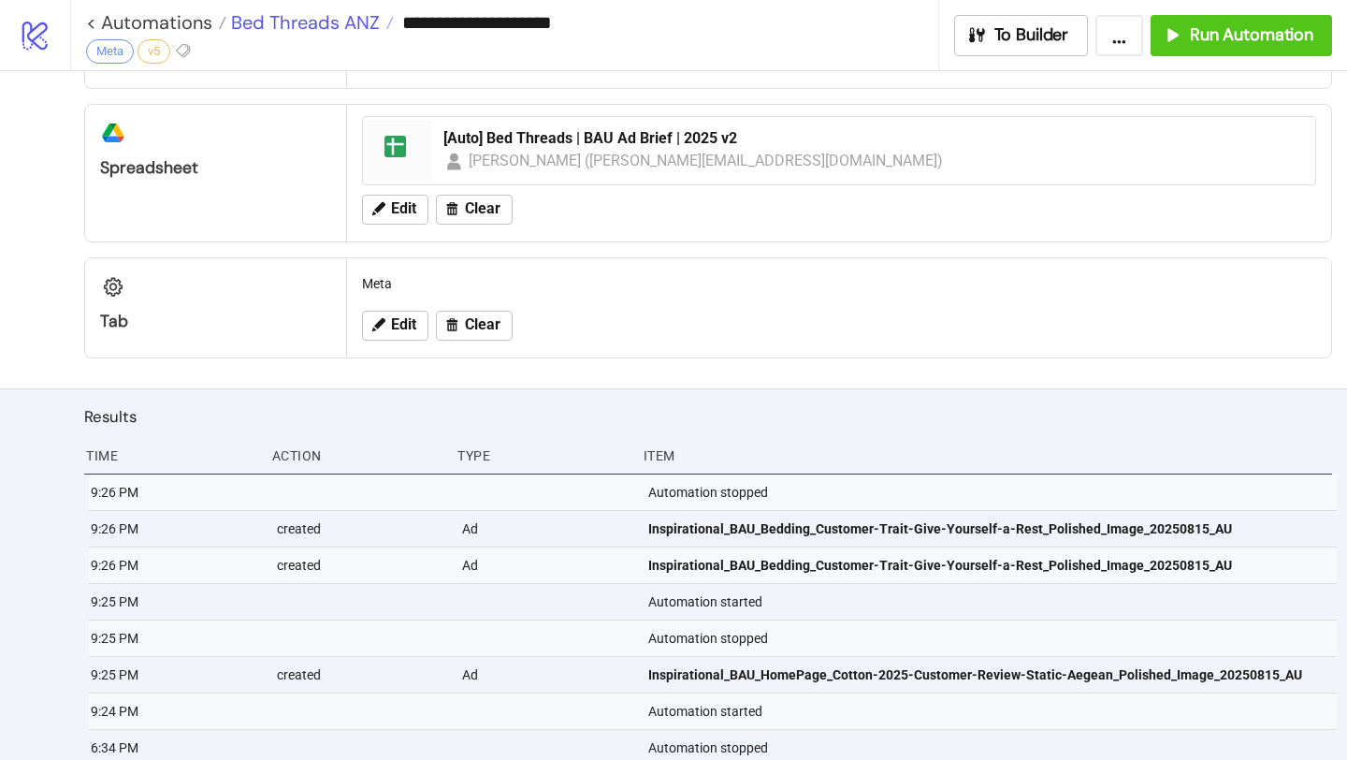
click at [249, 25] on span "Bed Threads ANZ" at bounding box center [302, 22] width 153 height 24
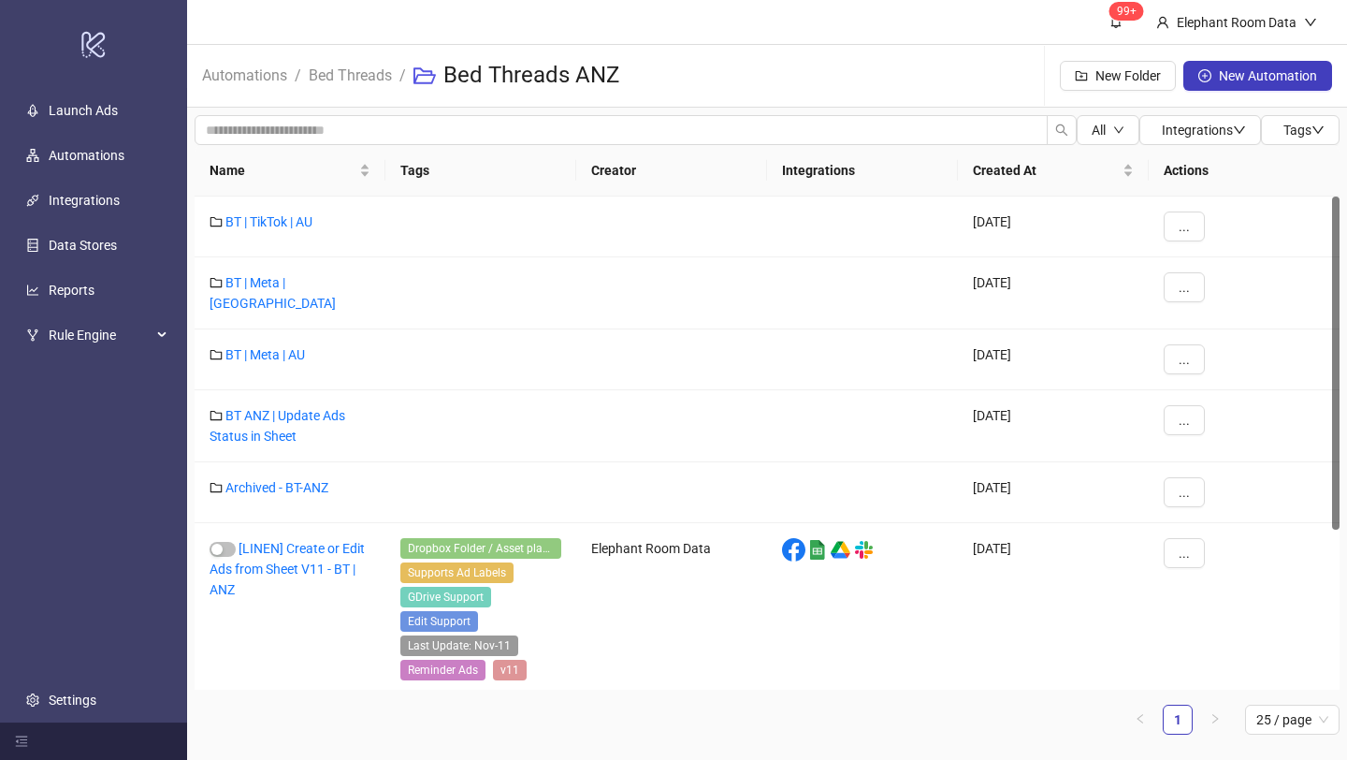
click at [365, 95] on li "Bed Threads" at bounding box center [350, 76] width 83 height 60
click at [365, 82] on link "Bed Threads" at bounding box center [350, 74] width 91 height 21
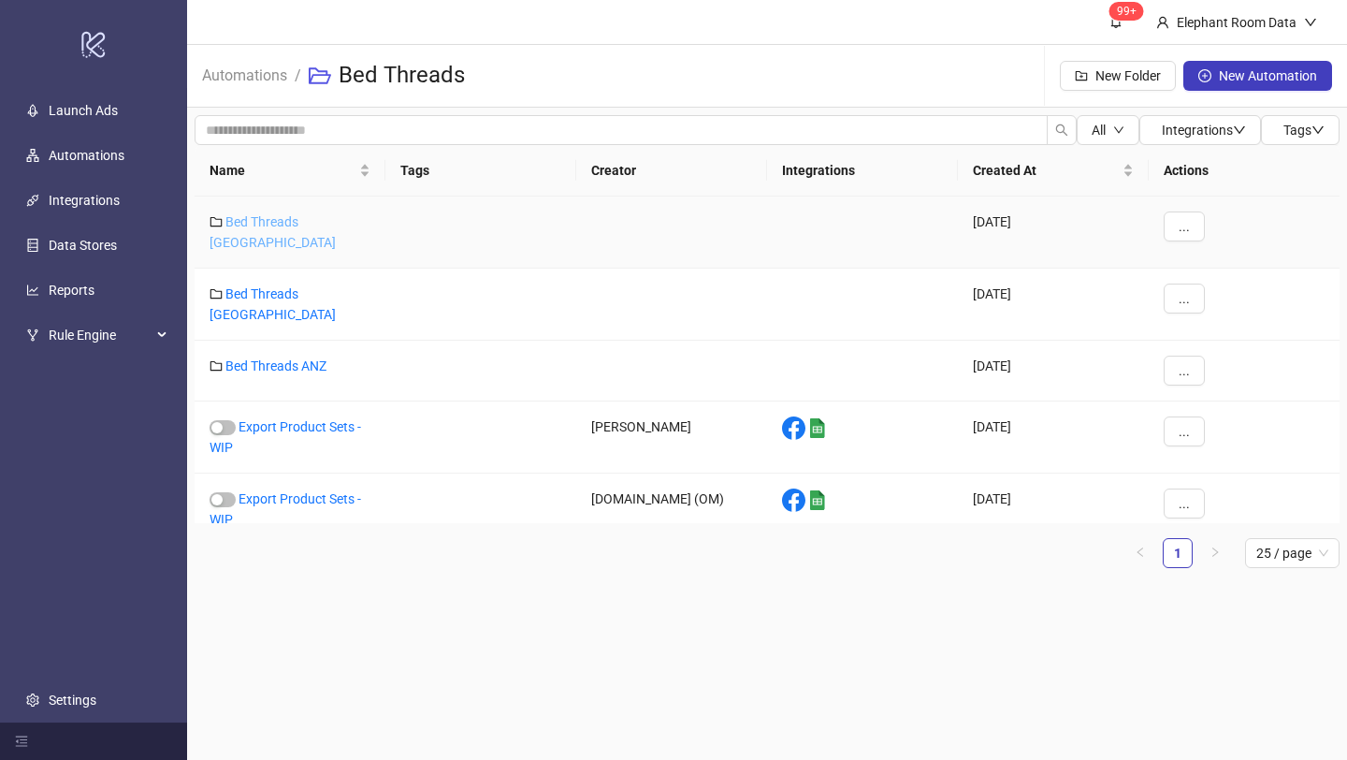
click at [314, 225] on link "Bed Threads [GEOGRAPHIC_DATA]" at bounding box center [273, 232] width 126 height 36
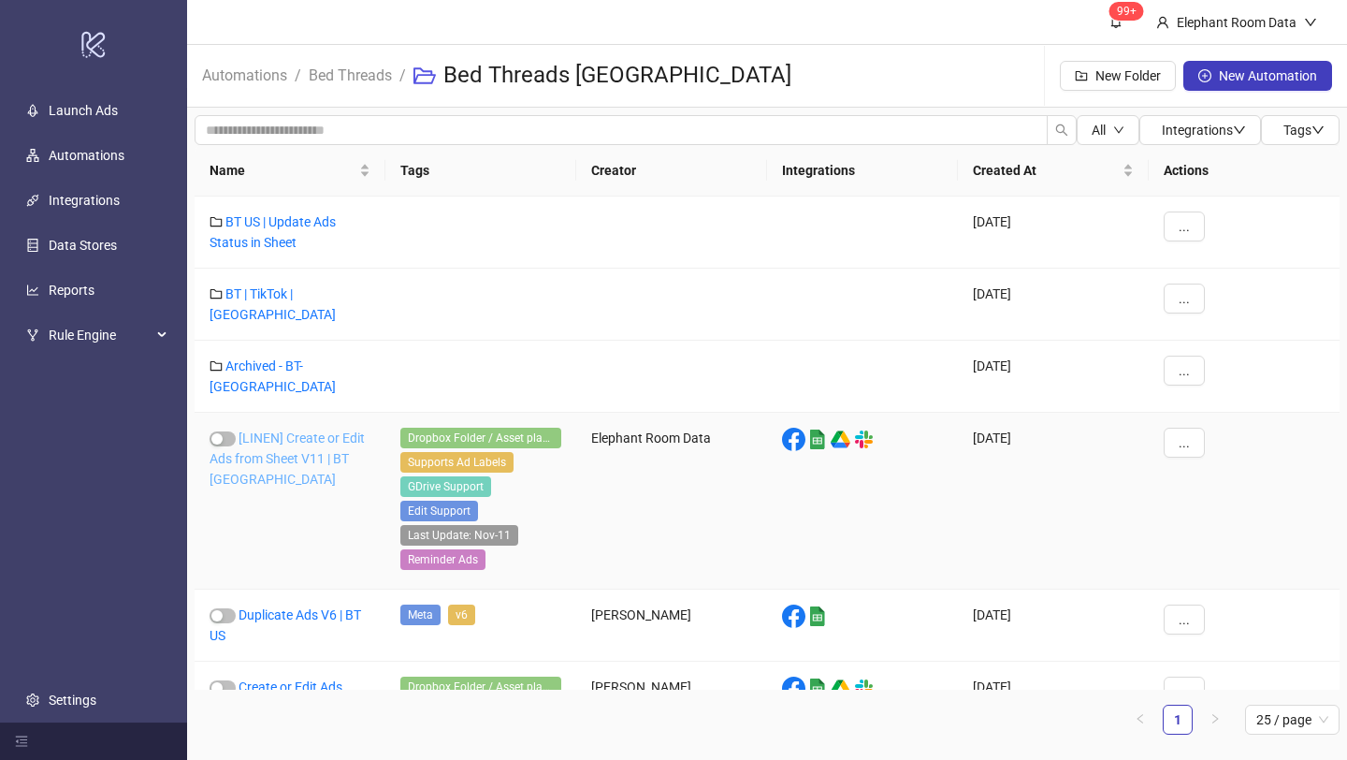
click at [321, 430] on link "[LINEN] Create or Edit Ads from Sheet V11 | BT [GEOGRAPHIC_DATA]" at bounding box center [287, 458] width 155 height 56
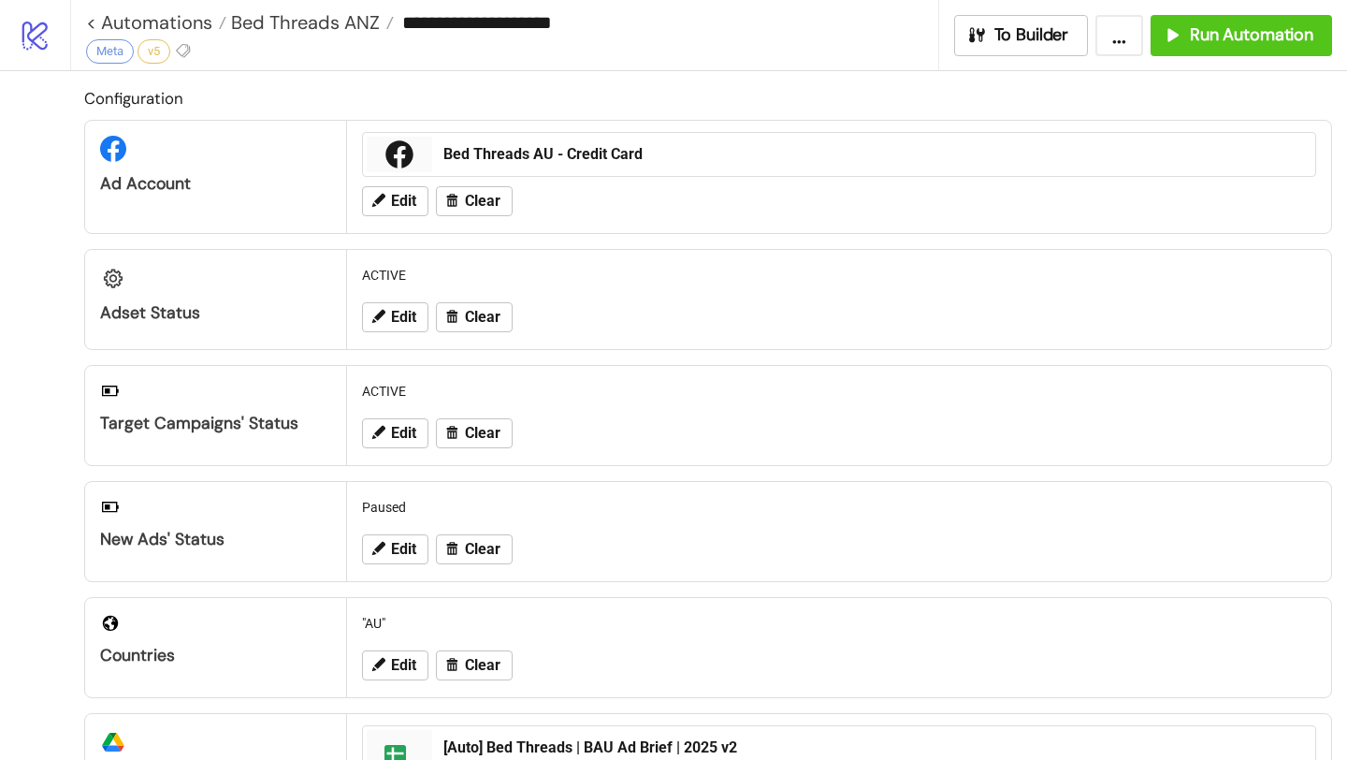
type input "**********"
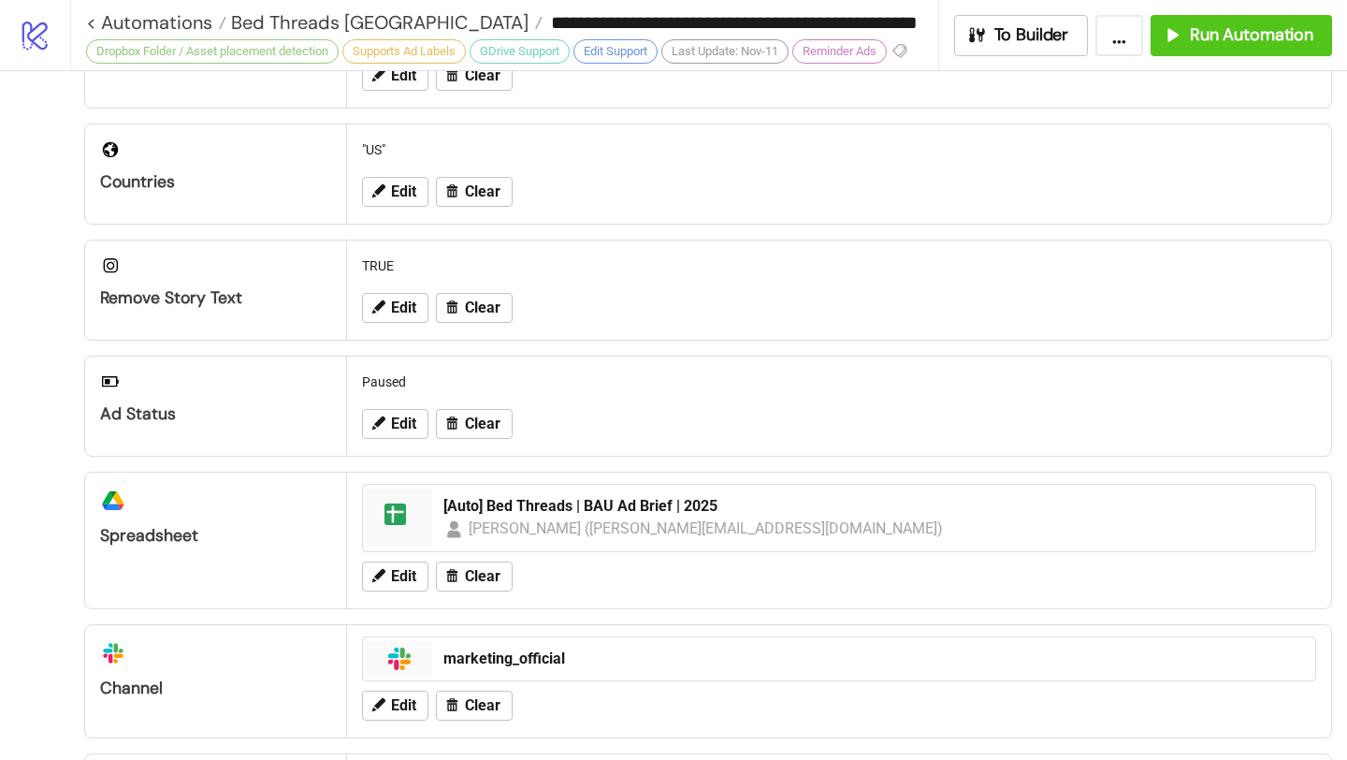
scroll to position [940, 0]
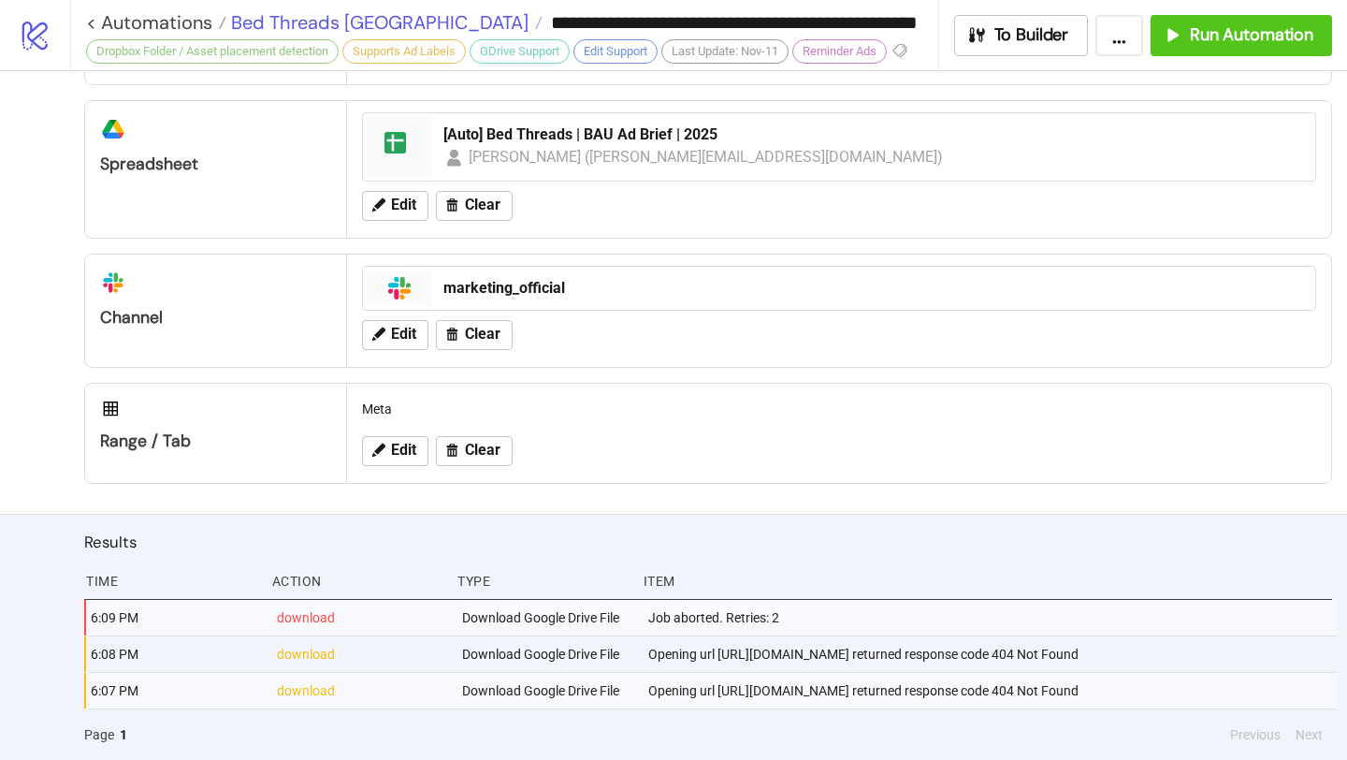
click at [325, 27] on span "Bed Threads [GEOGRAPHIC_DATA]" at bounding box center [377, 22] width 302 height 24
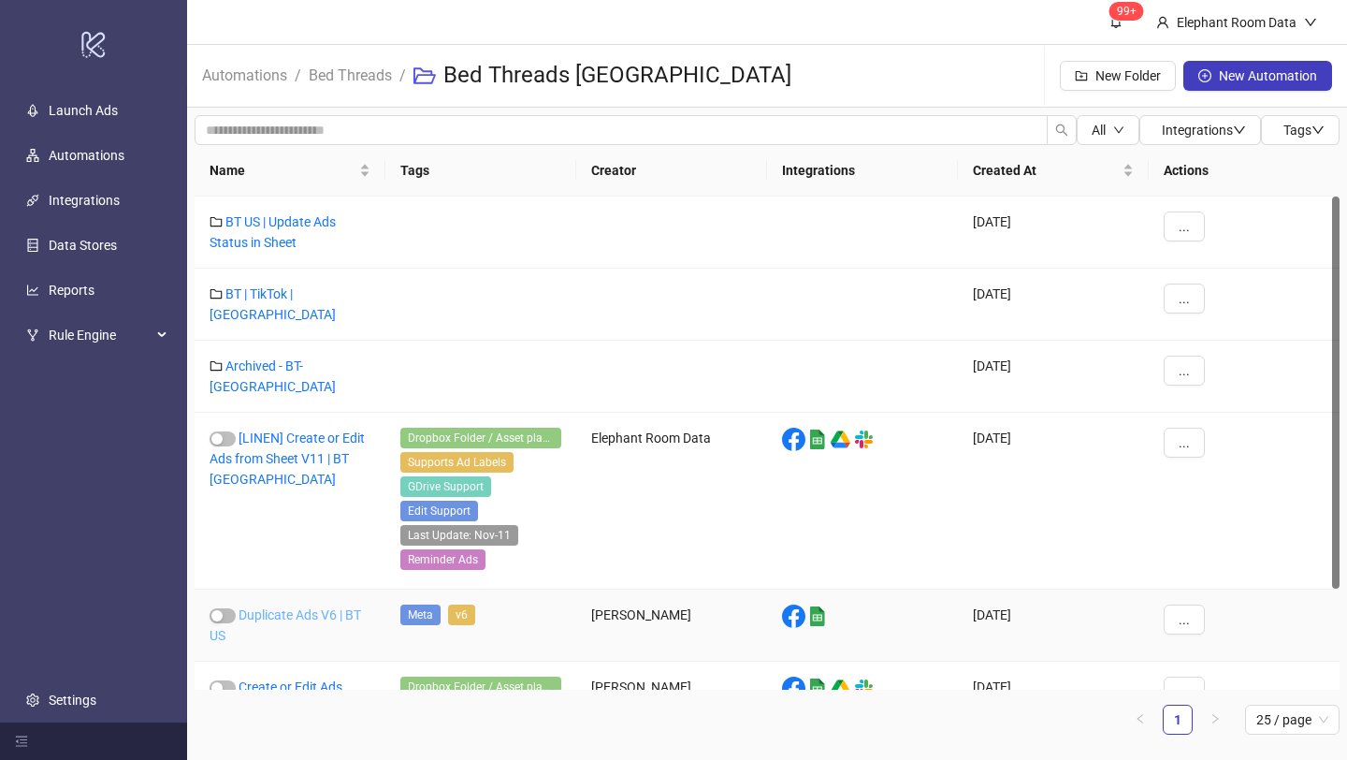
click at [300, 607] on link "Duplicate Ads V6 | BT US" at bounding box center [286, 625] width 152 height 36
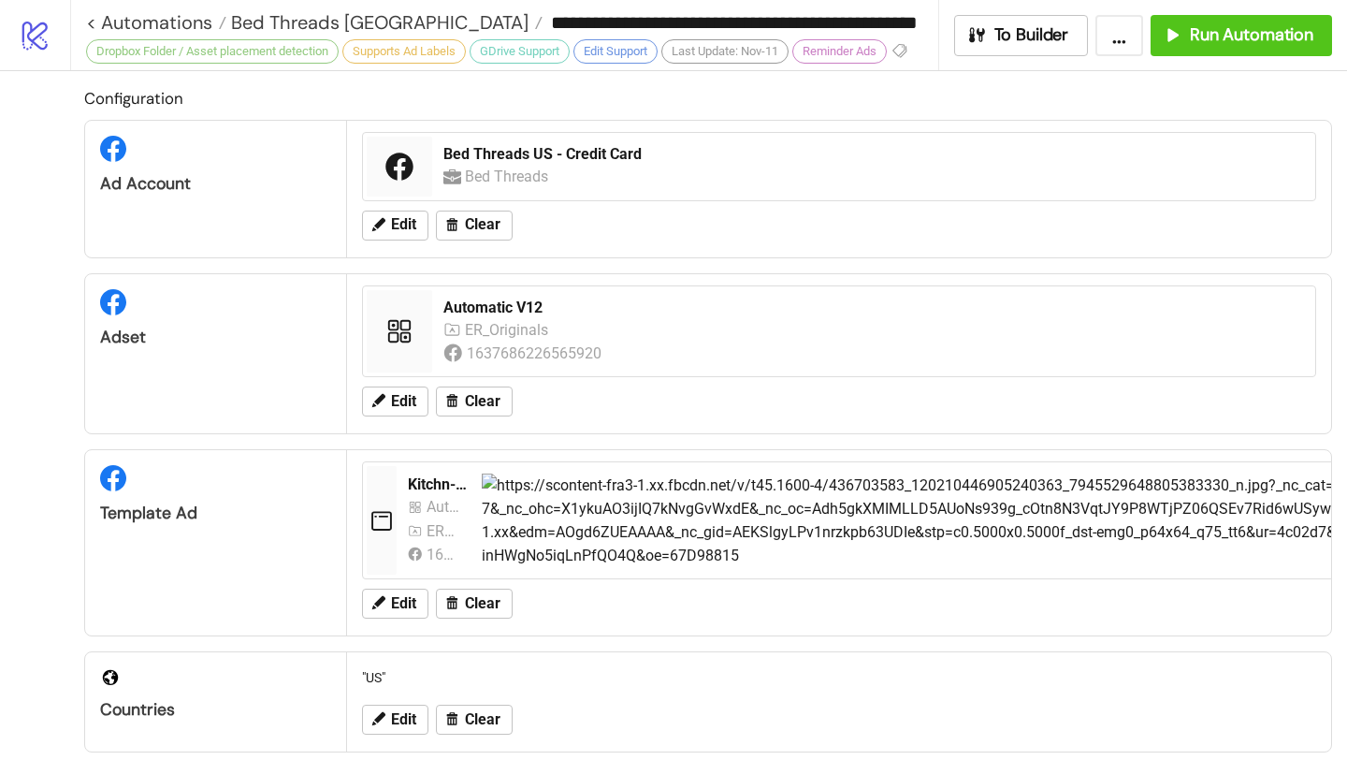
type input "**********"
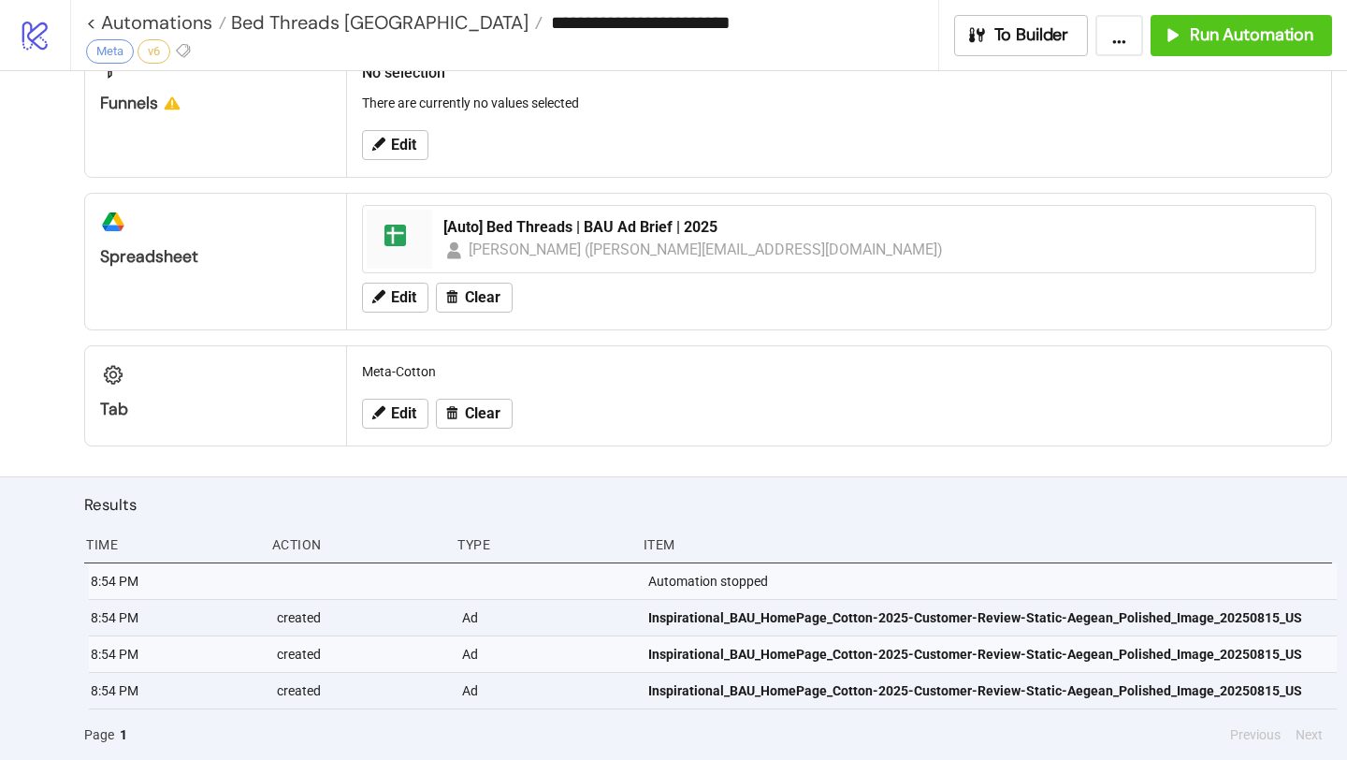
scroll to position [692, 0]
click at [1227, 41] on span "Run Automation" at bounding box center [1252, 35] width 124 height 22
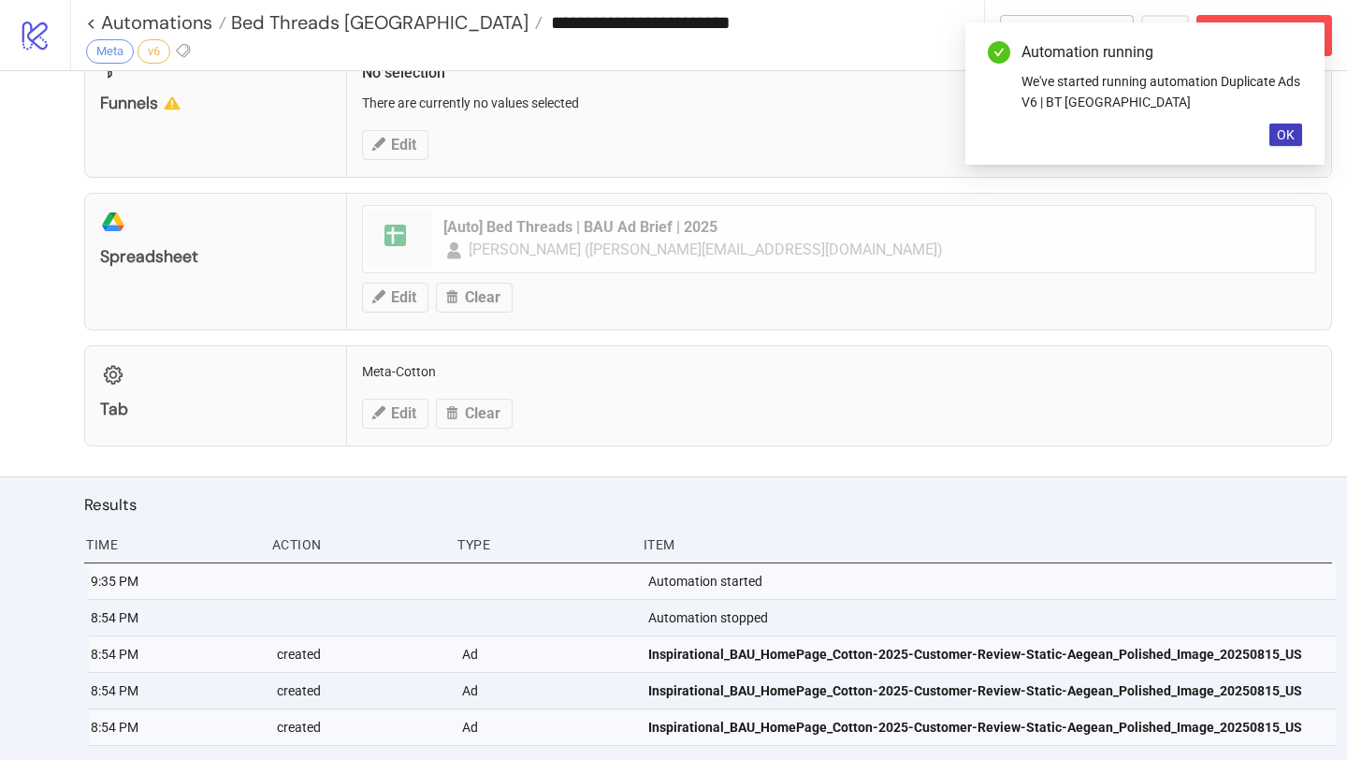
scroll to position [729, 0]
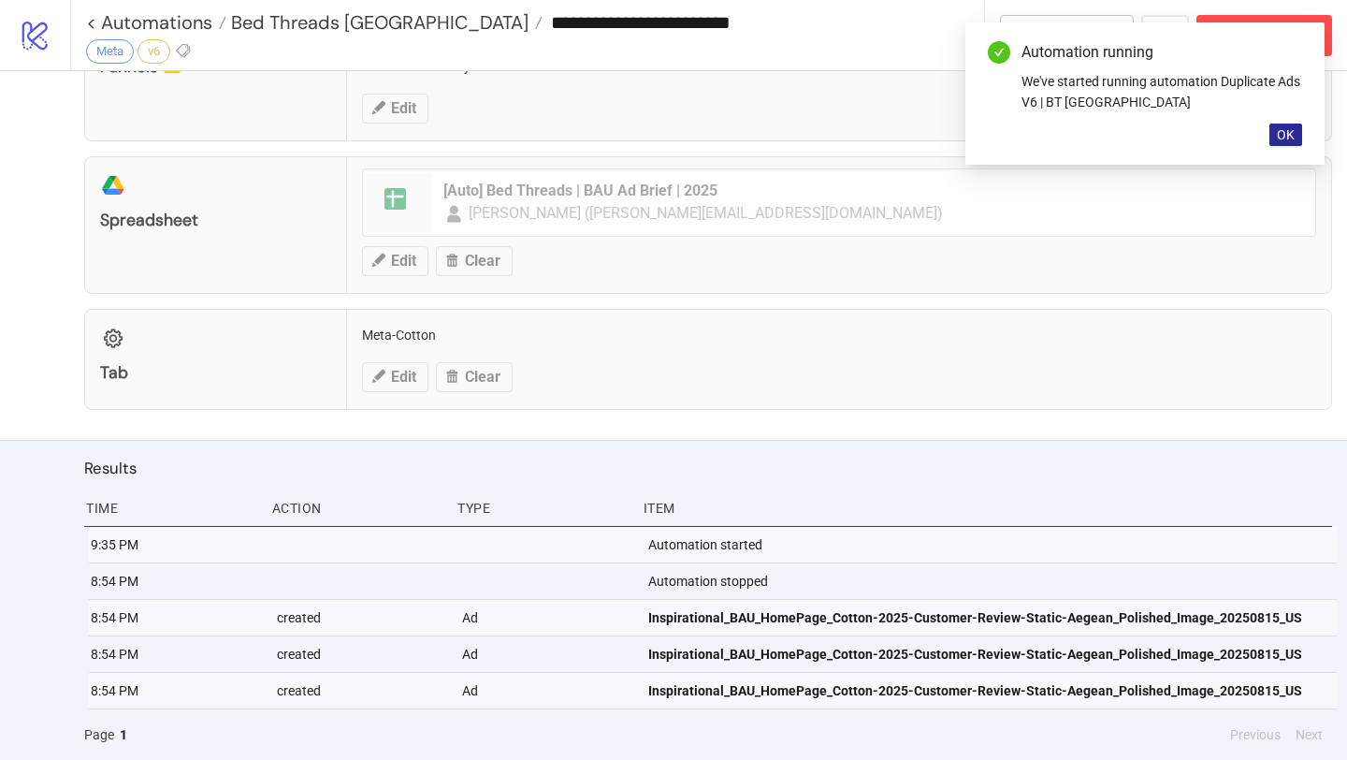
click at [1299, 135] on button "OK" at bounding box center [1286, 135] width 33 height 22
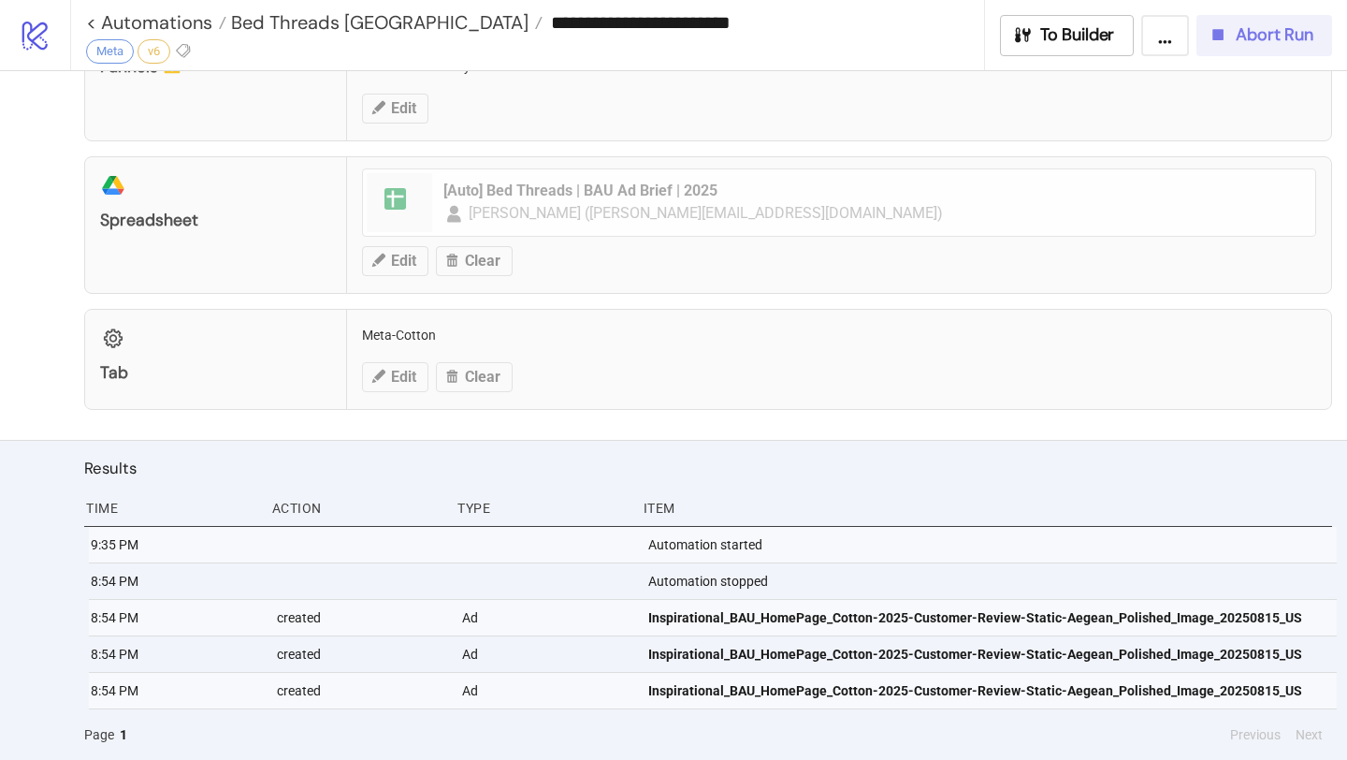
click at [1260, 50] on button "Abort Run" at bounding box center [1265, 35] width 136 height 41
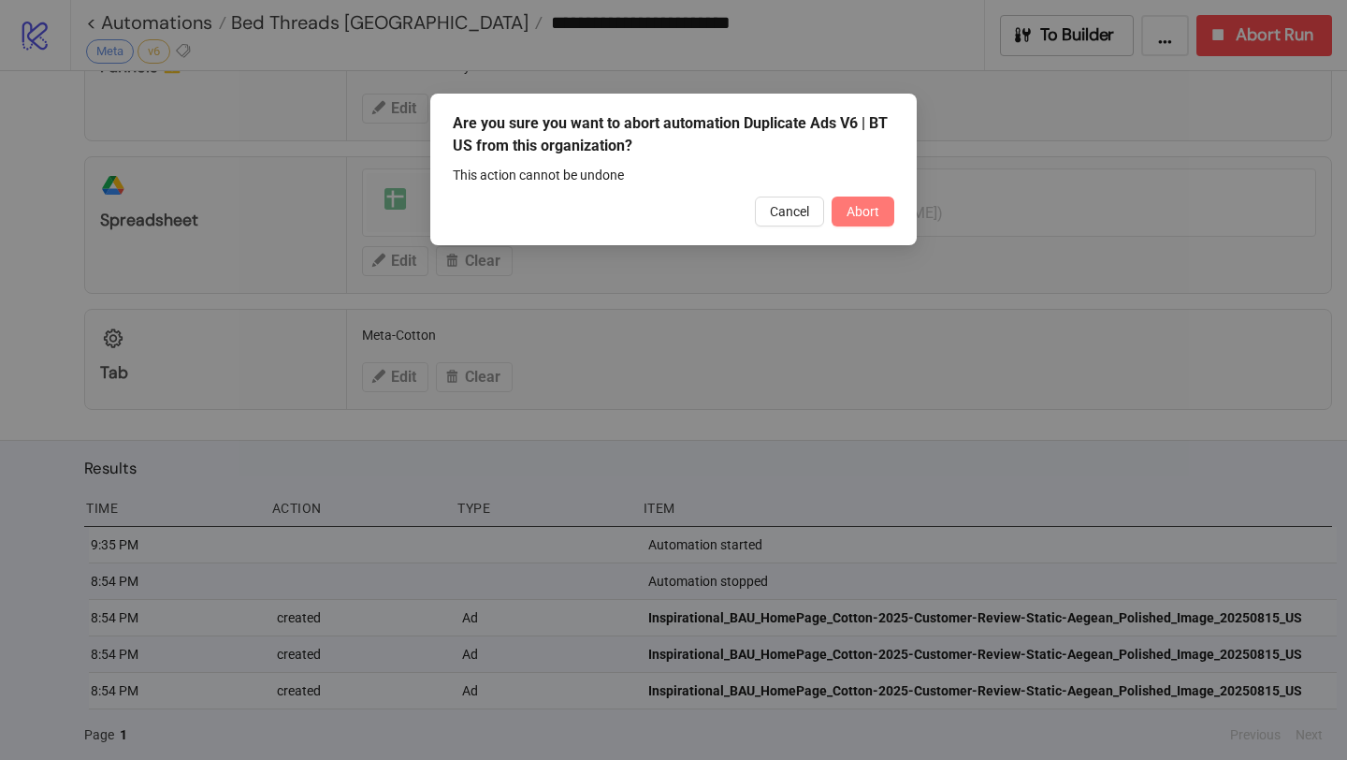
click at [863, 215] on span "Abort" at bounding box center [863, 211] width 33 height 15
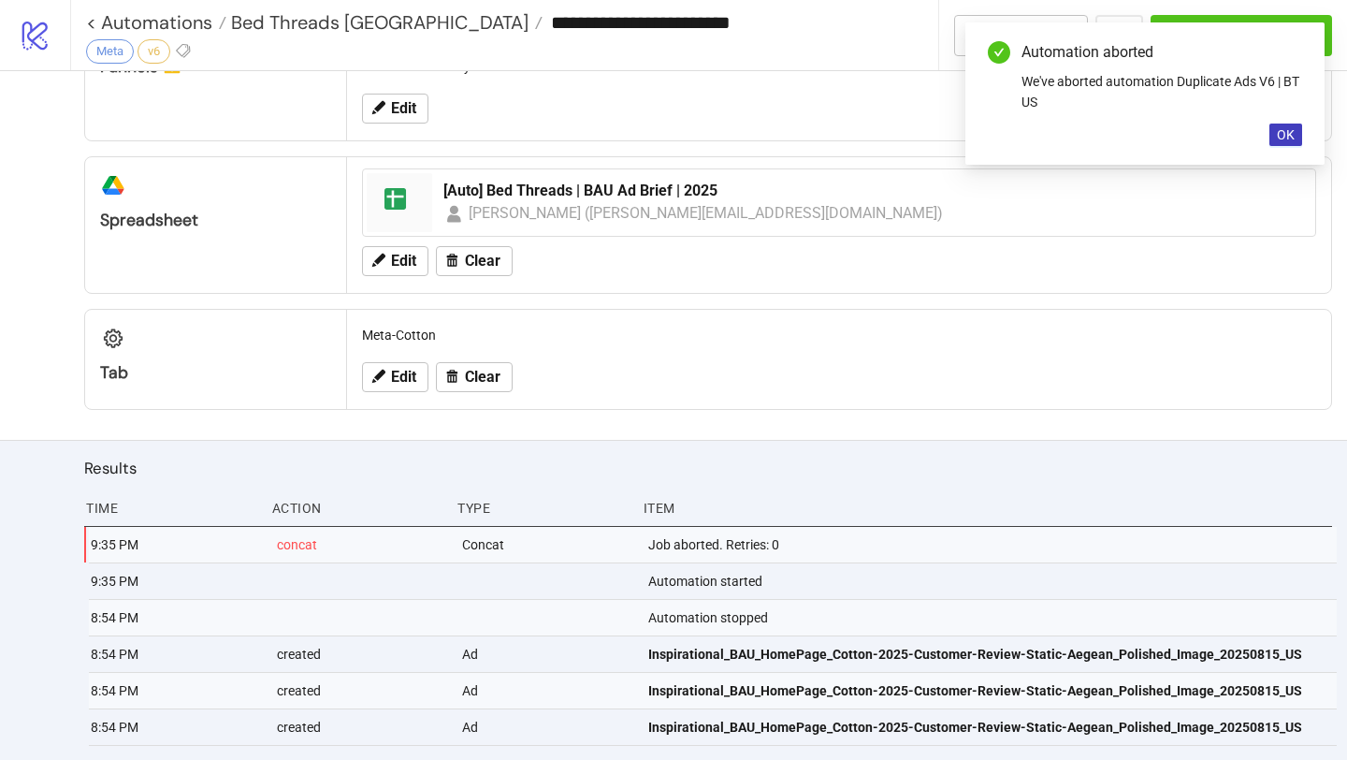
scroll to position [765, 0]
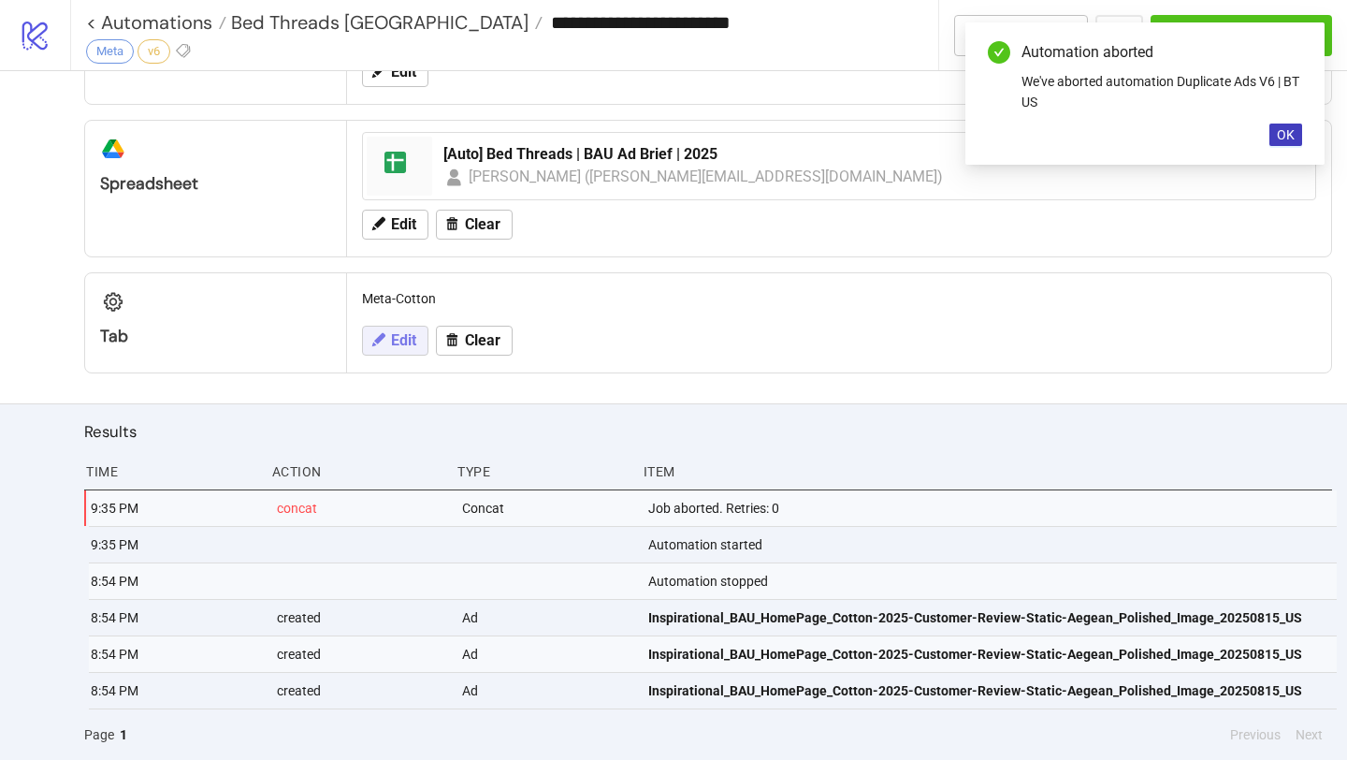
click at [409, 343] on span "Edit" at bounding box center [403, 340] width 25 height 17
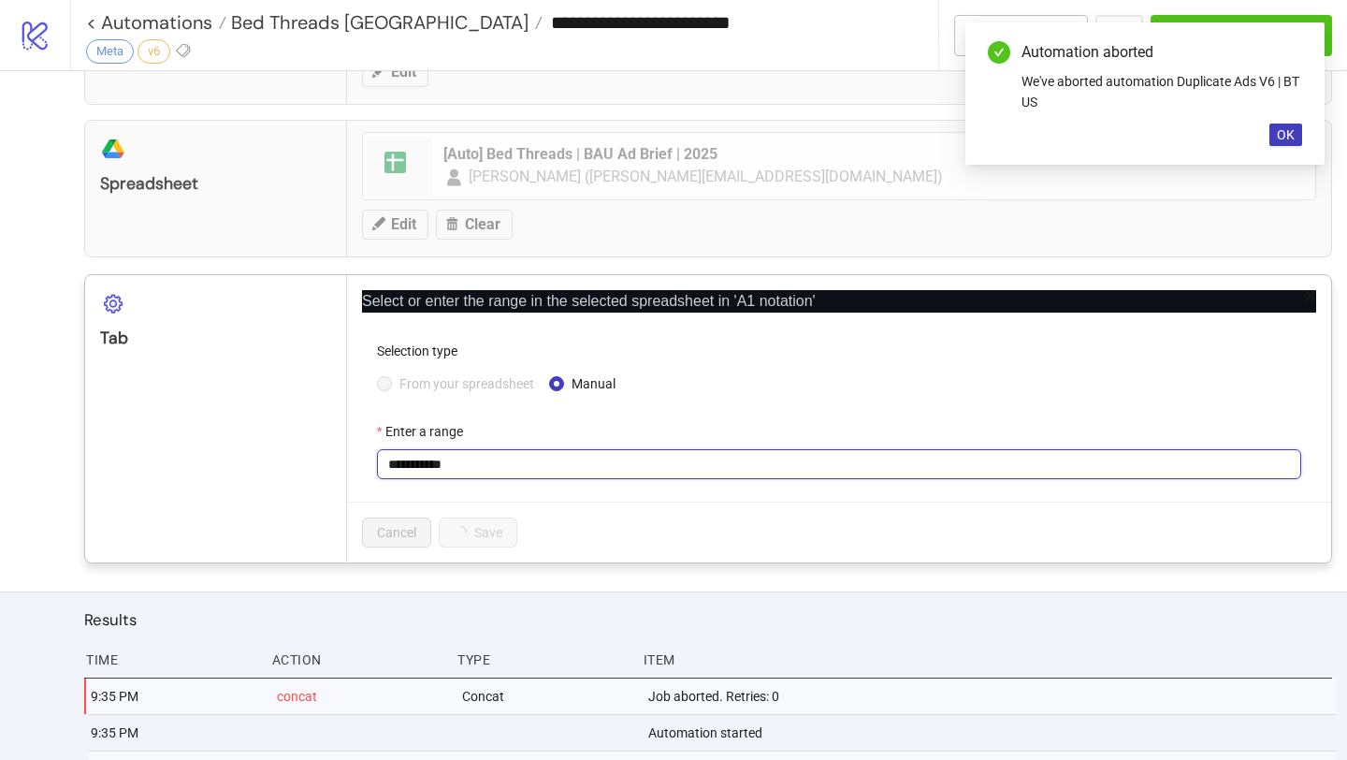
drag, startPoint x: 415, startPoint y: 466, endPoint x: 561, endPoint y: 466, distance: 146.0
click at [561, 466] on input "**********" at bounding box center [839, 464] width 924 height 30
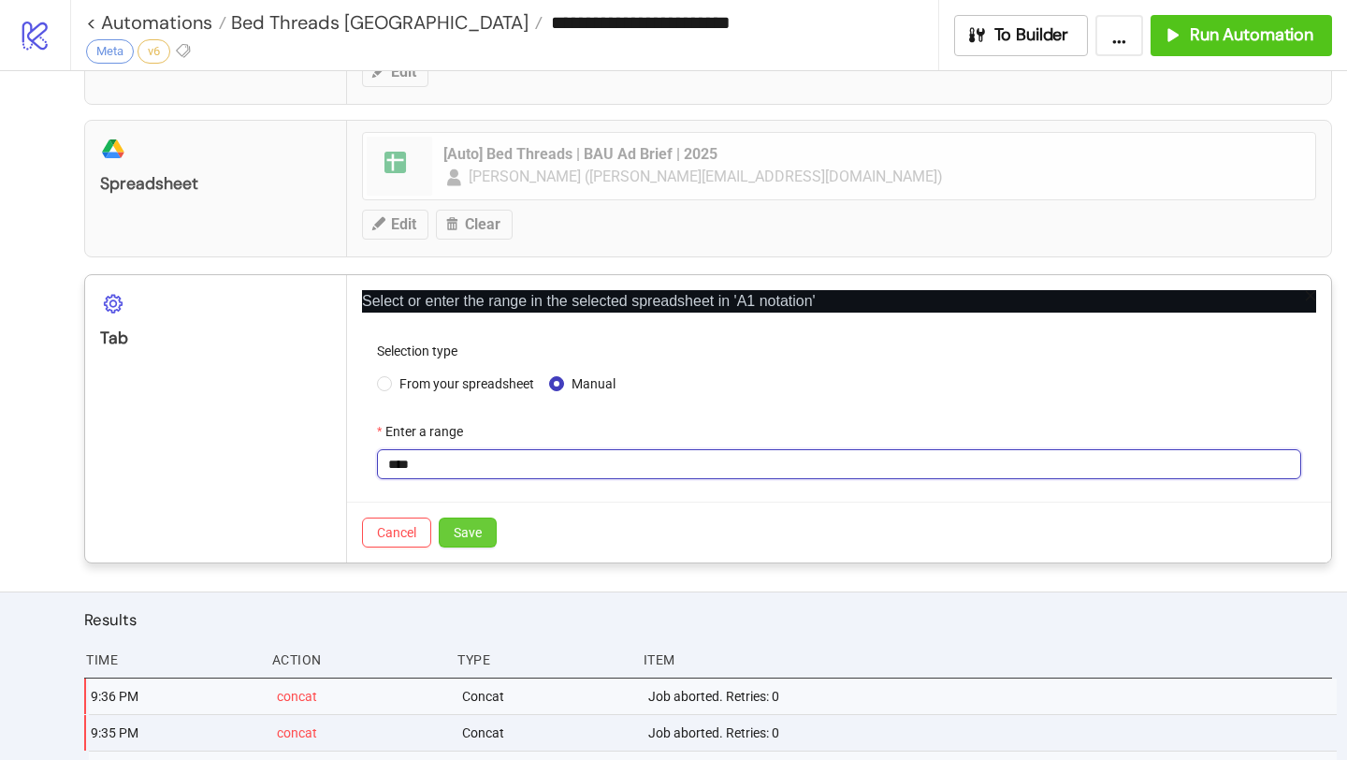
type input "****"
click at [457, 528] on span "Save" at bounding box center [468, 532] width 28 height 15
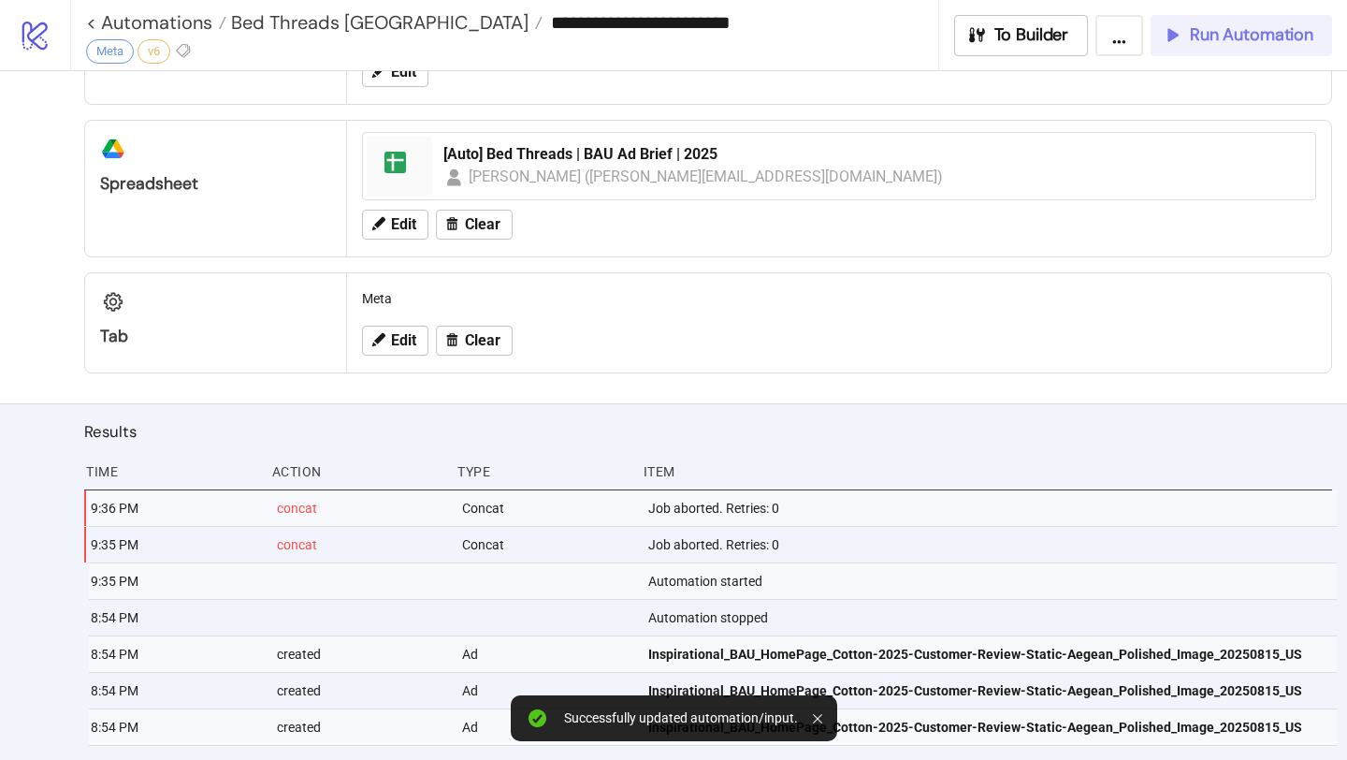
click at [1232, 37] on span "Run Automation" at bounding box center [1252, 35] width 124 height 22
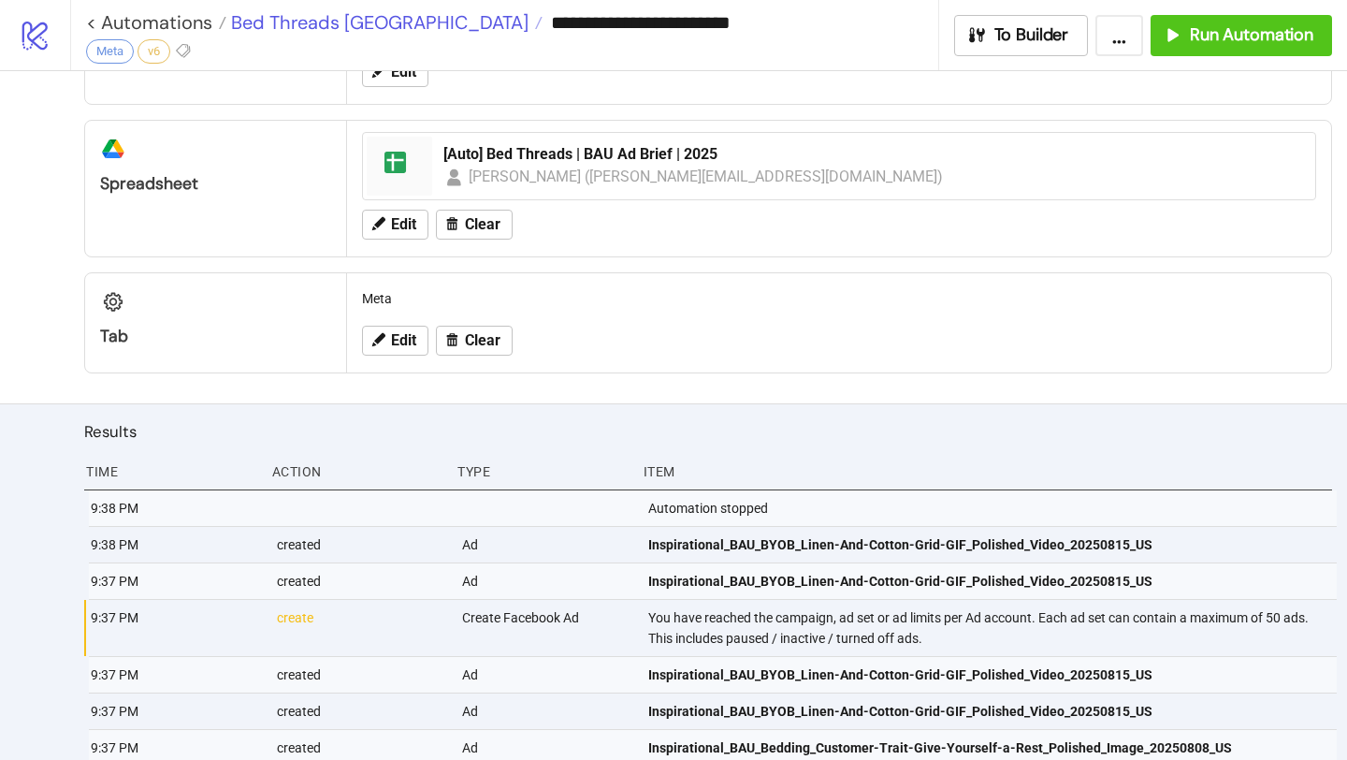
click at [316, 28] on span "Bed Threads [GEOGRAPHIC_DATA]" at bounding box center [377, 22] width 302 height 24
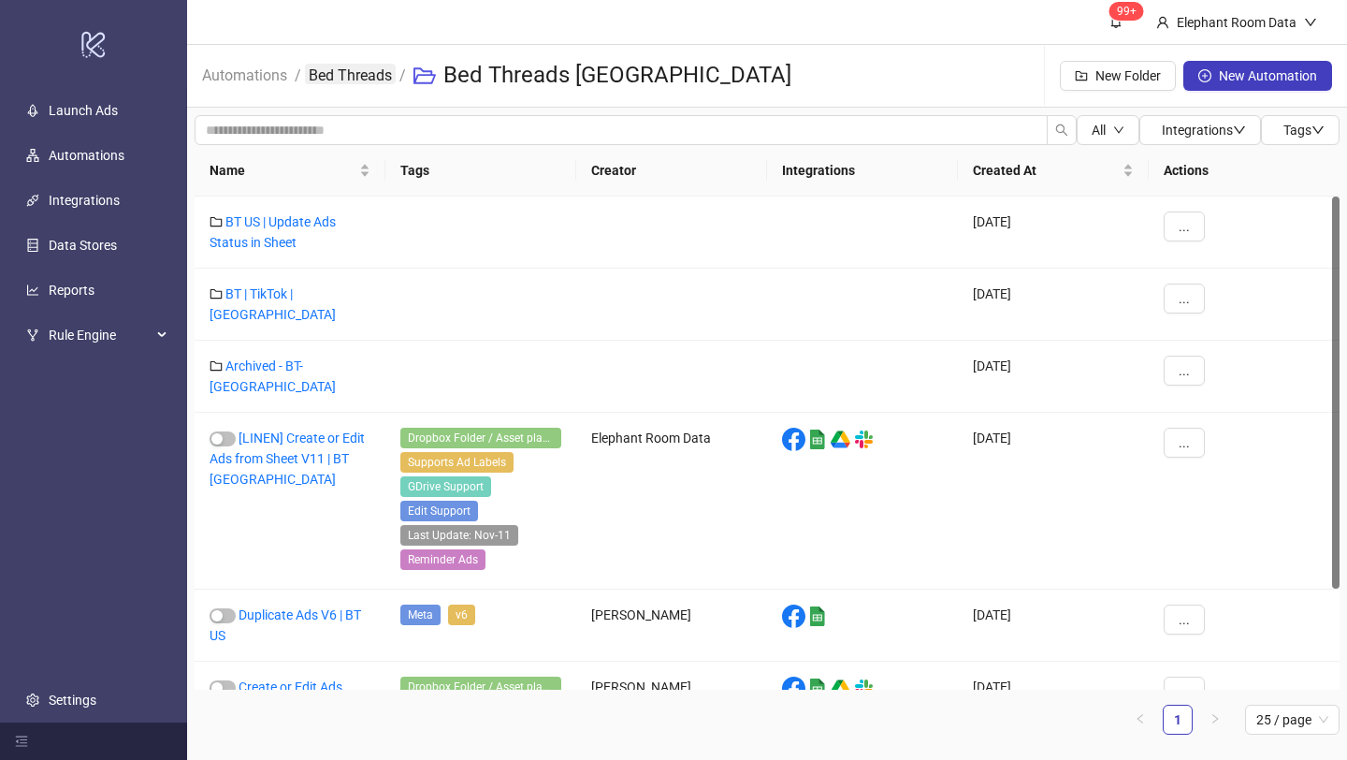
click at [347, 65] on link "Bed Threads" at bounding box center [350, 74] width 91 height 21
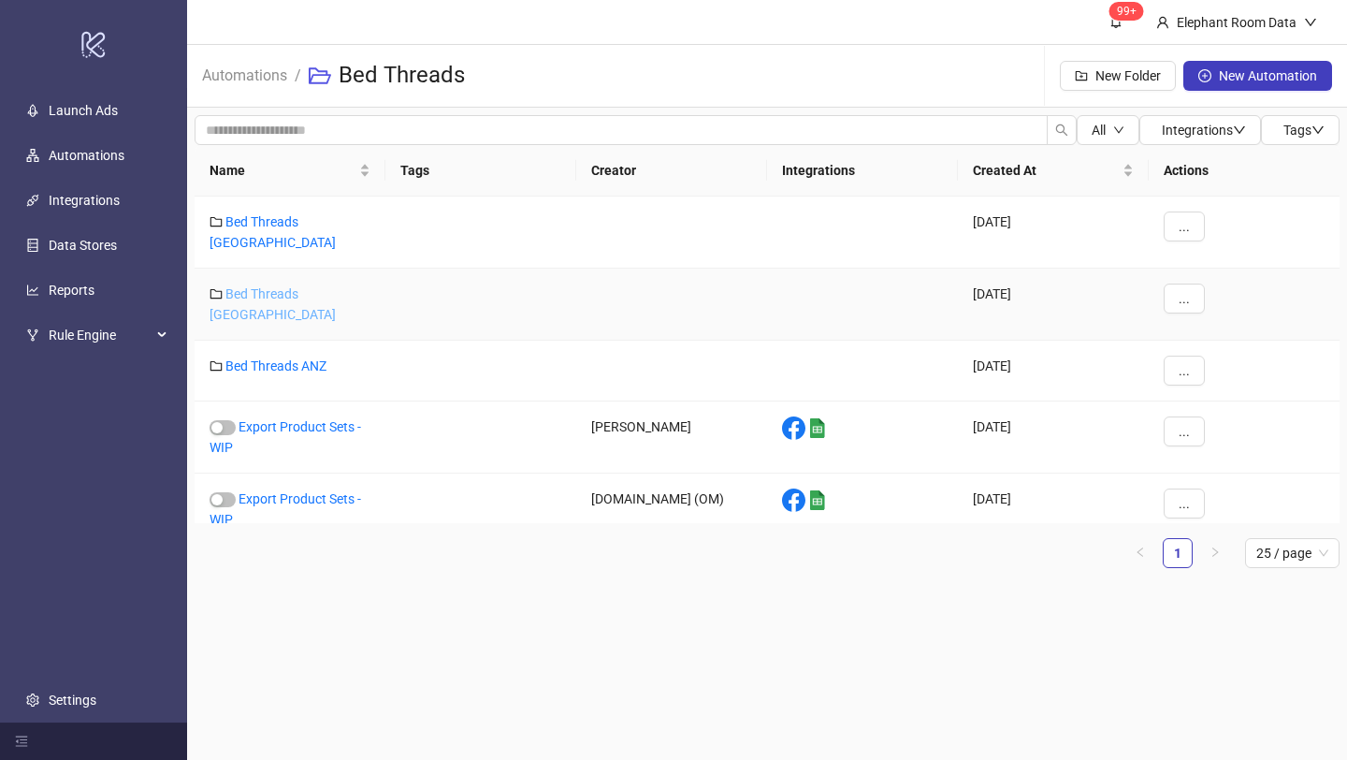
click at [298, 286] on link "Bed Threads [GEOGRAPHIC_DATA]" at bounding box center [273, 304] width 126 height 36
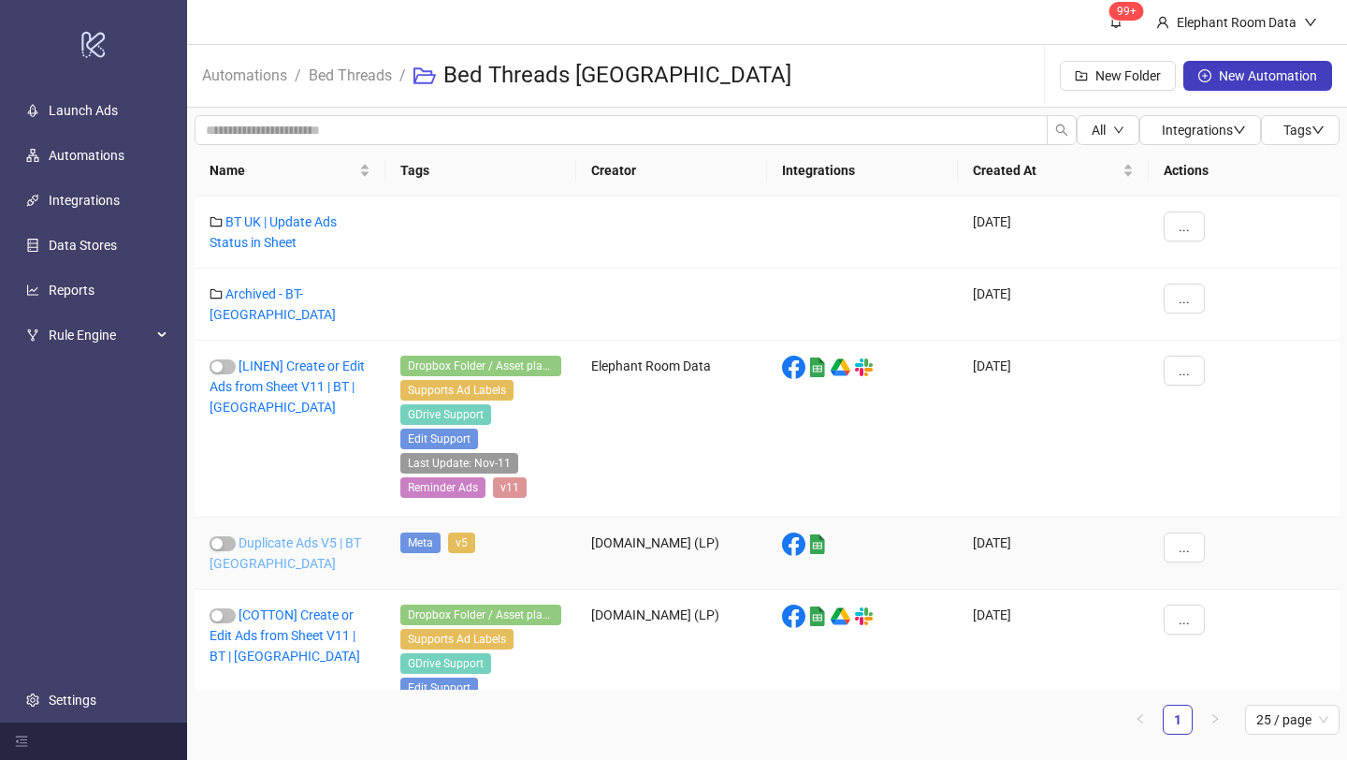
click at [342, 535] on link "Duplicate Ads V5 | BT UK" at bounding box center [286, 553] width 152 height 36
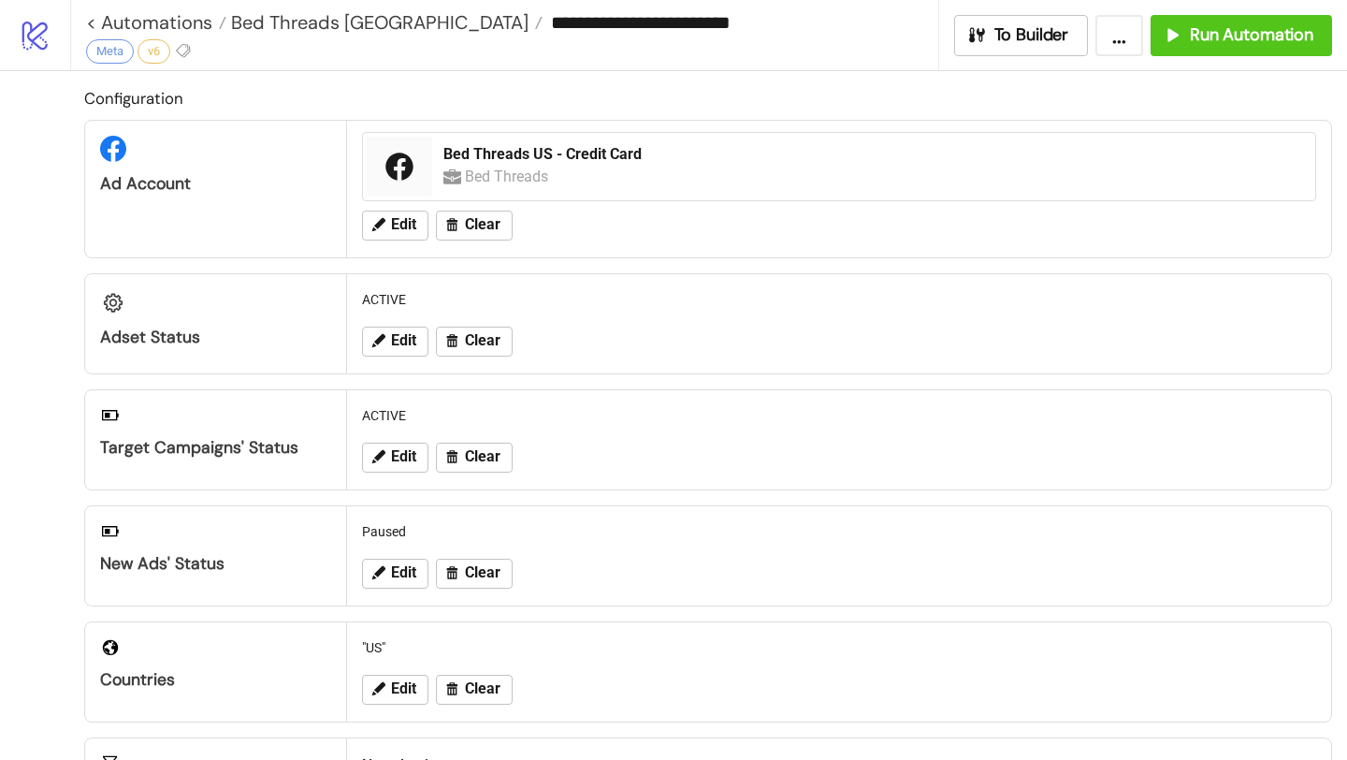
type input "**********"
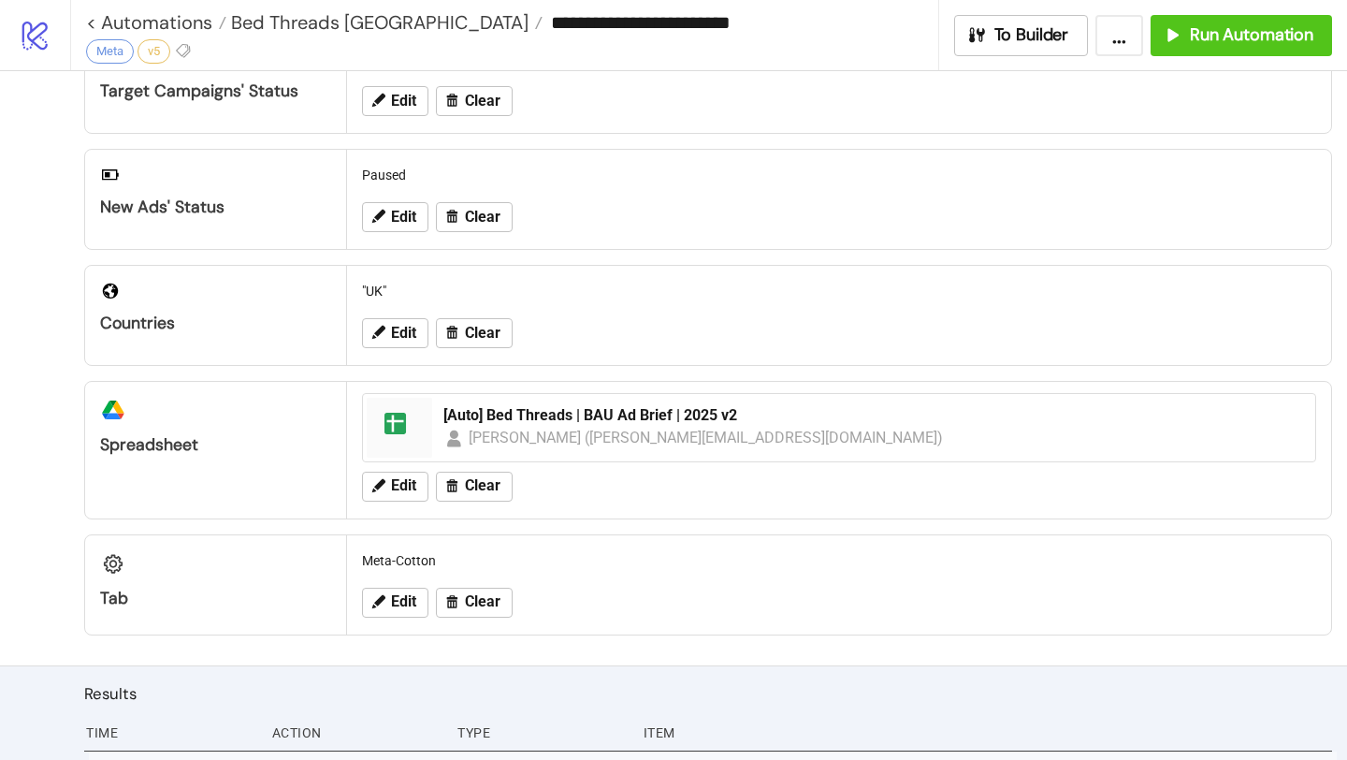
scroll to position [340, 0]
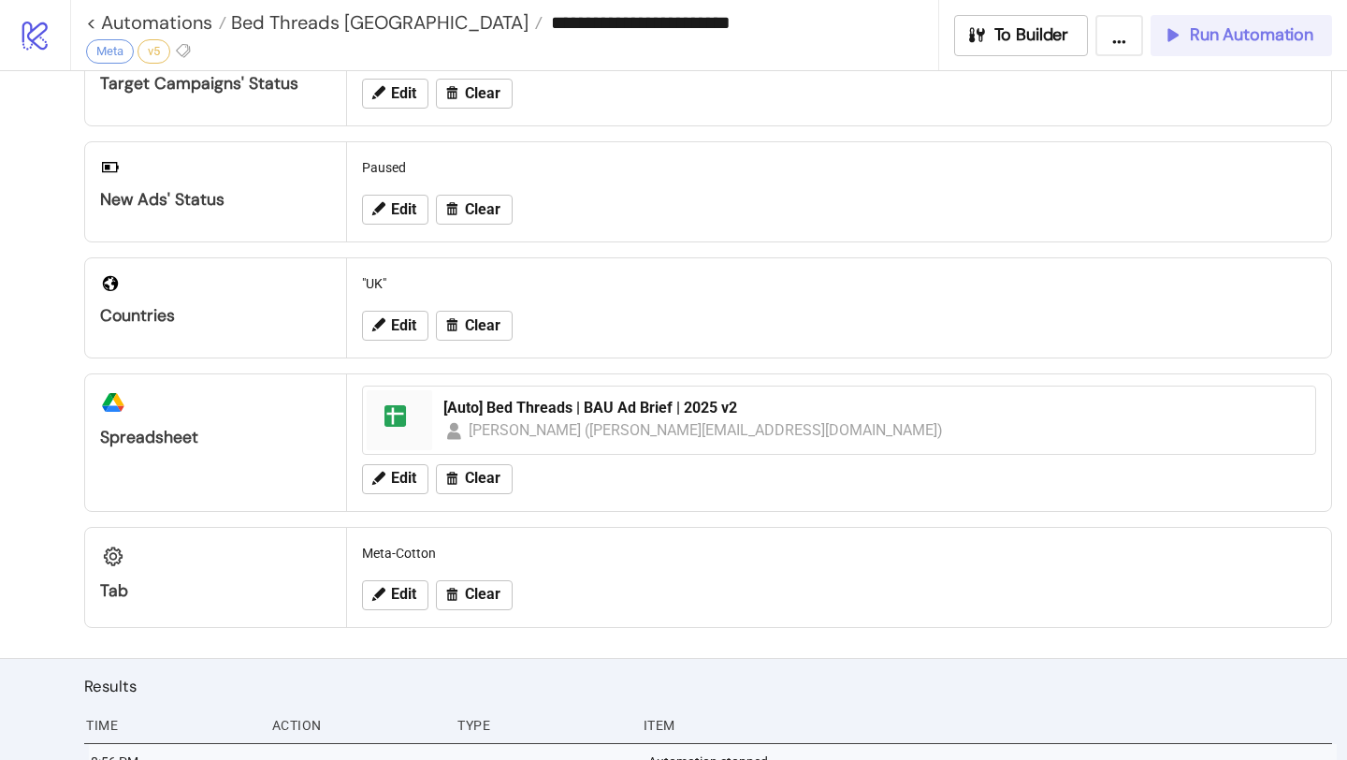
click at [1192, 42] on span "Run Automation" at bounding box center [1252, 35] width 124 height 22
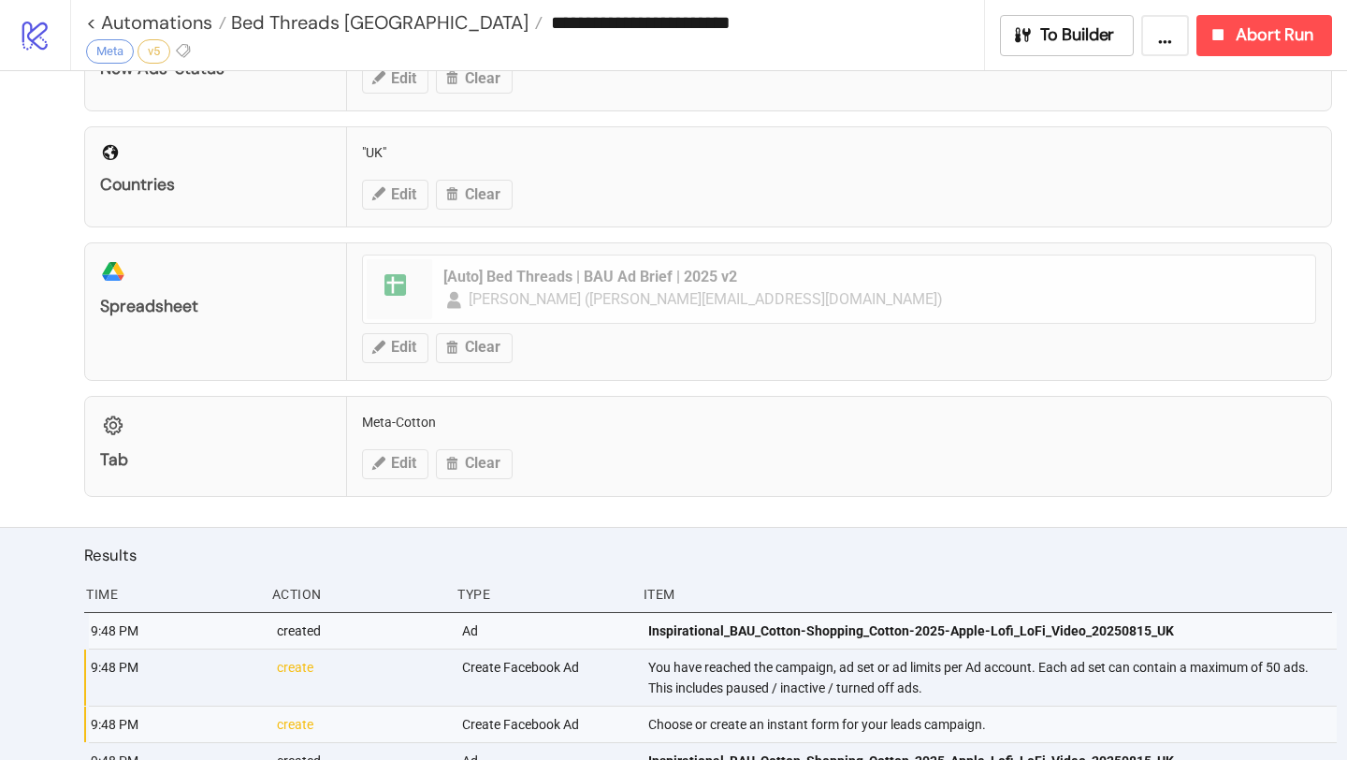
scroll to position [746, 0]
